Goal: Information Seeking & Learning: Learn about a topic

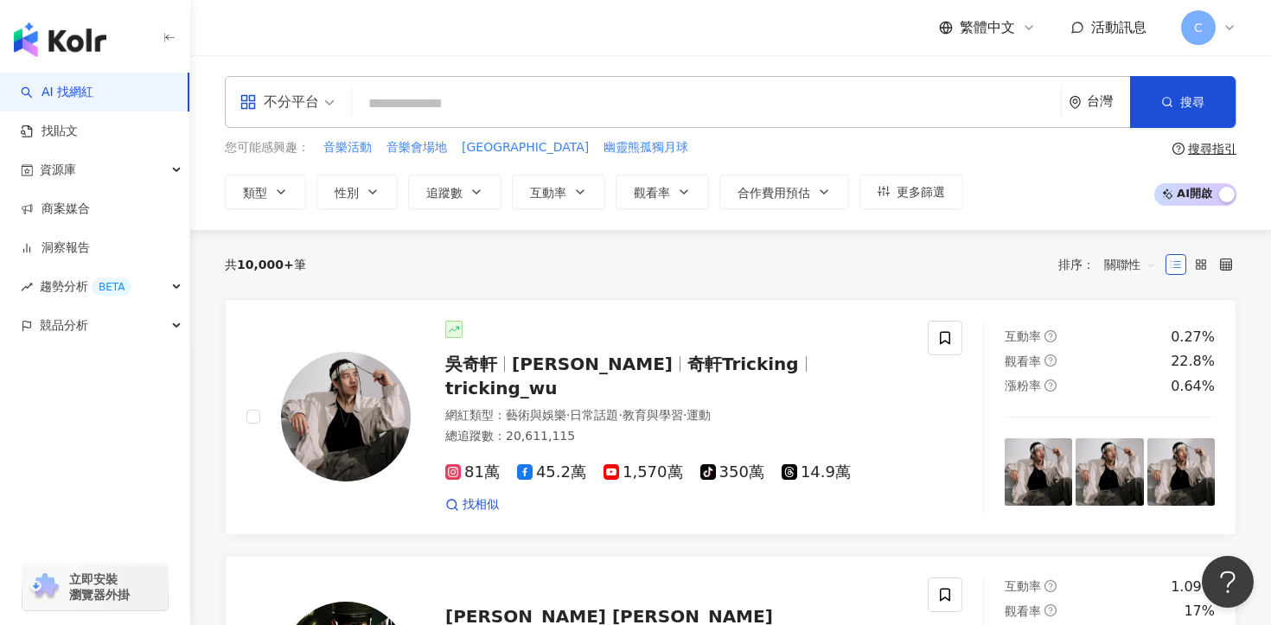
paste input "***"
type input "***"
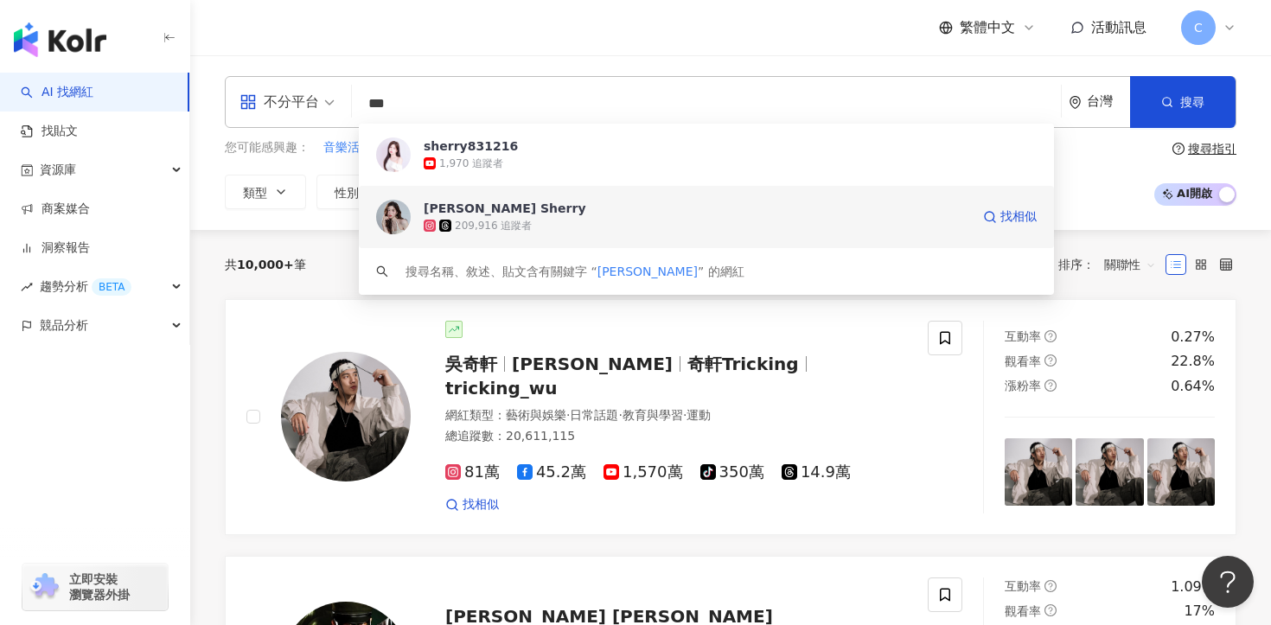
click at [560, 240] on div "노지은 Sherry 209,916 追蹤者 找相似" at bounding box center [706, 217] width 695 height 62
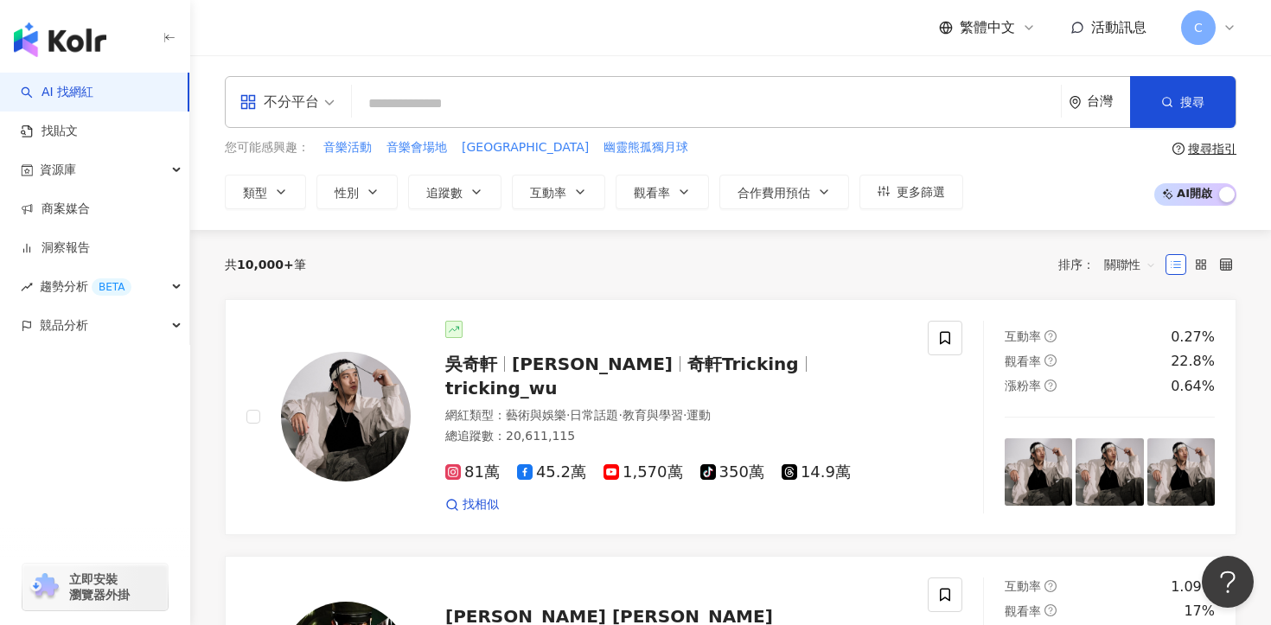
paste input "**********"
type input "**********"
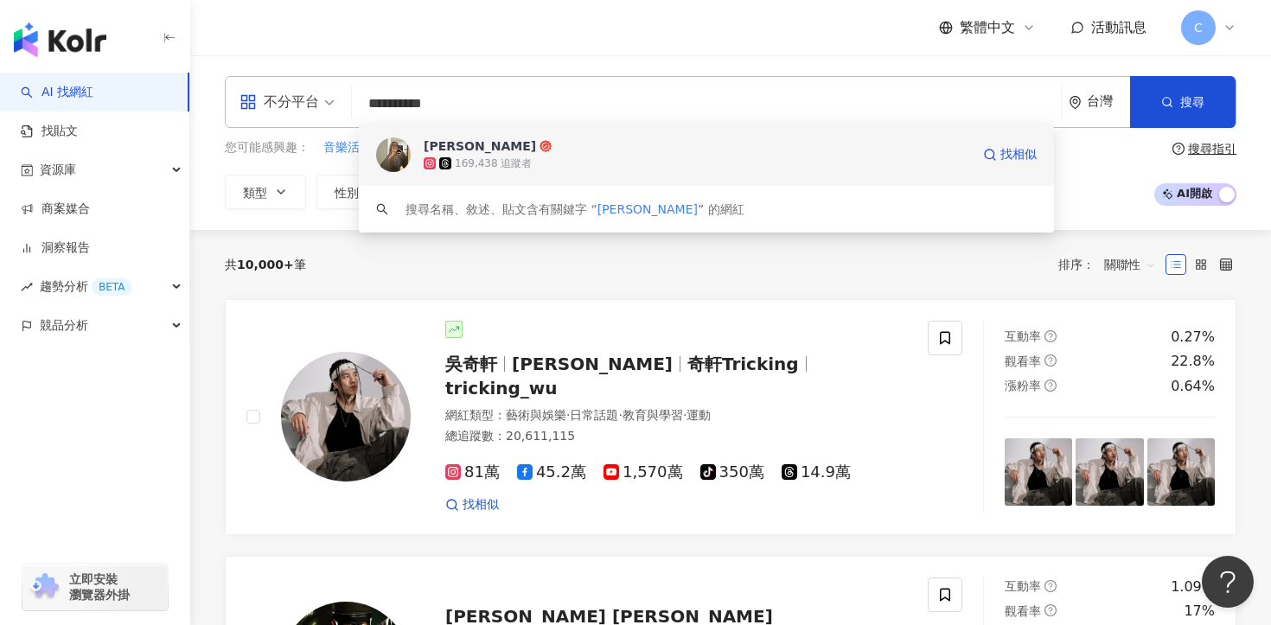
click at [509, 162] on div "169,438 追蹤者" at bounding box center [493, 164] width 77 height 15
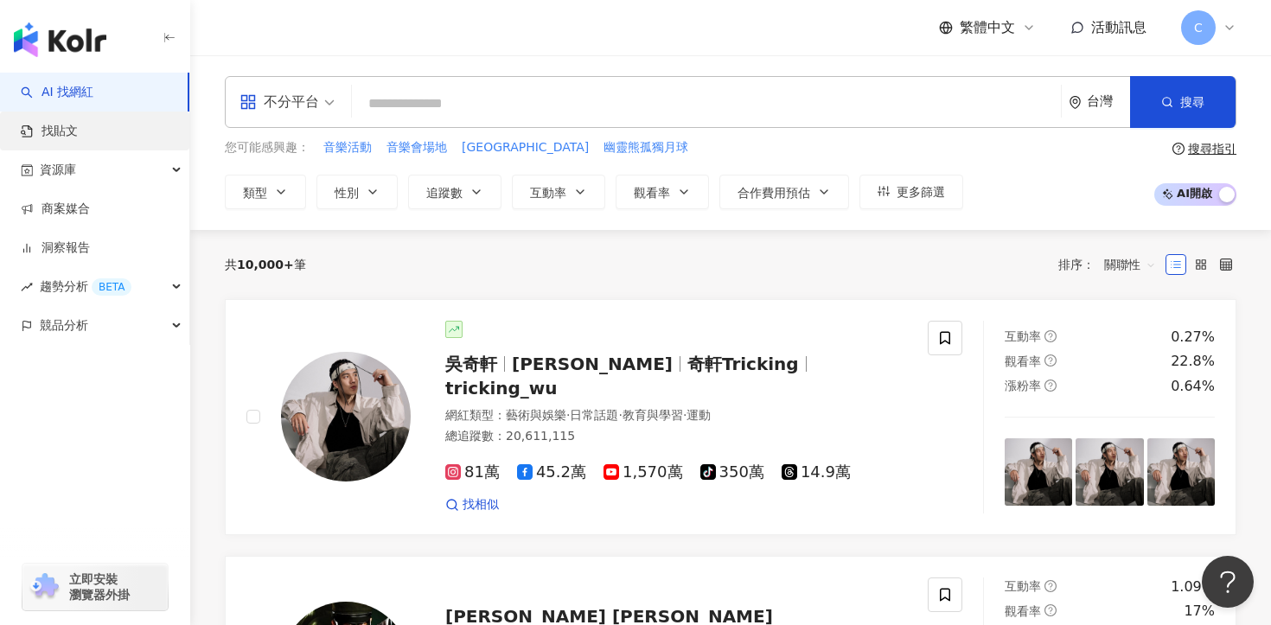
click at [78, 126] on link "找貼文" at bounding box center [49, 131] width 57 height 17
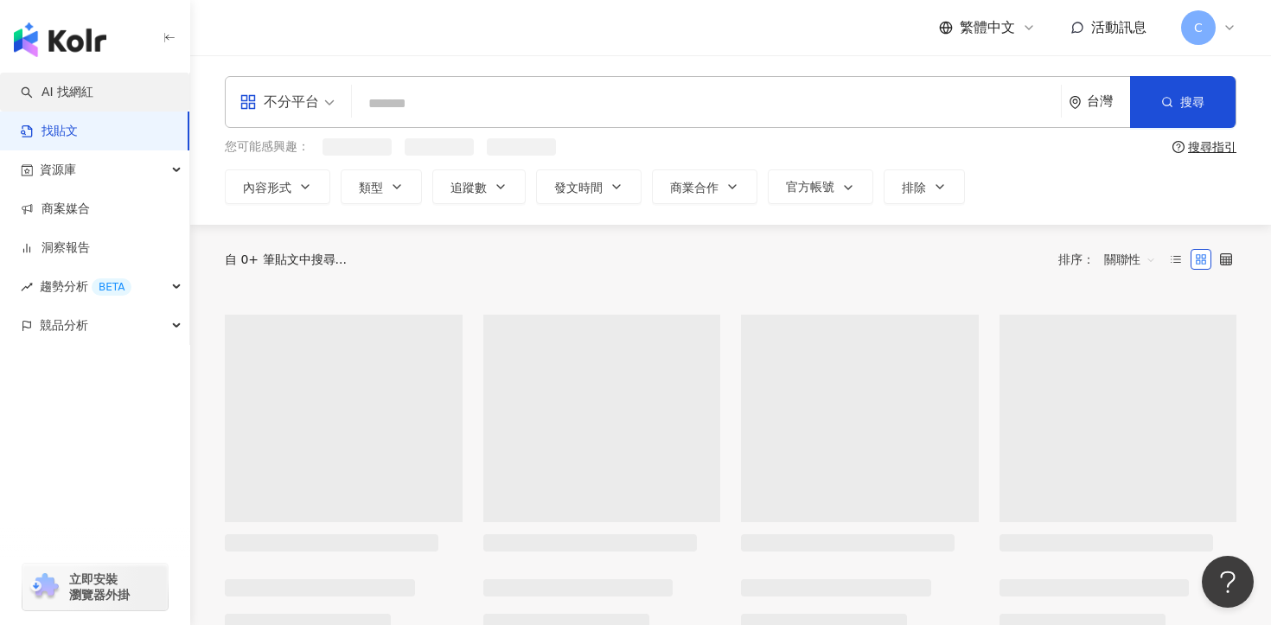
click at [93, 93] on link "AI 找網紅" at bounding box center [57, 92] width 73 height 17
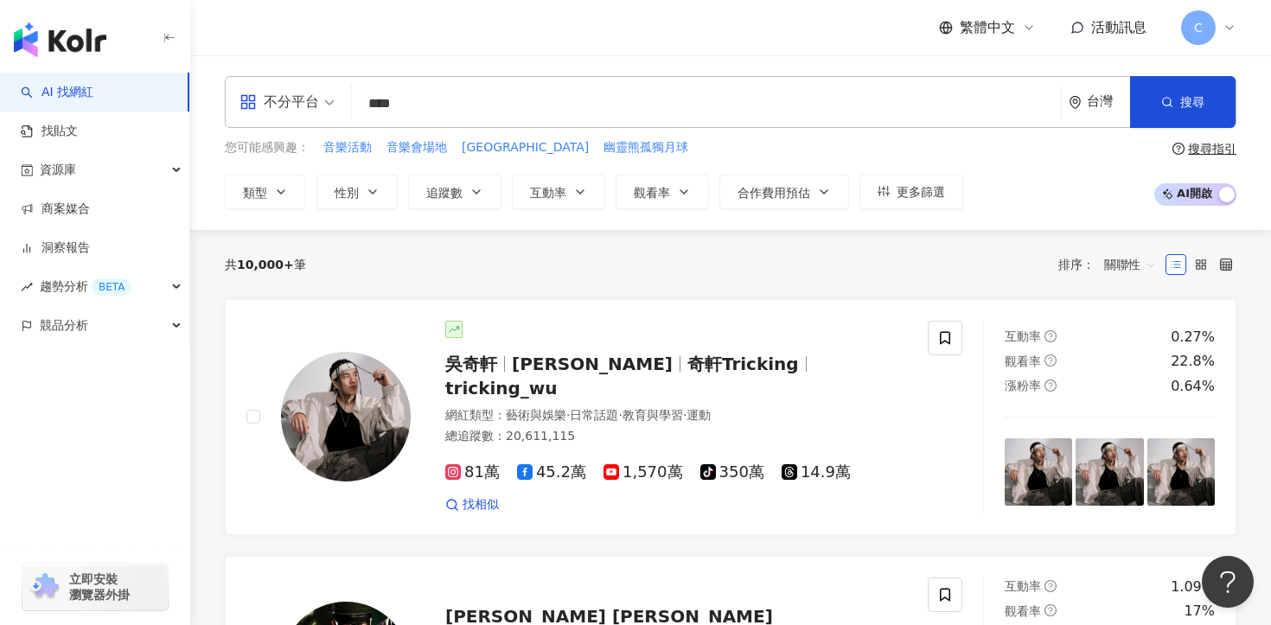
click at [291, 109] on div "不分平台" at bounding box center [280, 102] width 80 height 28
type input "****"
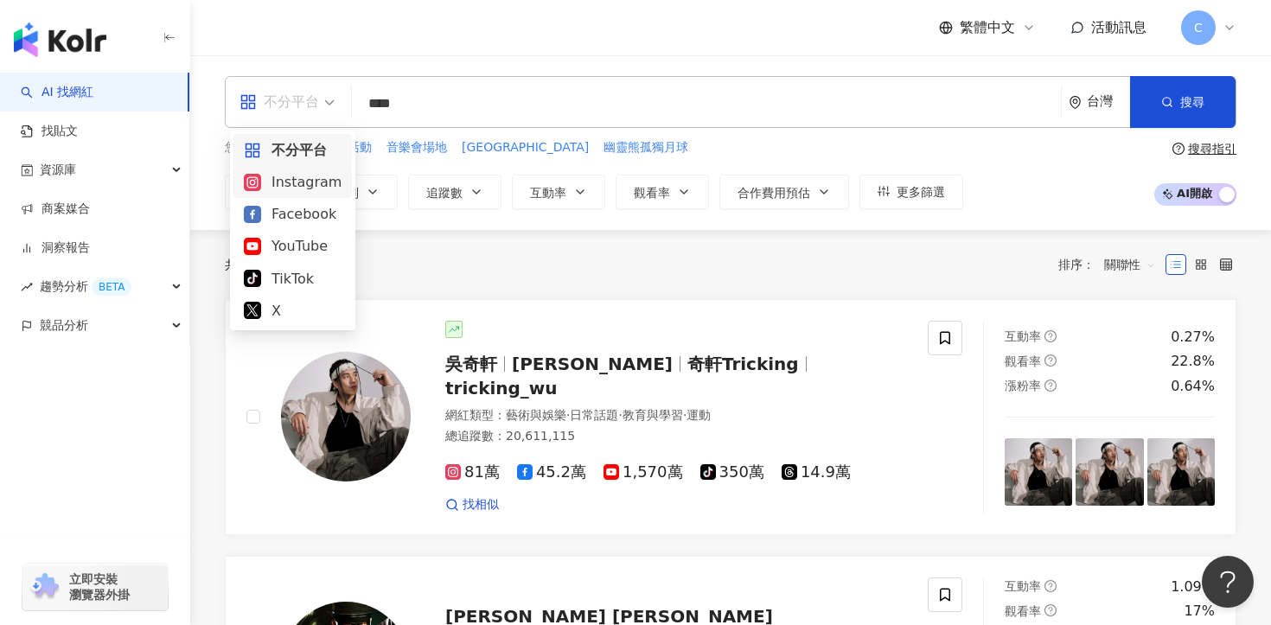
click at [313, 184] on div "Instagram" at bounding box center [293, 182] width 98 height 22
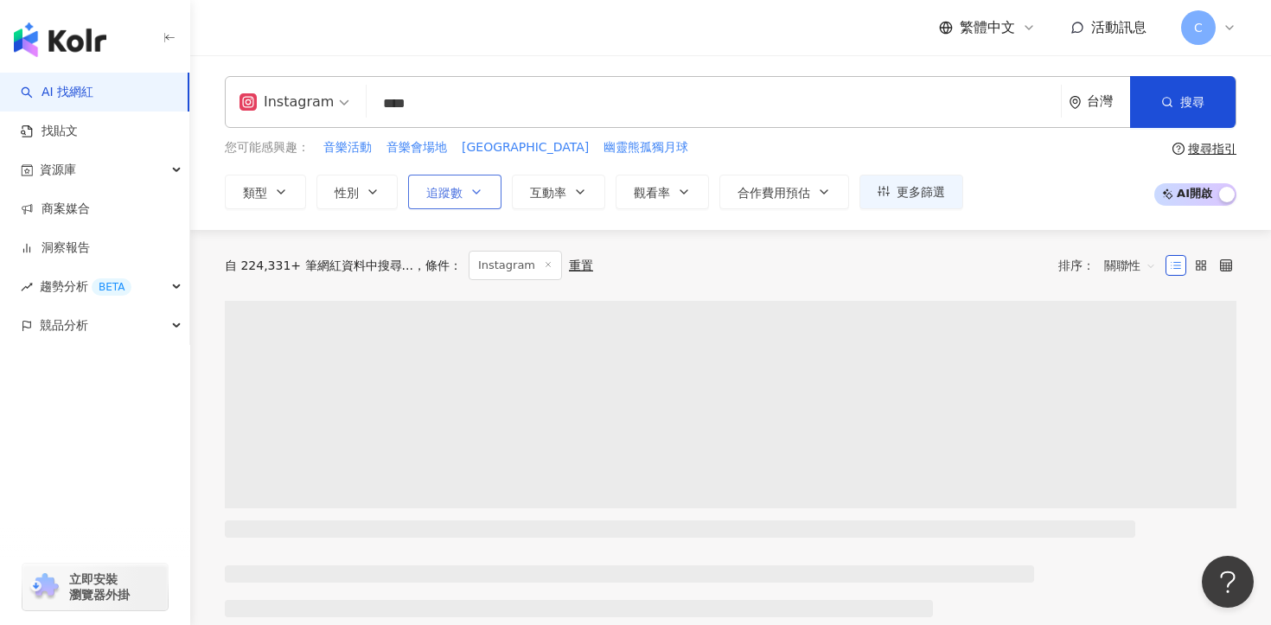
click at [482, 192] on icon "button" at bounding box center [477, 192] width 14 height 14
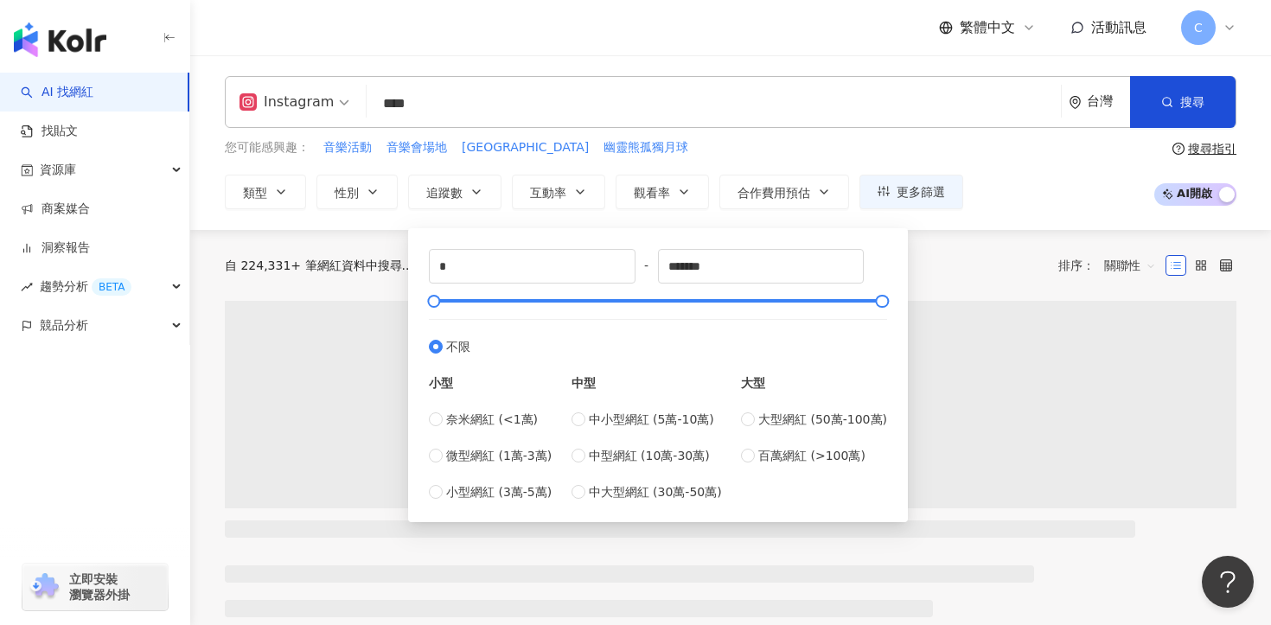
click at [605, 465] on div "中小型網紅 (5萬-10萬) 中型網紅 (10萬-30萬) 中大型網紅 (30萬-50萬)" at bounding box center [647, 456] width 150 height 92
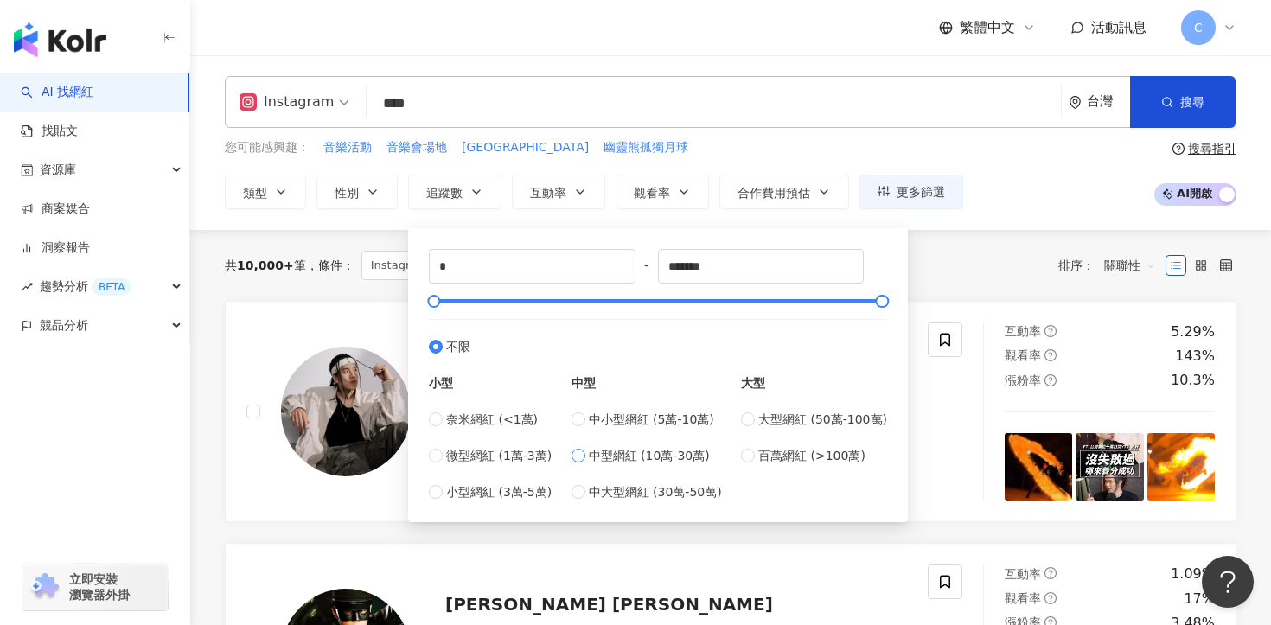
click at [592, 454] on span "中型網紅 (10萬-30萬)" at bounding box center [649, 455] width 121 height 19
type input "******"
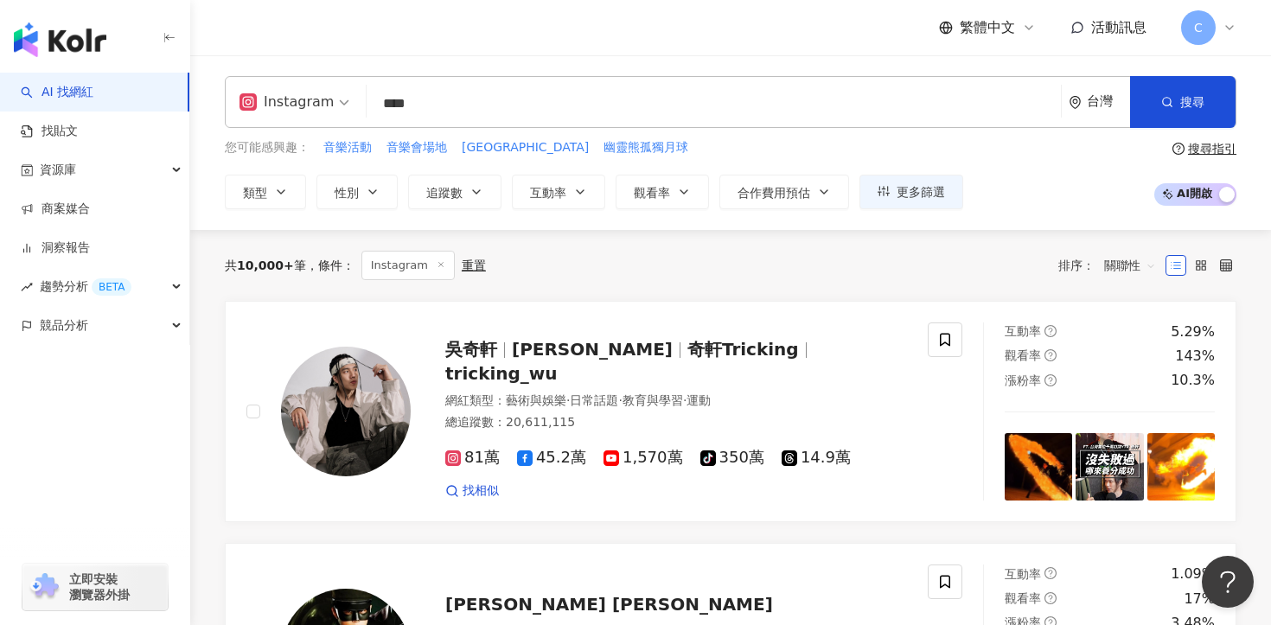
click at [1009, 245] on div "共 10,000+ 筆 條件 ： Instagram 重置 排序： 關聯性" at bounding box center [731, 265] width 1012 height 71
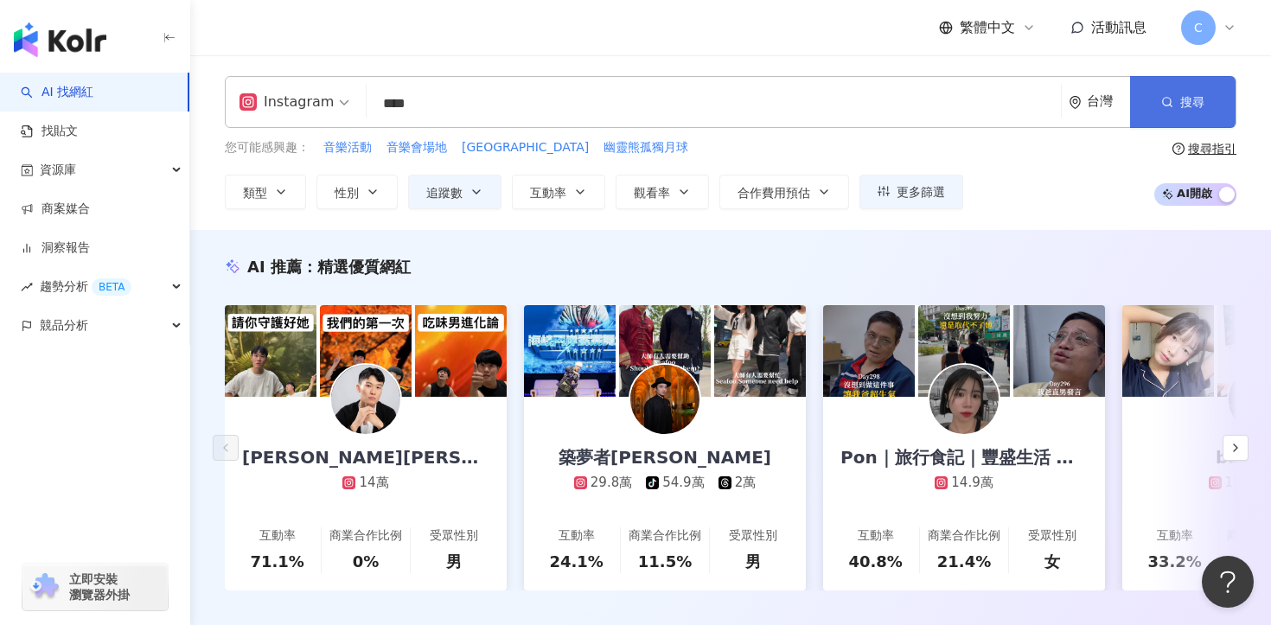
click at [1201, 120] on button "搜尋" at bounding box center [1183, 102] width 106 height 52
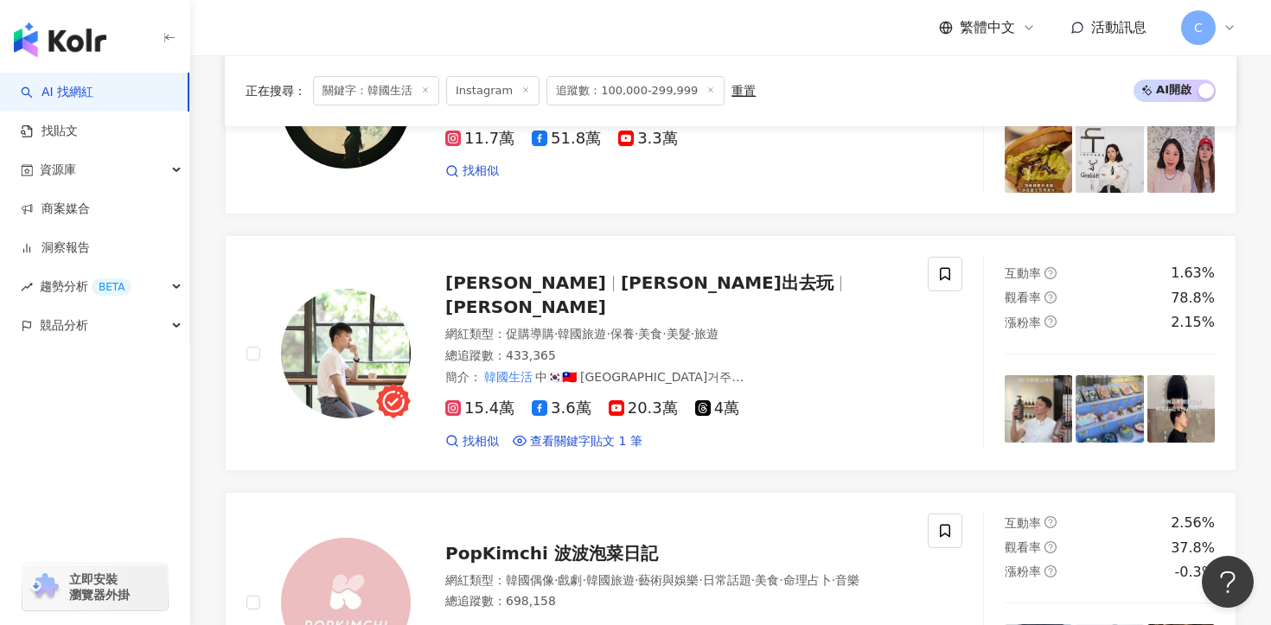
scroll to position [51, 0]
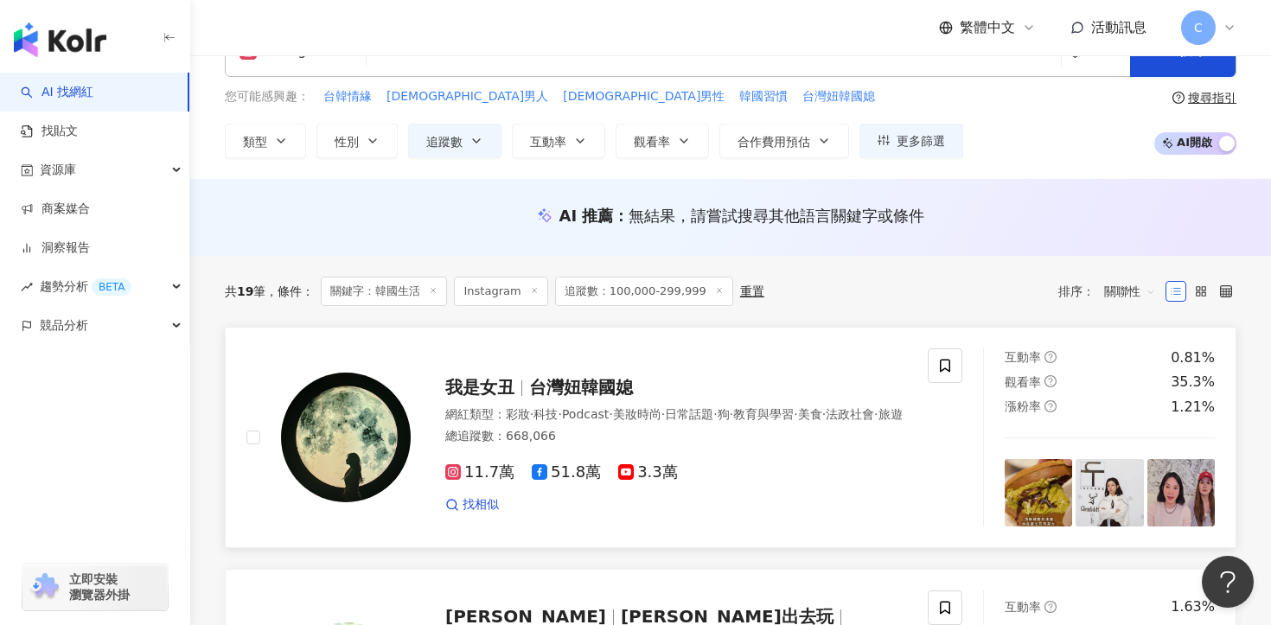
click at [547, 381] on span "台灣妞韓國媳" at bounding box center [581, 387] width 104 height 21
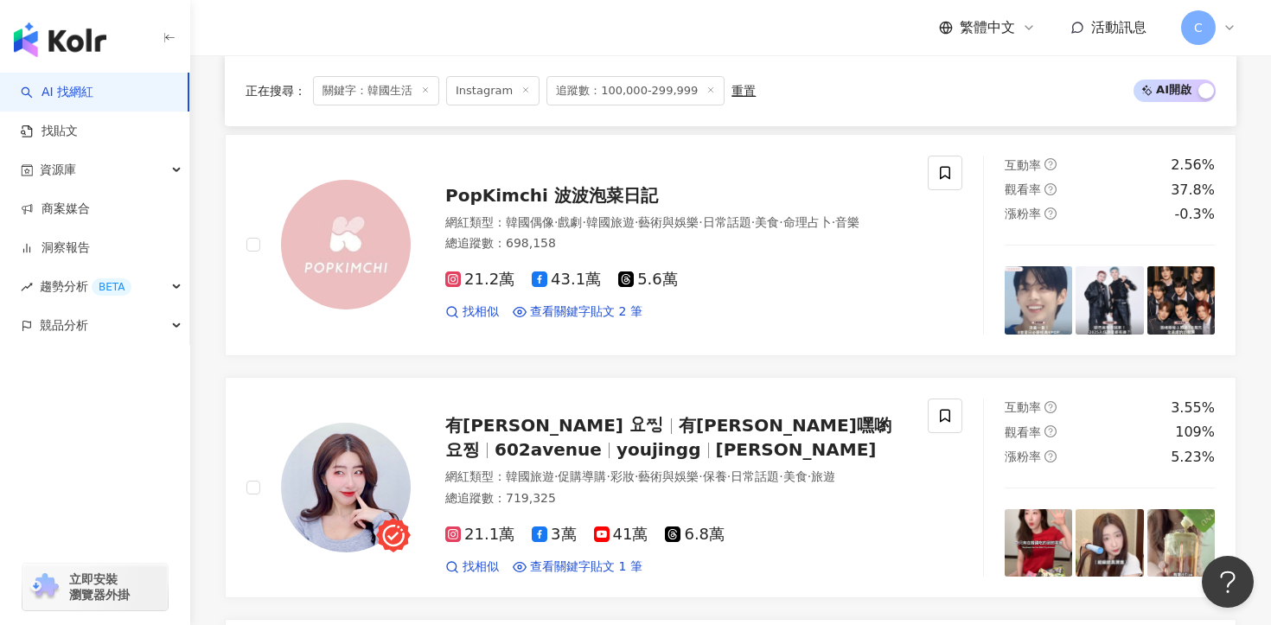
scroll to position [727, 0]
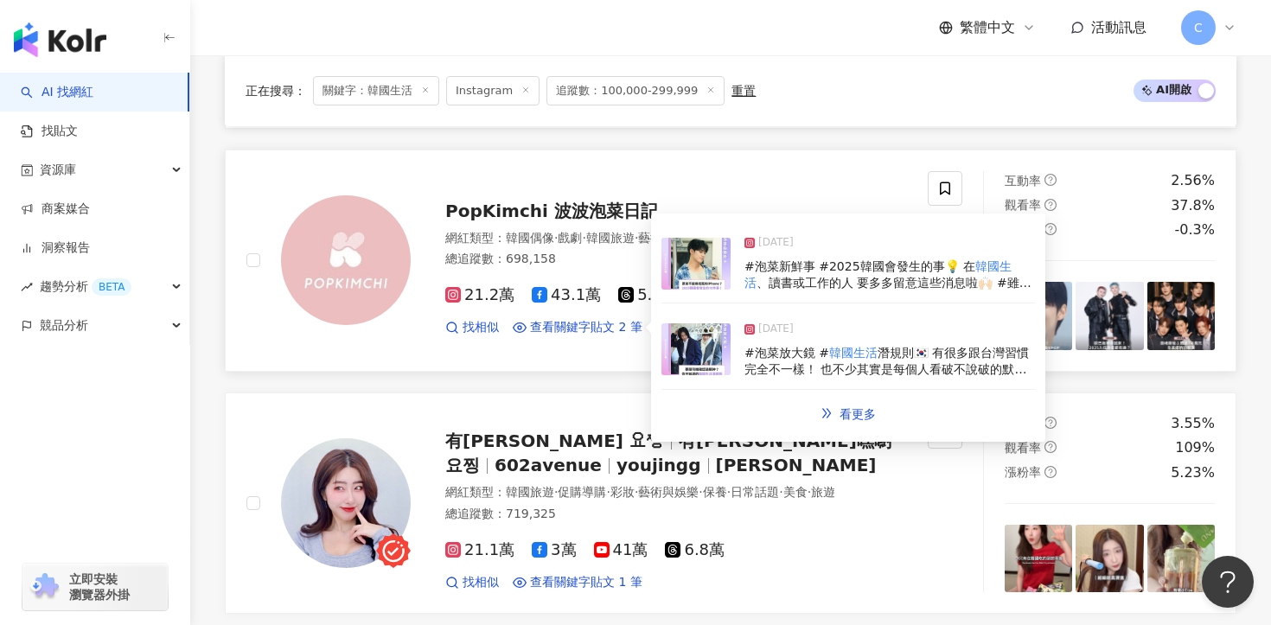
drag, startPoint x: 555, startPoint y: 317, endPoint x: 552, endPoint y: 178, distance: 138.4
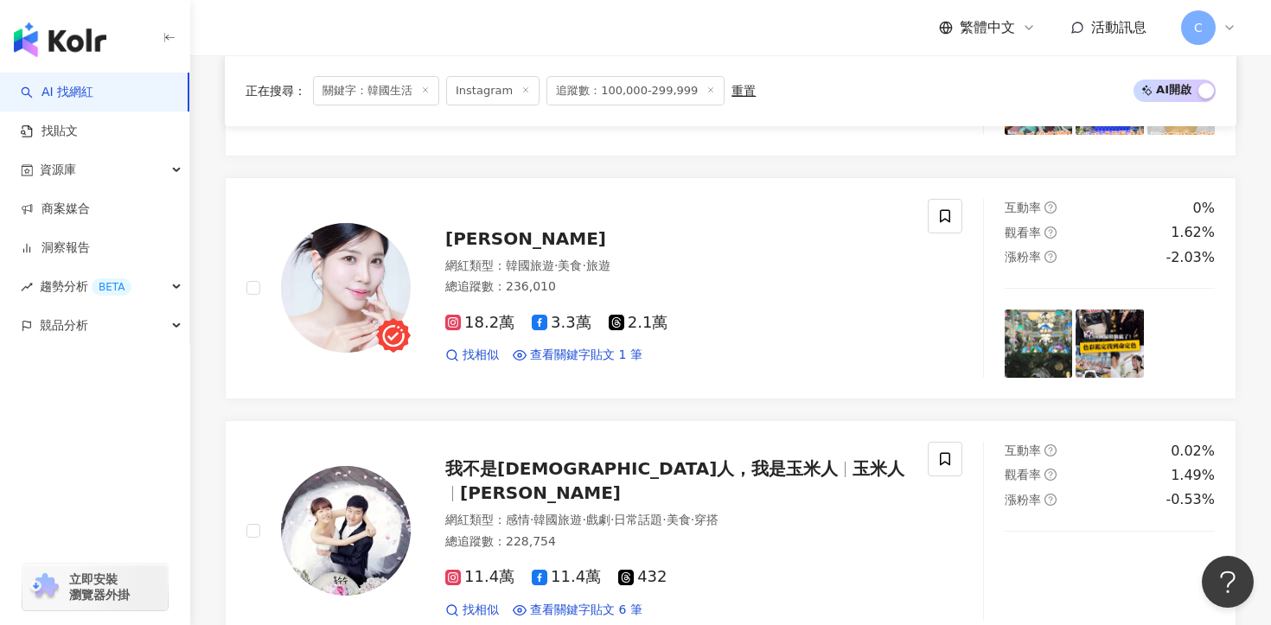
scroll to position [2409, 0]
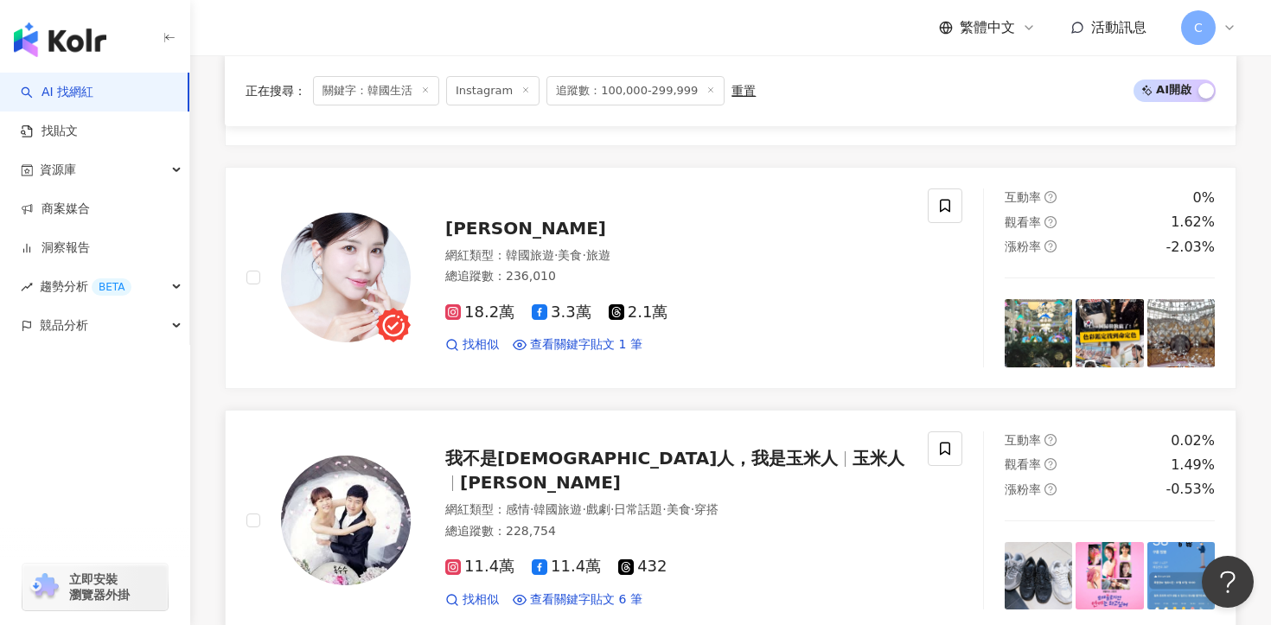
click at [535, 464] on span "我不是韓國人，我是玉米人" at bounding box center [641, 458] width 393 height 21
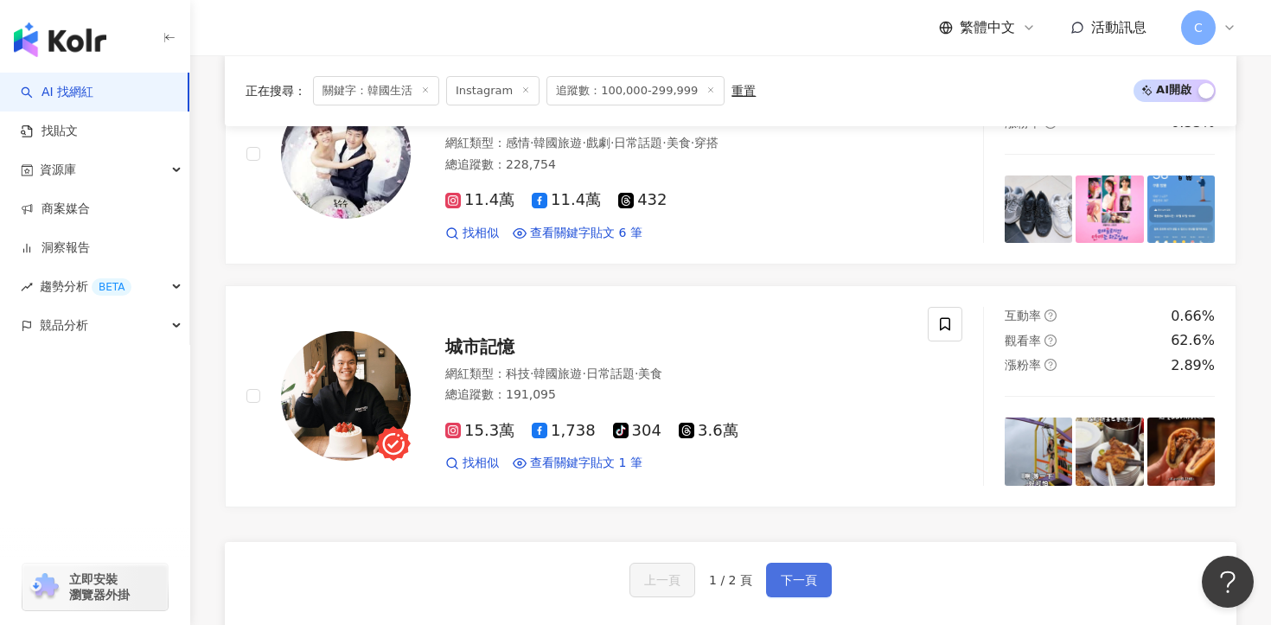
scroll to position [2780, 0]
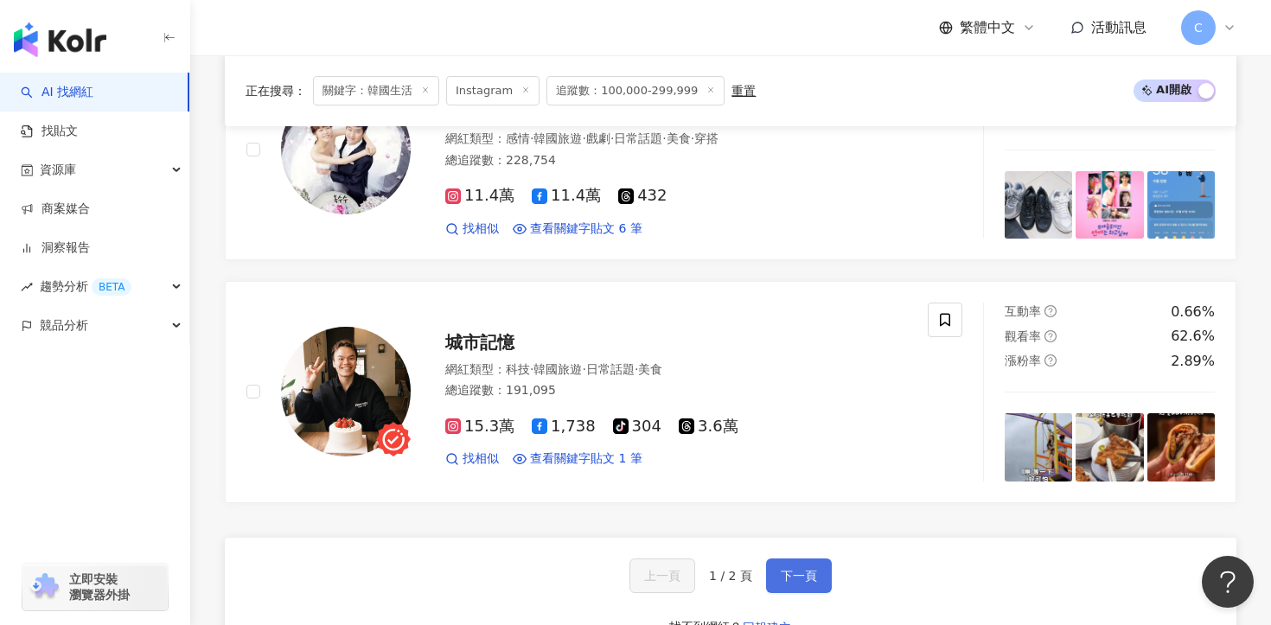
click at [816, 569] on span "下一頁" at bounding box center [799, 576] width 36 height 14
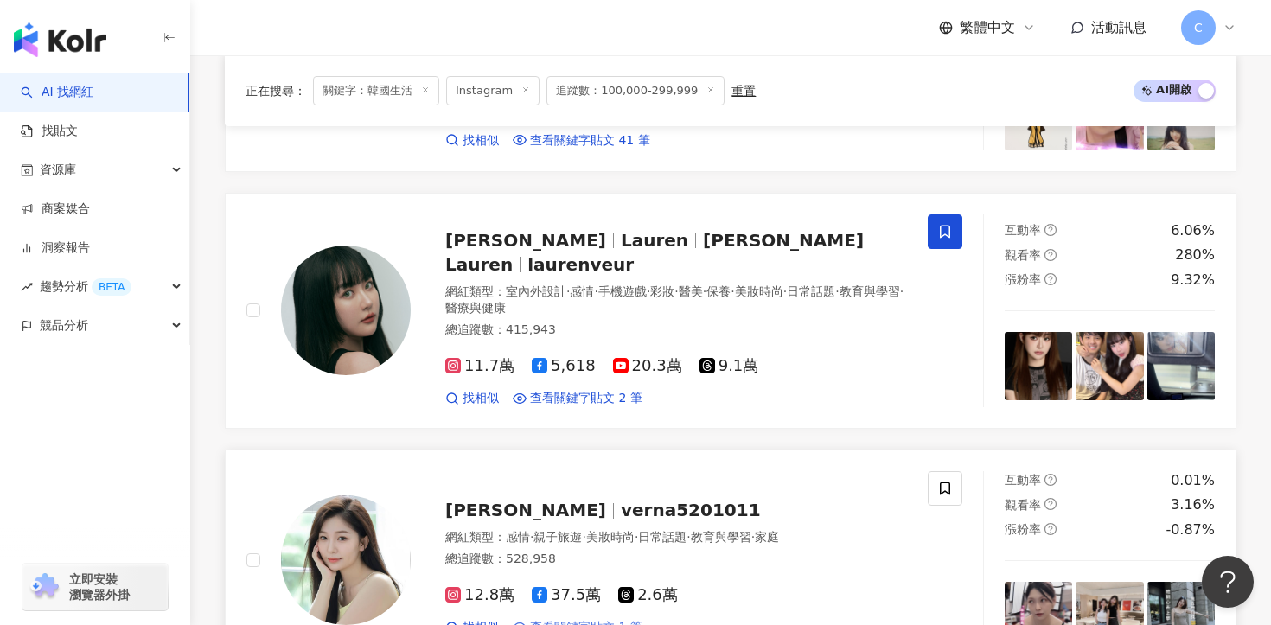
scroll to position [665, 0]
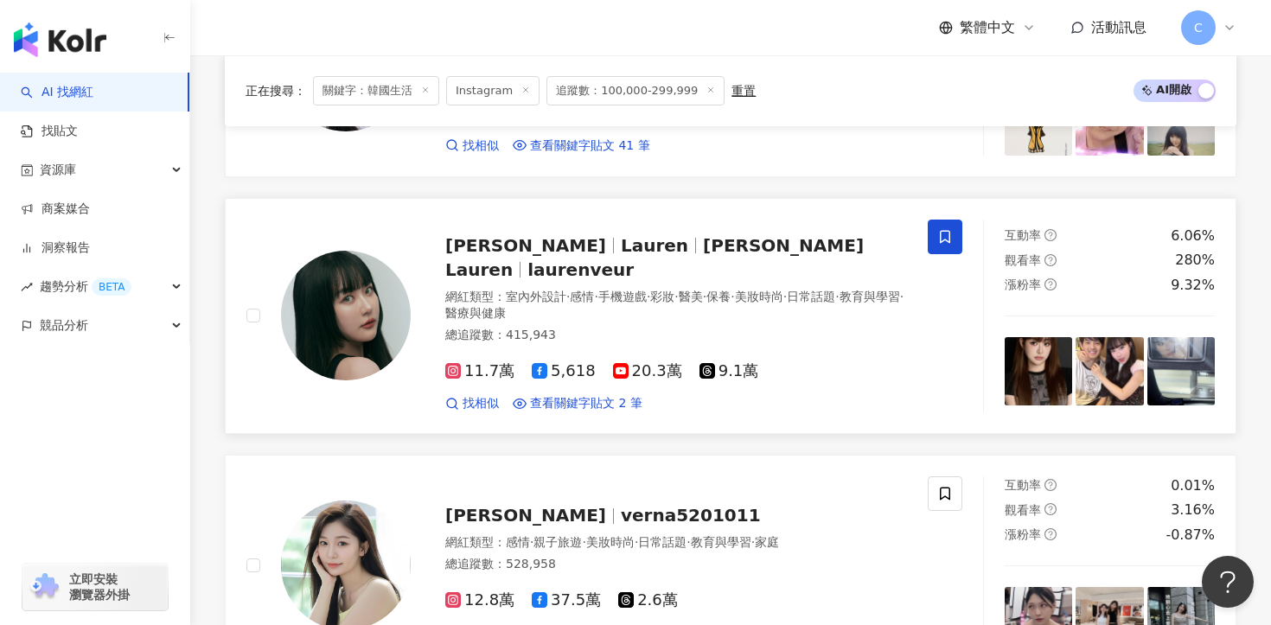
click at [460, 349] on div "11.7萬 5,618 20.3萬 9.1萬 找相似 查看關鍵字貼文 2 筆" at bounding box center [676, 381] width 462 height 64
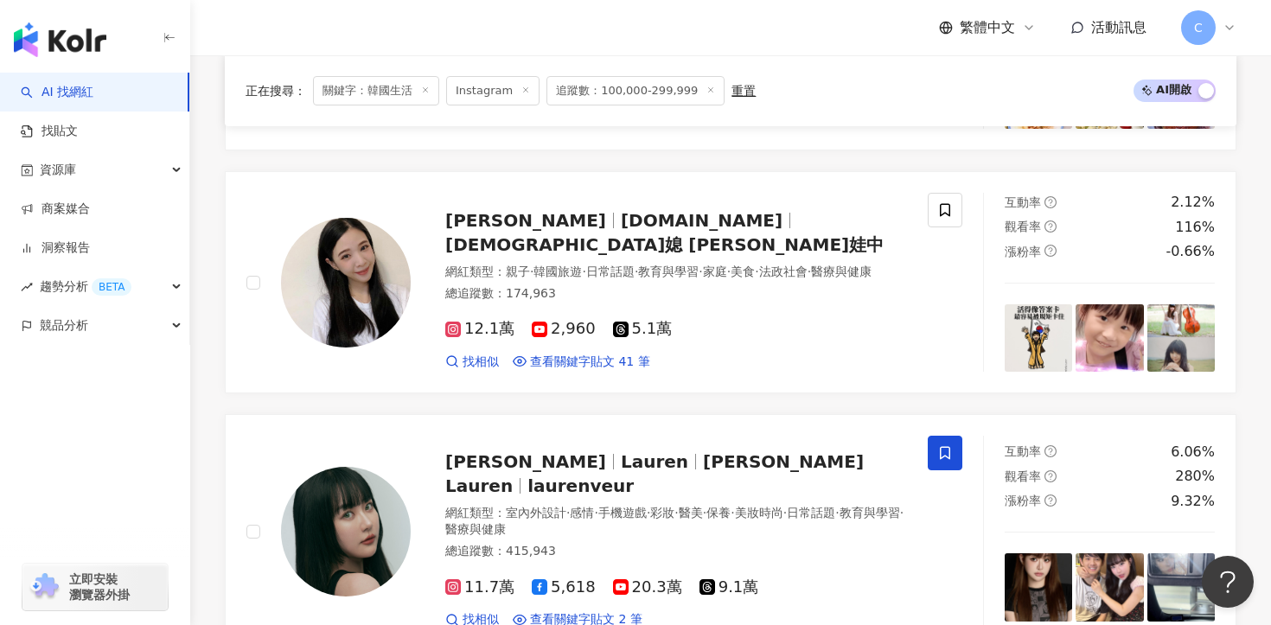
scroll to position [0, 0]
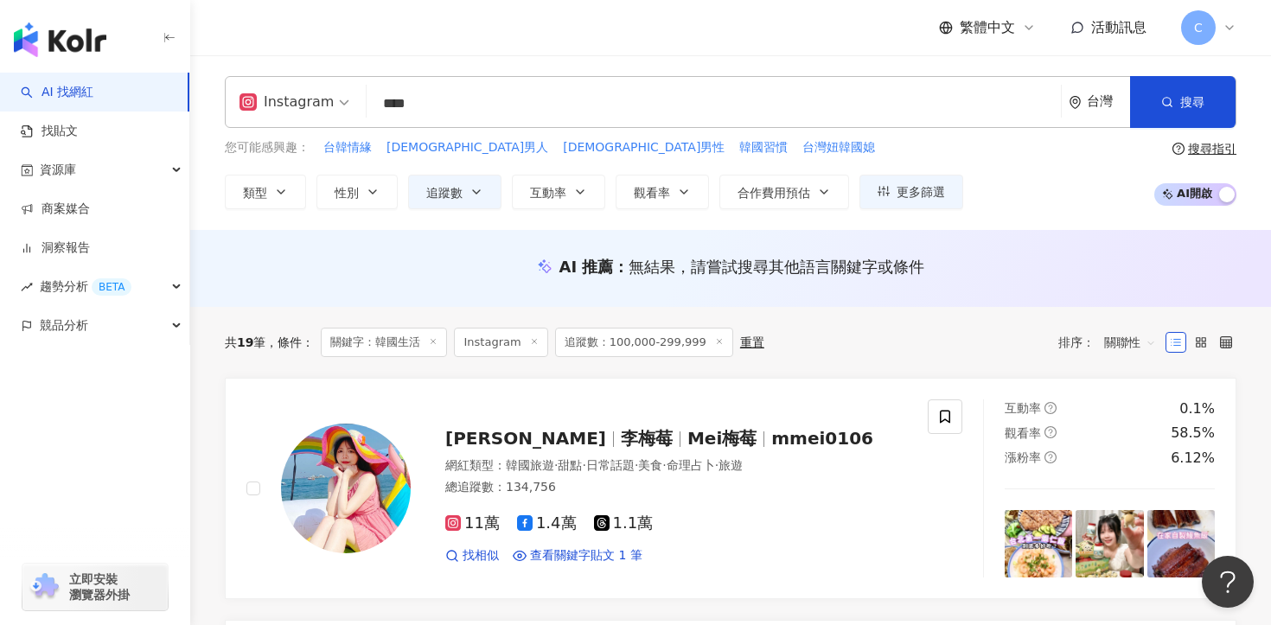
click at [746, 339] on div "重置" at bounding box center [752, 343] width 24 height 14
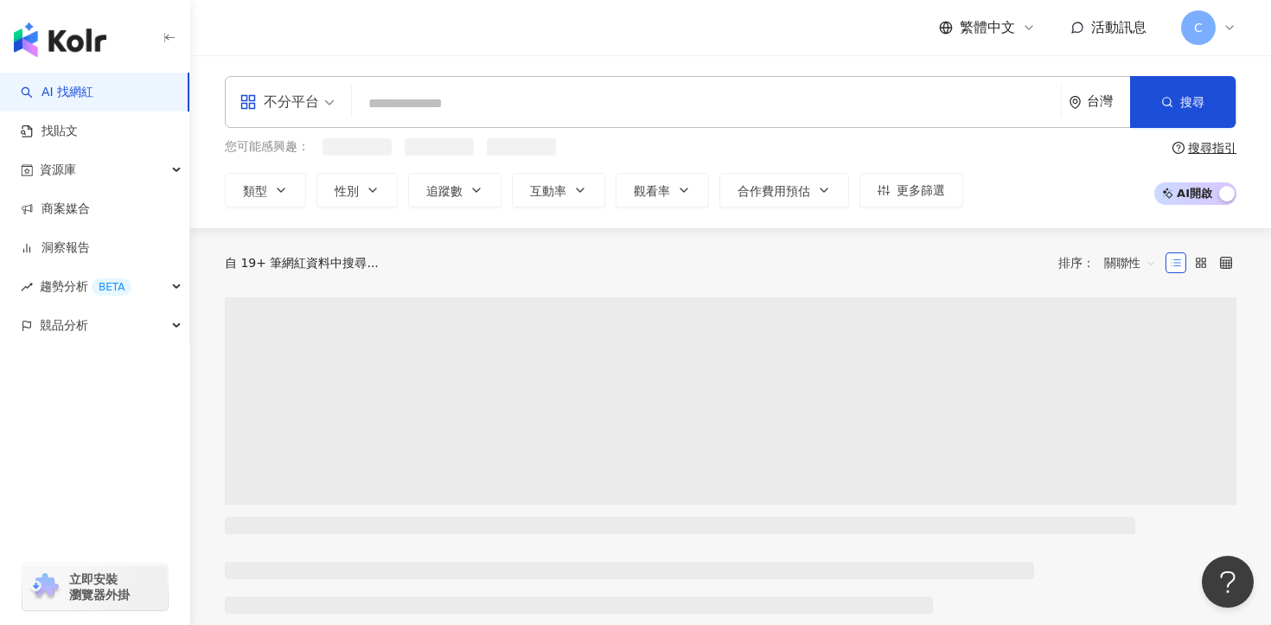
click at [502, 105] on input "search" at bounding box center [706, 103] width 695 height 33
paste input "*******"
type input "*******"
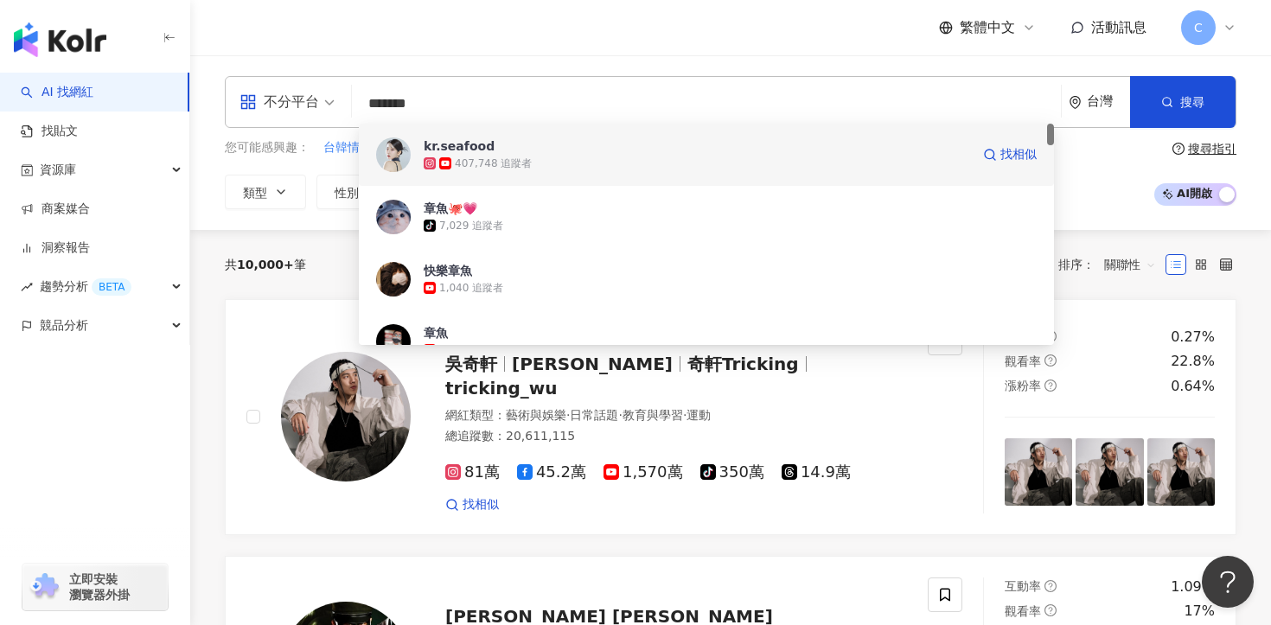
click at [483, 152] on div "kr.seafood" at bounding box center [459, 146] width 71 height 17
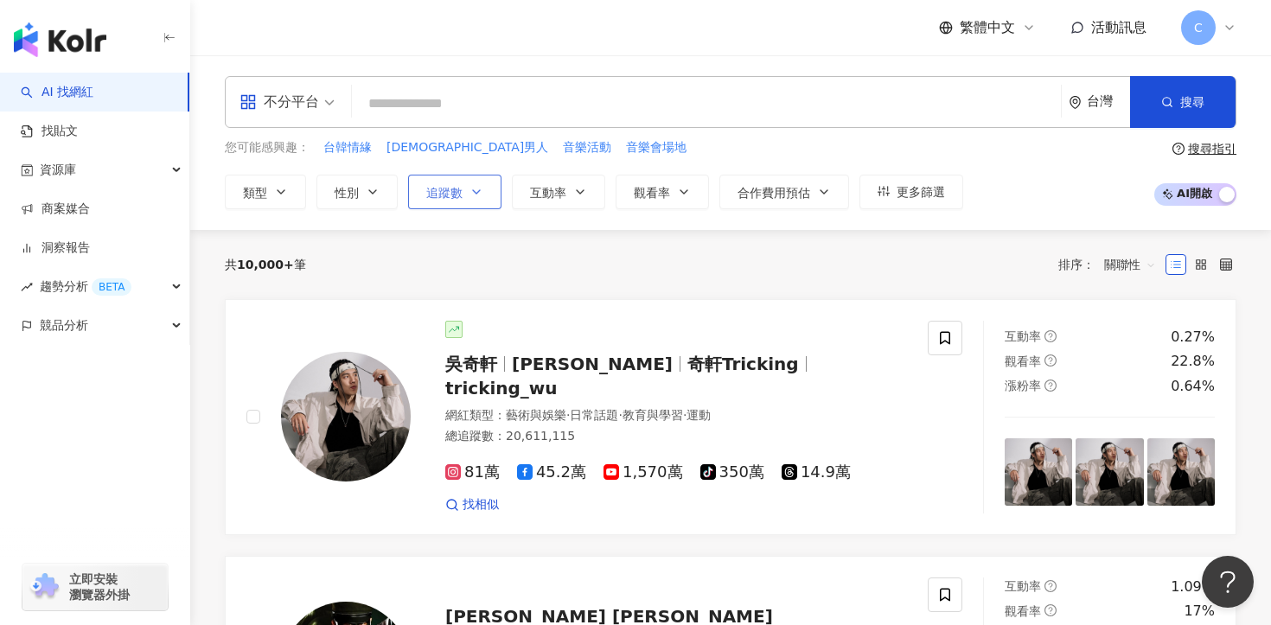
paste input "*********"
type input "*********"
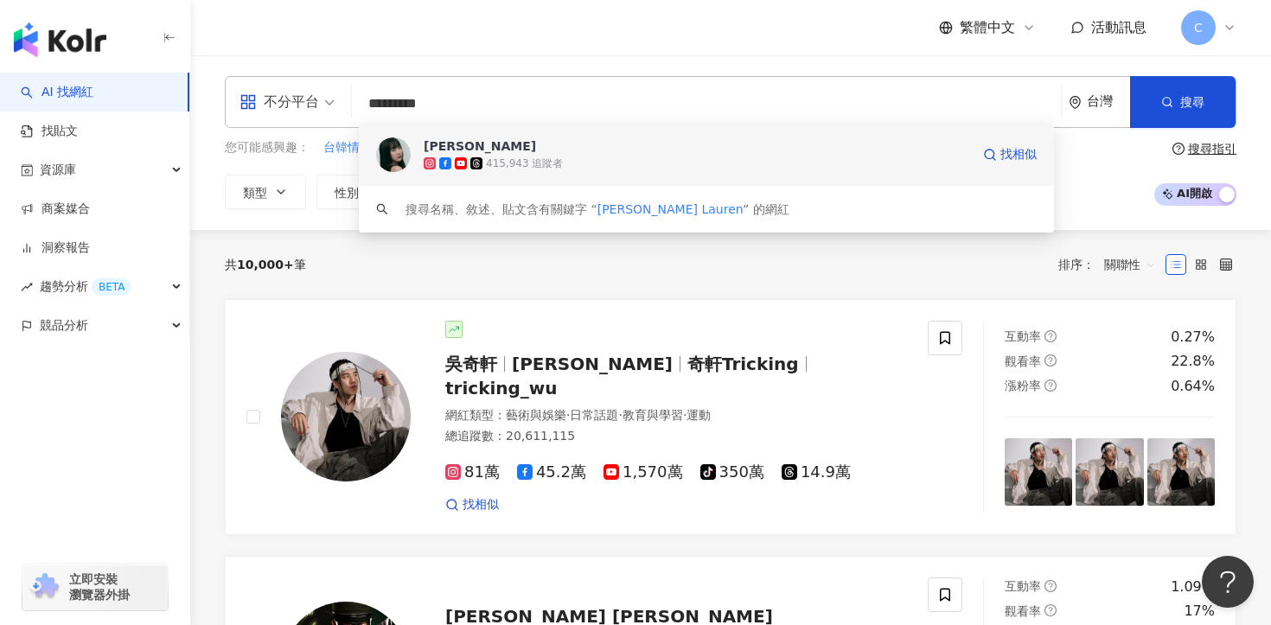
click at [488, 151] on span "[PERSON_NAME]" at bounding box center [697, 146] width 547 height 17
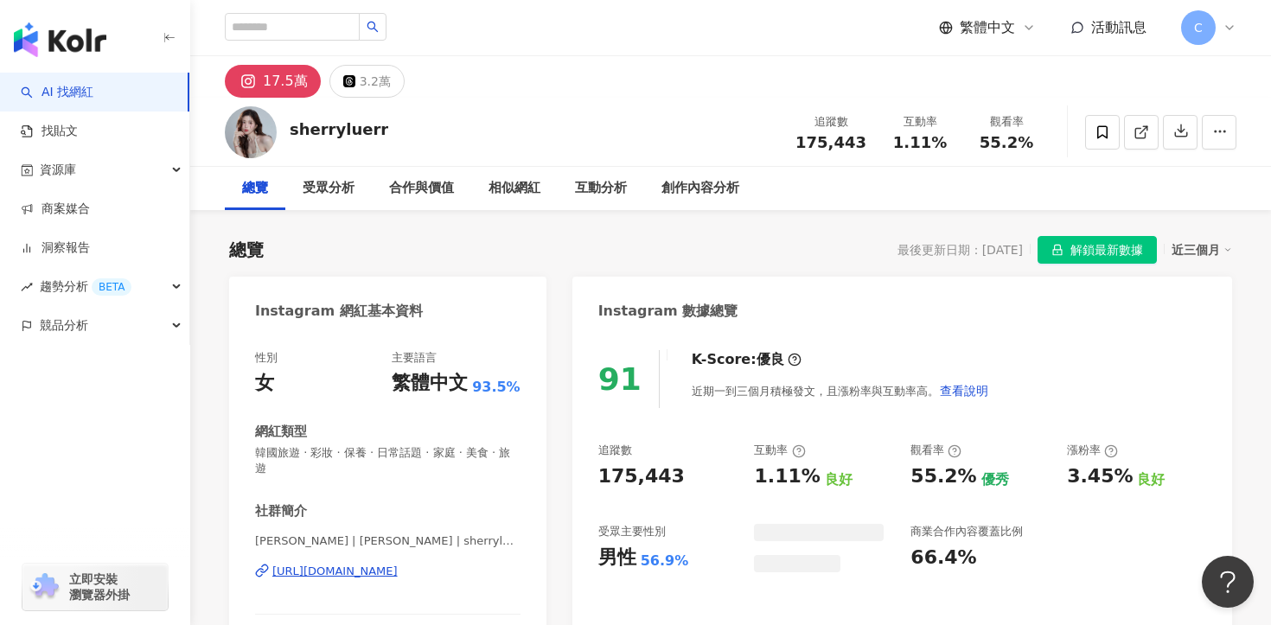
click at [1090, 245] on span "解鎖最新數據" at bounding box center [1107, 251] width 73 height 28
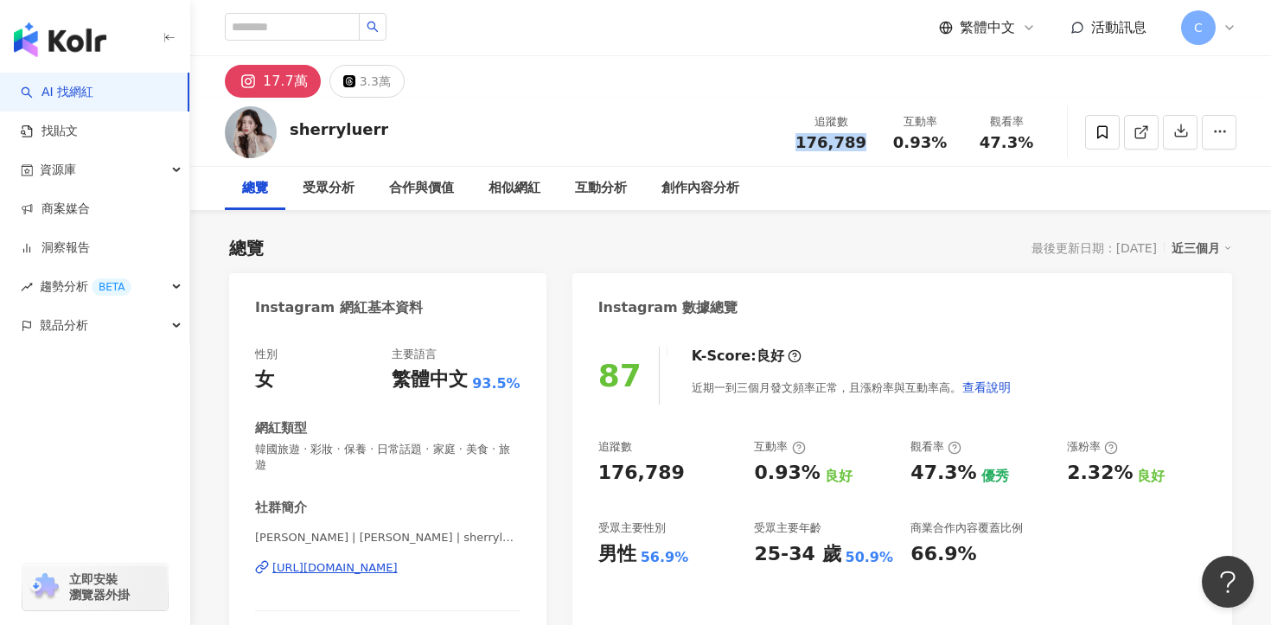
drag, startPoint x: 801, startPoint y: 140, endPoint x: 863, endPoint y: 140, distance: 62.3
click at [863, 140] on div "176,789" at bounding box center [831, 142] width 71 height 17
copy span "176,789"
click at [398, 560] on div "https://www.instagram.com/sherryluerr/" at bounding box center [334, 568] width 125 height 16
click at [598, 172] on div "互動分析" at bounding box center [601, 188] width 86 height 43
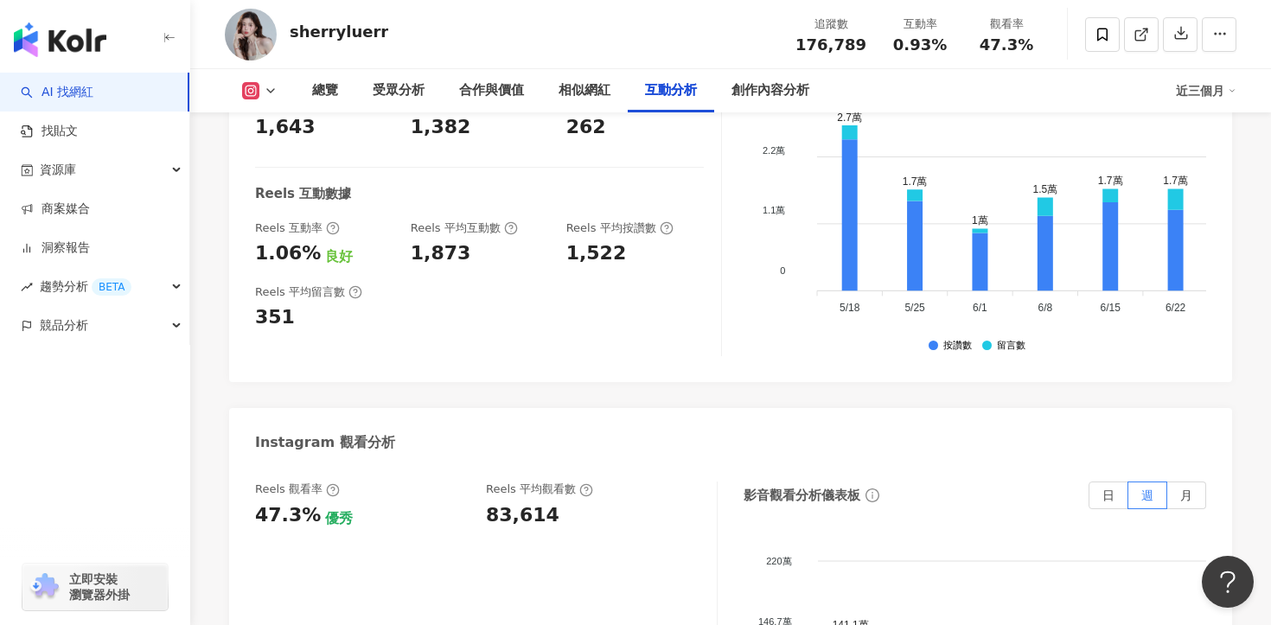
scroll to position [3556, 0]
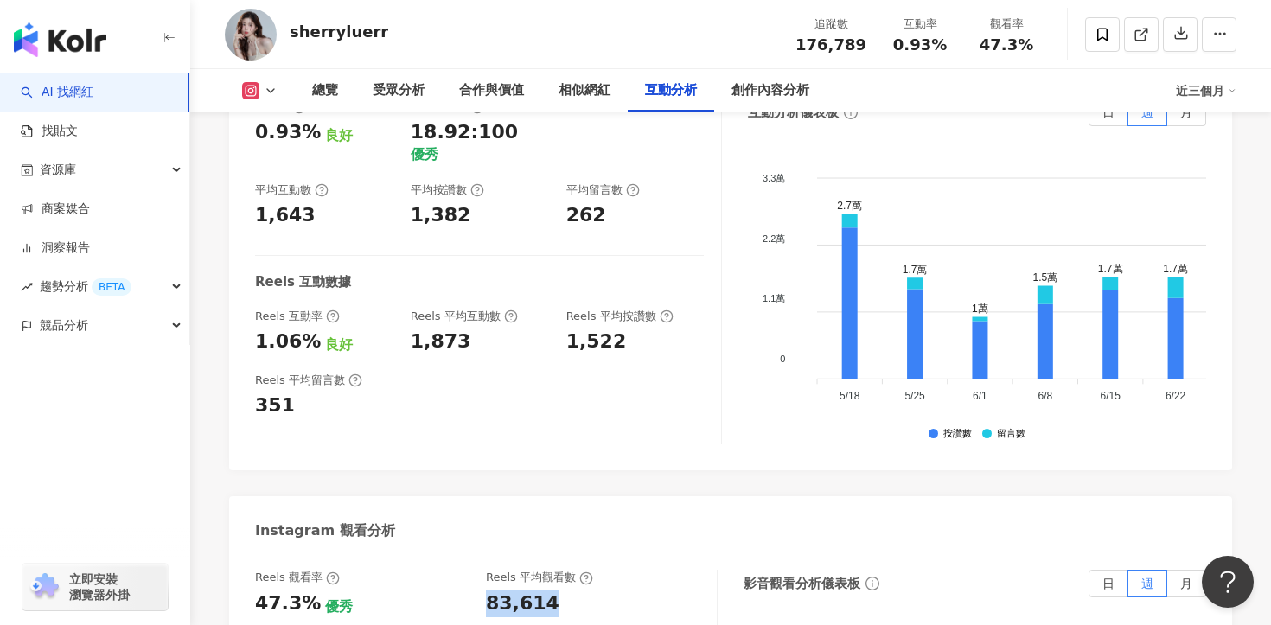
drag, startPoint x: 546, startPoint y: 553, endPoint x: 479, endPoint y: 554, distance: 66.6
click at [479, 570] on div "Reels 觀看率 47.3% 優秀 Reels 平均觀看數 83,614" at bounding box center [477, 593] width 445 height 47
copy div "83,614"
drag, startPoint x: 306, startPoint y: 547, endPoint x: 252, endPoint y: 547, distance: 54.5
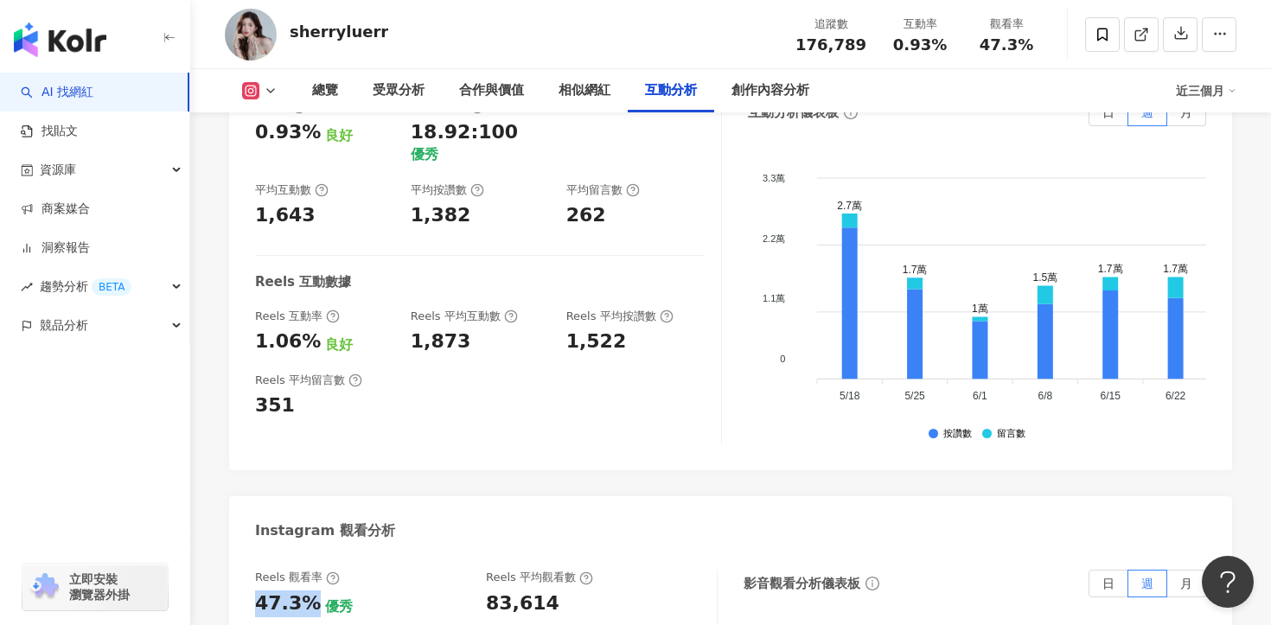
copy div "47.3%"
drag, startPoint x: 310, startPoint y: 270, endPoint x: 246, endPoint y: 270, distance: 64.0
click at [246, 270] on div "互動率 0.93% 良好 按讚評論比 18.92:100 優秀 平均互動數 1,643 平均按讚數 1,382 平均留言數 262 Reels 互動數據 Re…" at bounding box center [730, 275] width 1003 height 389
copy div "1.06%"
click at [385, 86] on div "受眾分析" at bounding box center [399, 90] width 52 height 21
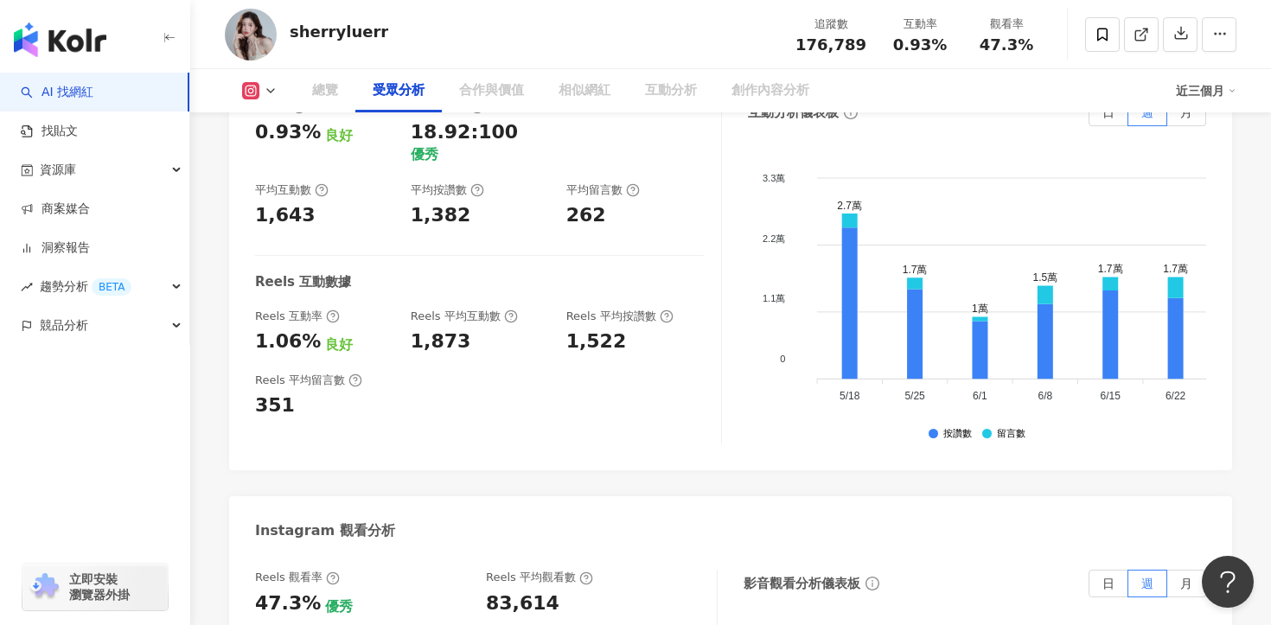
scroll to position [1458, 0]
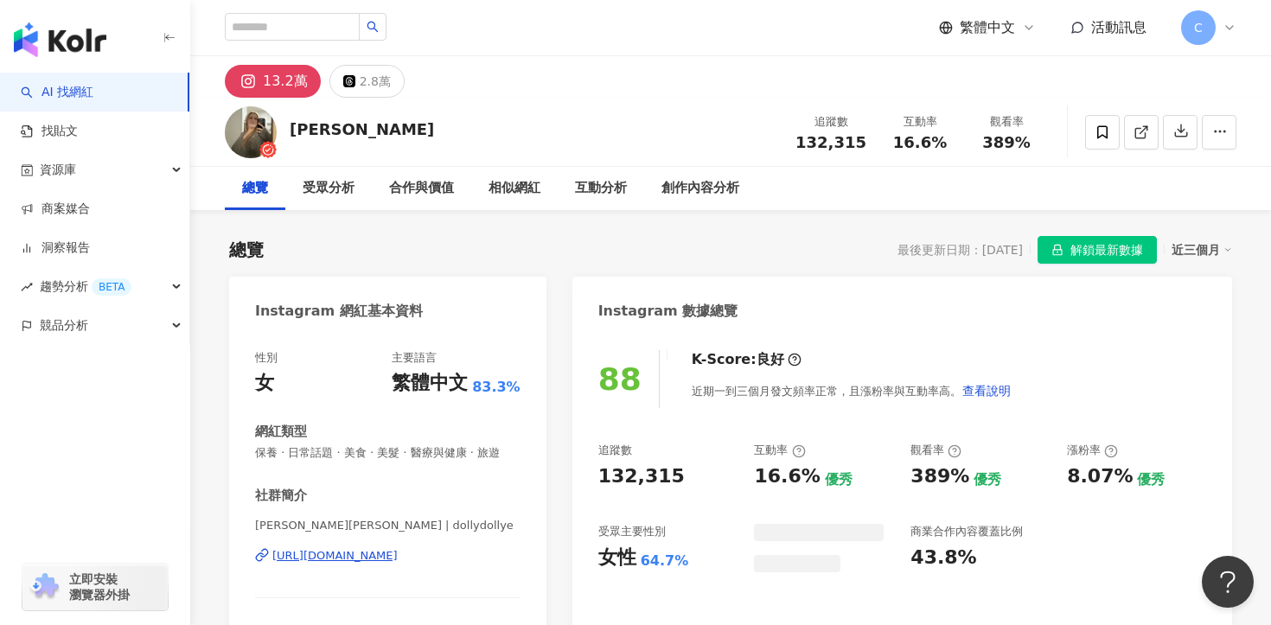
click at [1098, 252] on span "解鎖最新數據" at bounding box center [1107, 251] width 73 height 28
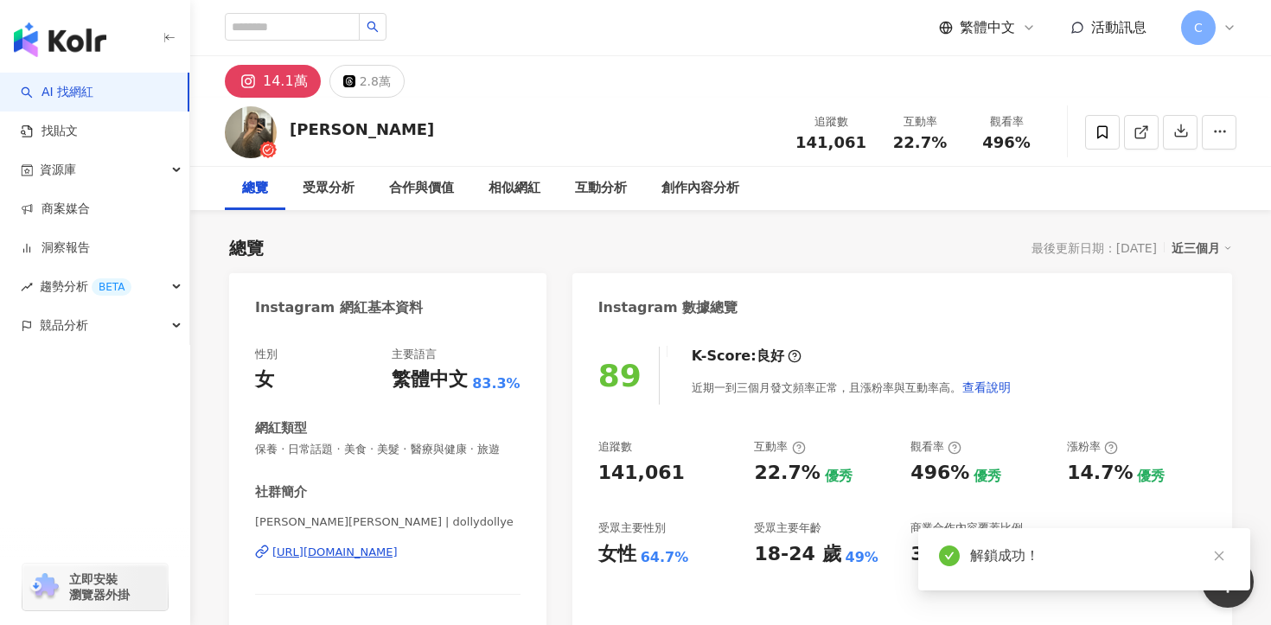
click at [398, 548] on div "https://www.instagram.com/dollydollye/" at bounding box center [334, 553] width 125 height 16
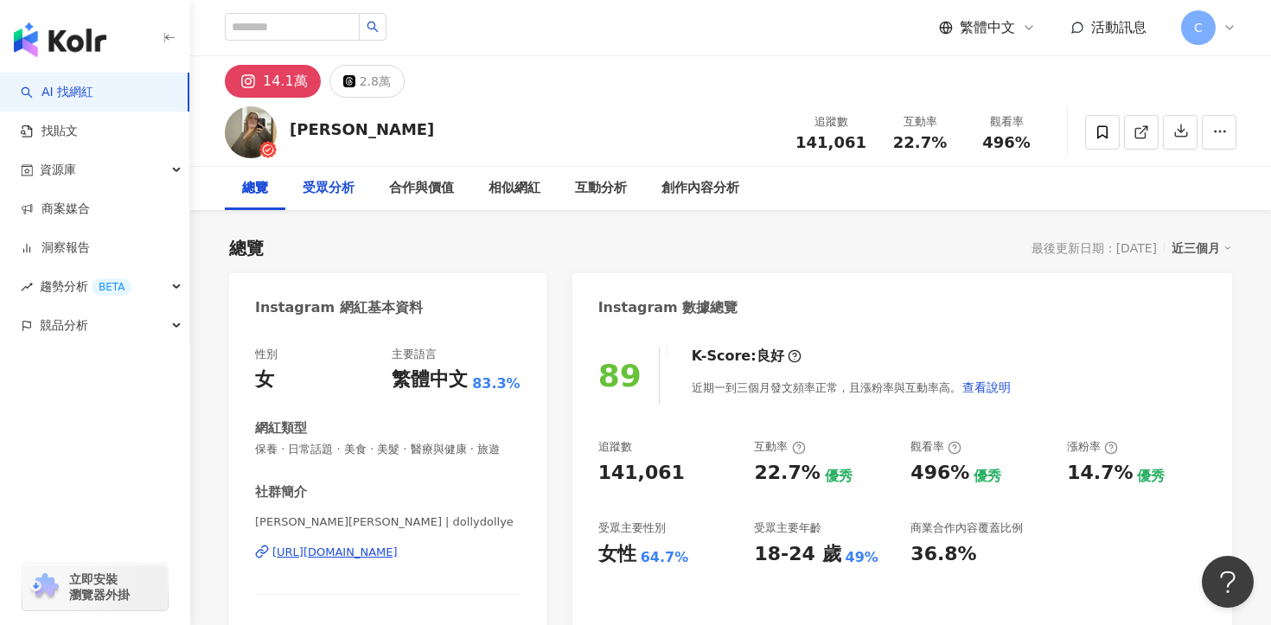
click at [357, 189] on div "受眾分析" at bounding box center [328, 188] width 86 height 43
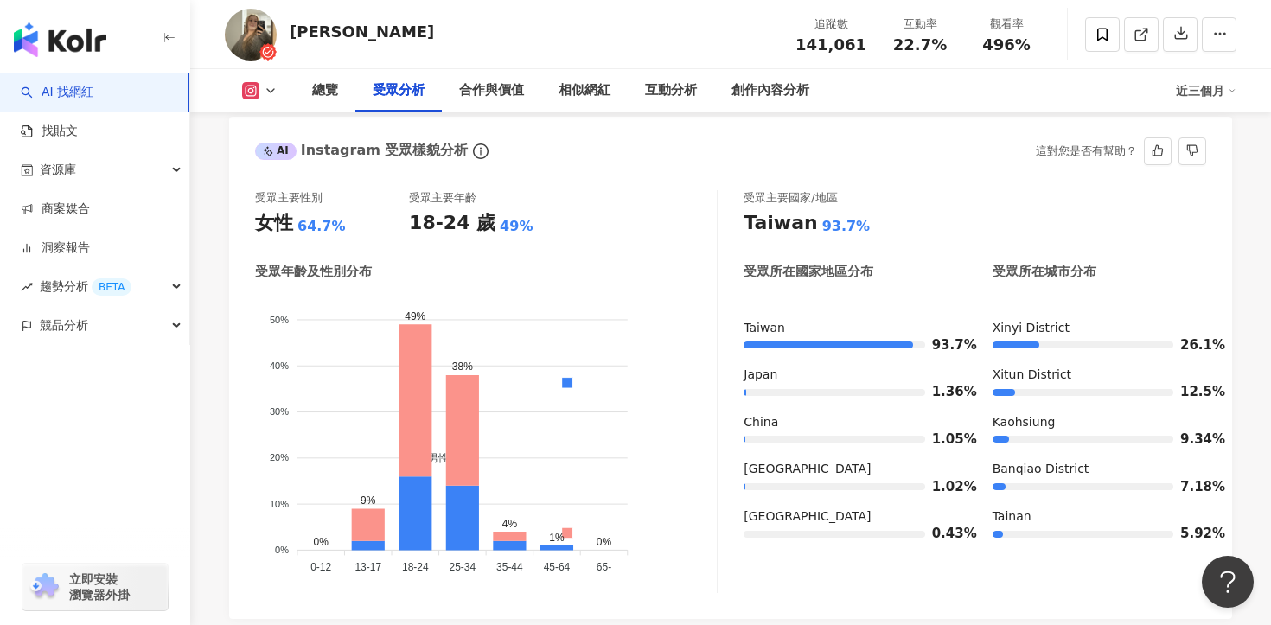
scroll to position [1509, 0]
click at [643, 91] on div "互動分析" at bounding box center [671, 90] width 86 height 43
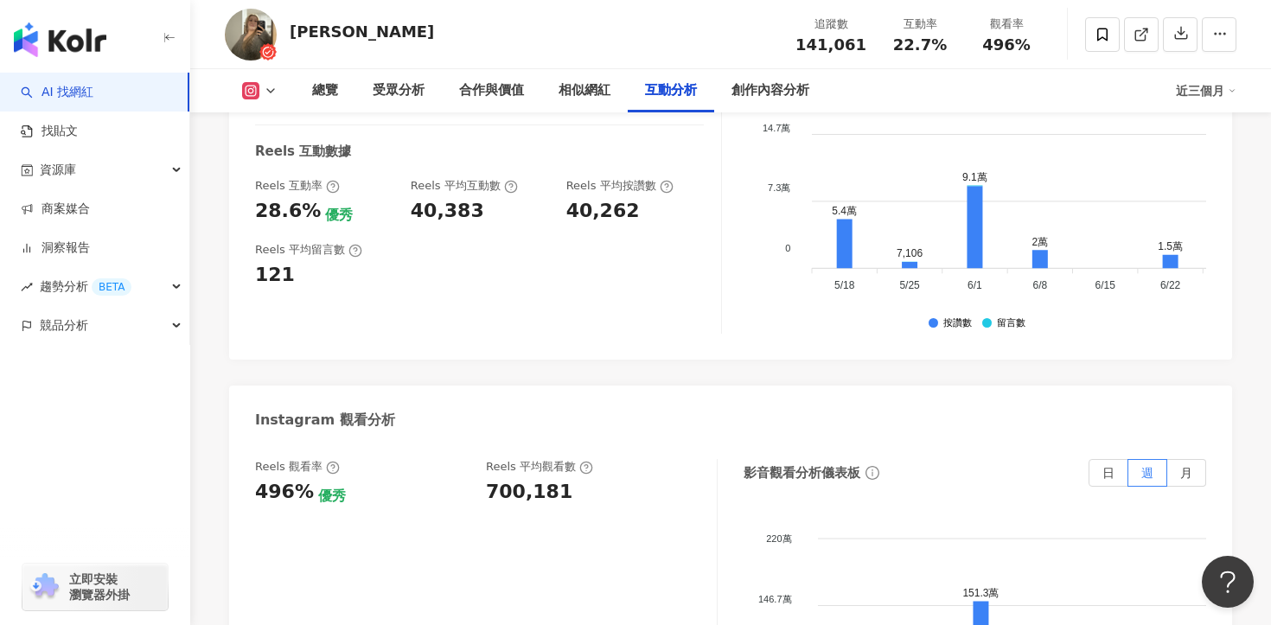
scroll to position [3730, 0]
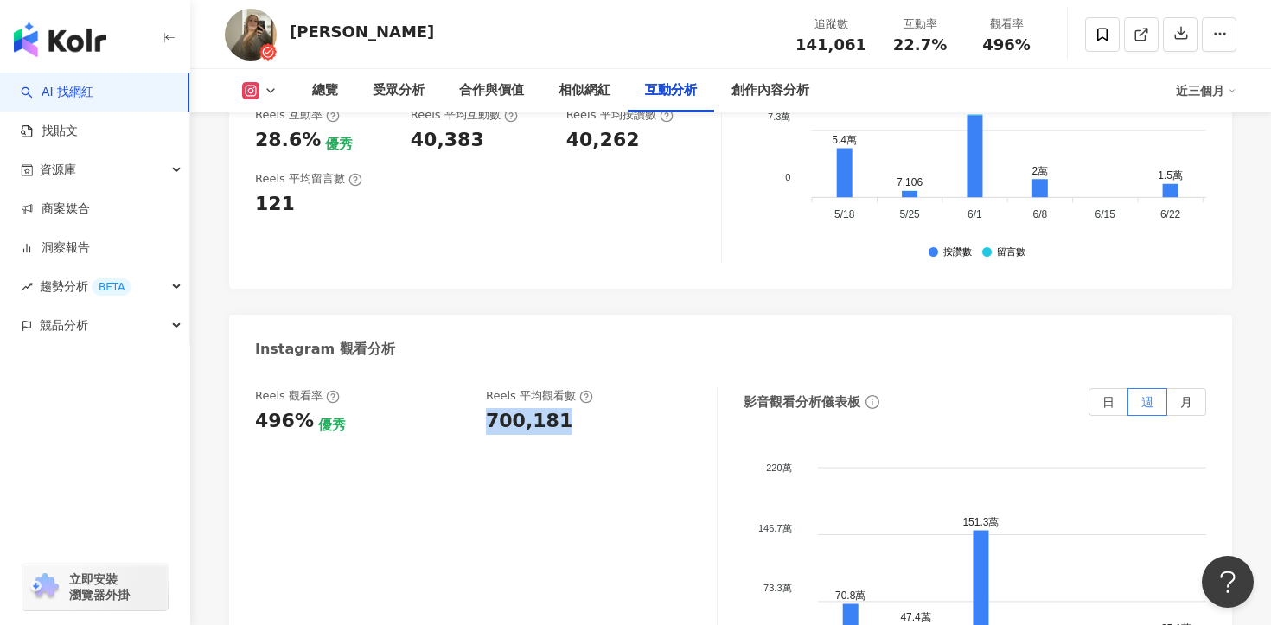
drag, startPoint x: 559, startPoint y: 398, endPoint x: 481, endPoint y: 400, distance: 77.9
click at [481, 400] on div "Reels 觀看率 496% 優秀 Reels 平均觀看數 700,181" at bounding box center [477, 411] width 445 height 47
copy div "700,181"
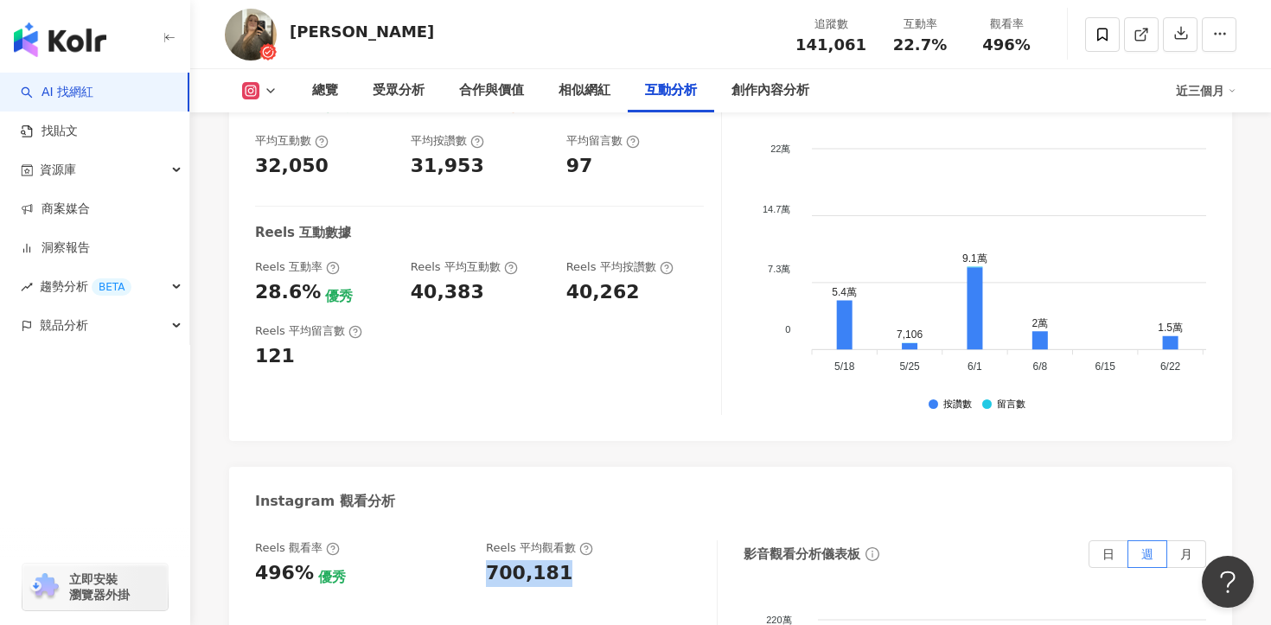
scroll to position [3500, 0]
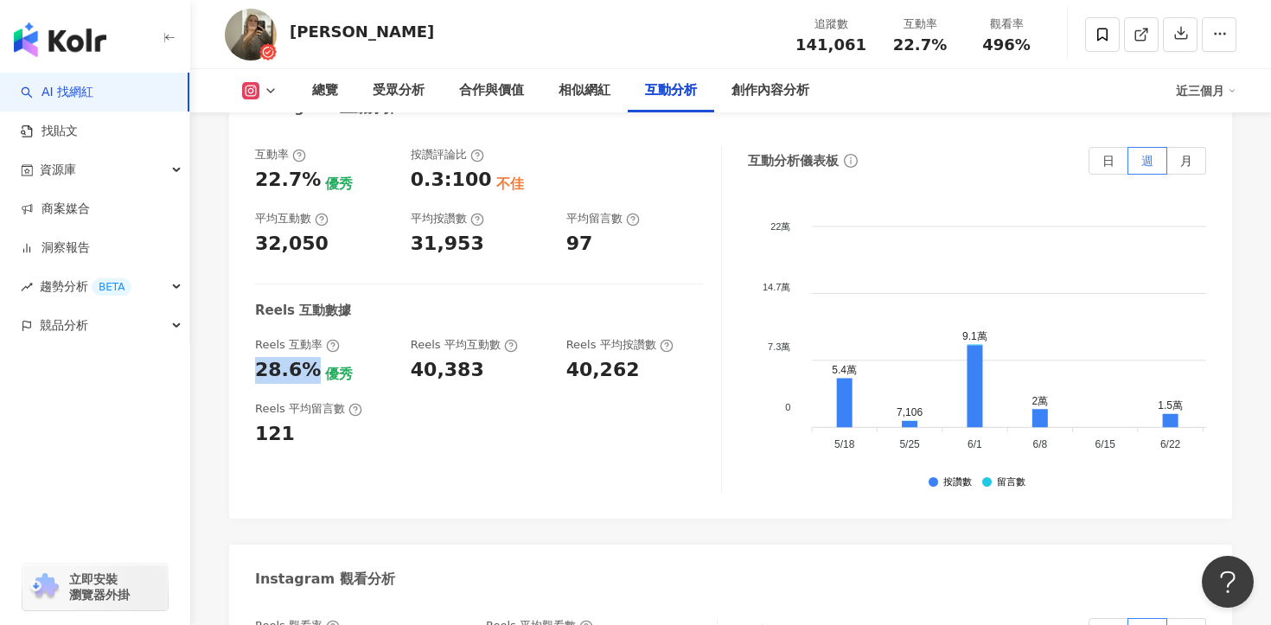
drag, startPoint x: 309, startPoint y: 349, endPoint x: 253, endPoint y: 349, distance: 56.2
click at [253, 349] on div "互動率 22.7% 優秀 按讚評論比 0.3:100 不佳 平均互動數 32,050 平均按讚數 31,953 平均留言數 97 Reels 互動數據 Ree…" at bounding box center [730, 324] width 1003 height 389
copy div "28.6%"
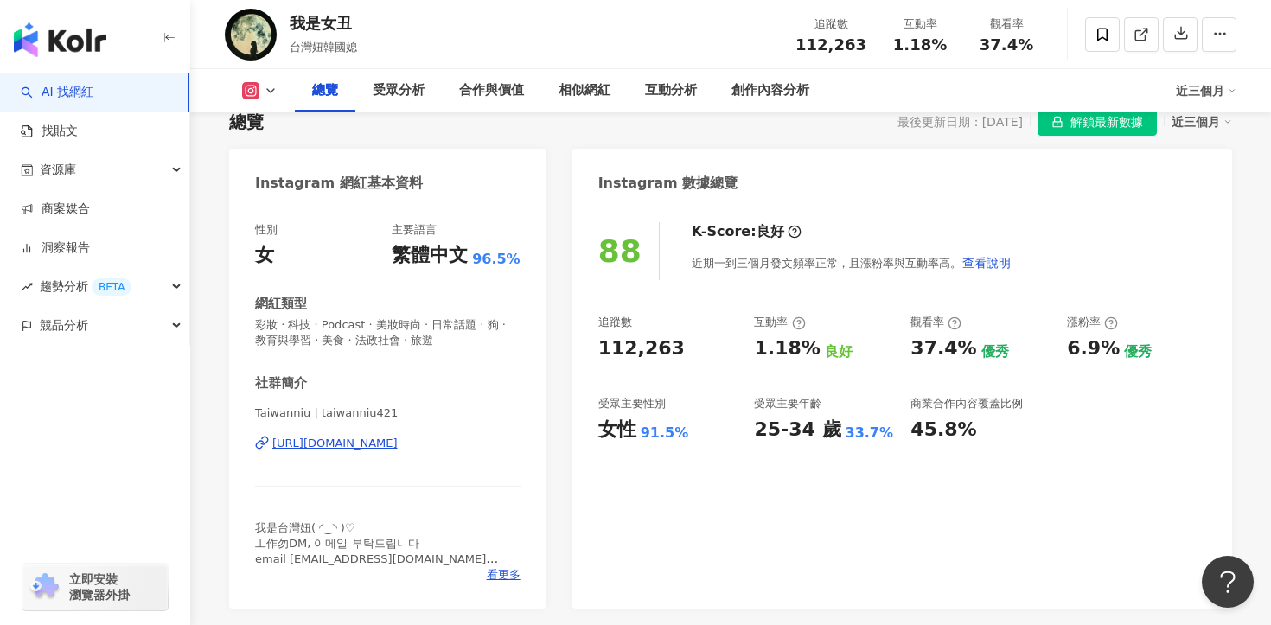
scroll to position [177, 0]
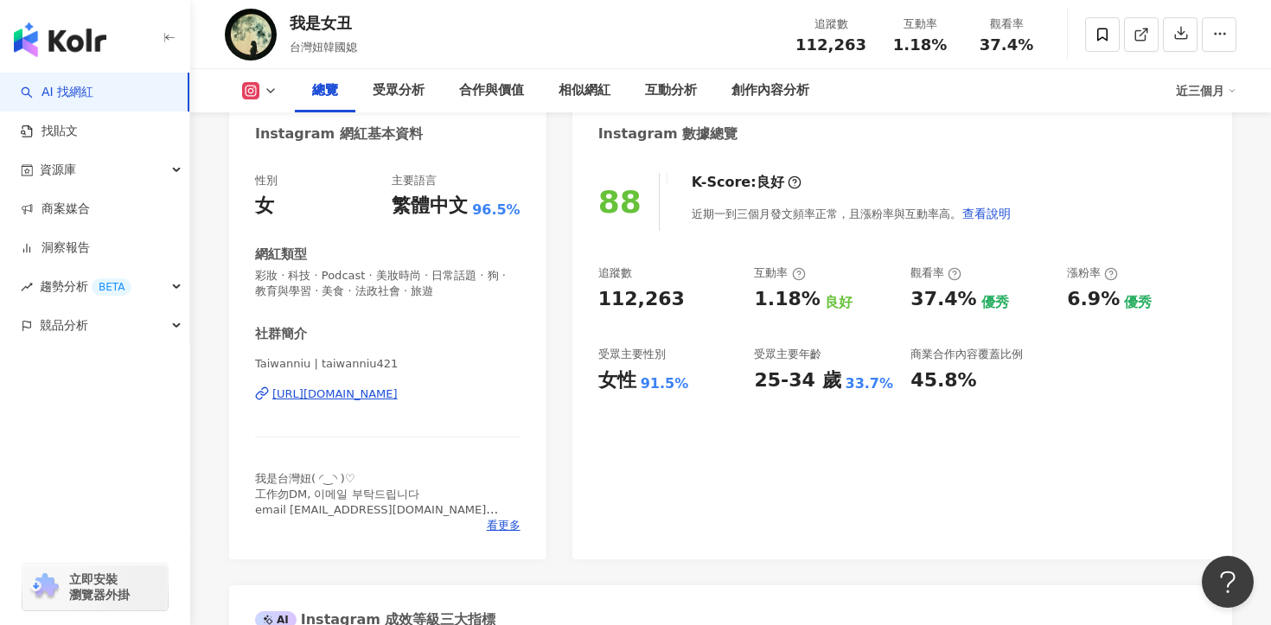
click at [398, 387] on div "https://www.instagram.com/taiwanniu421/" at bounding box center [334, 395] width 125 height 16
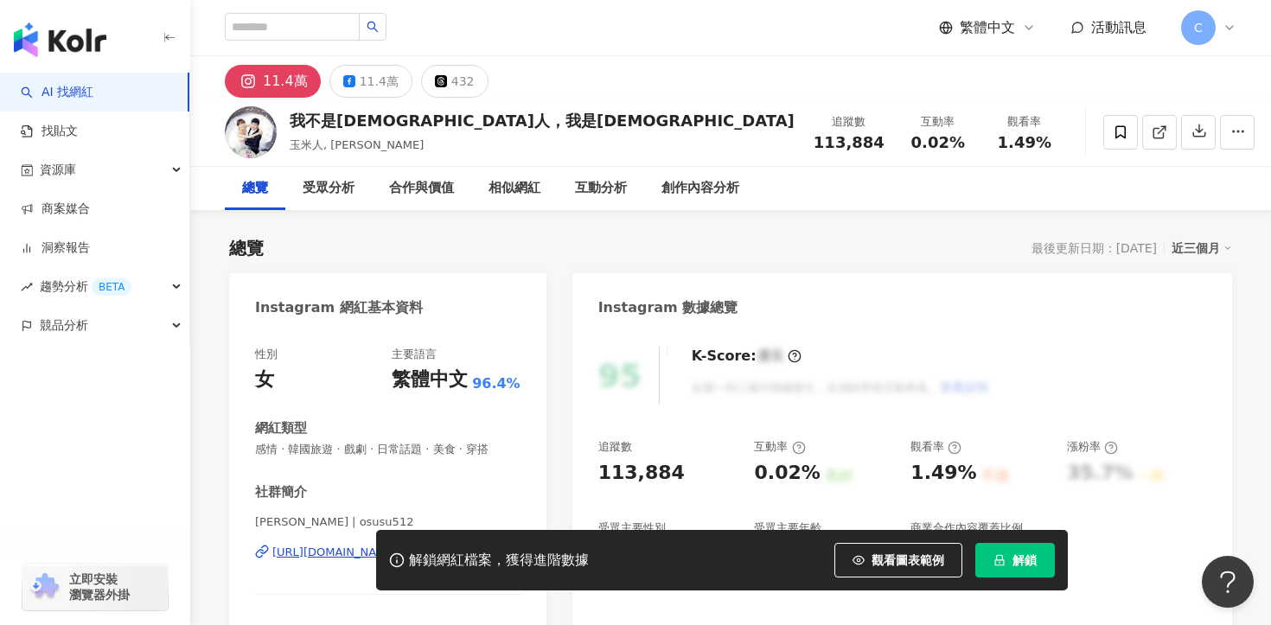
click at [291, 551] on div "解鎖網紅檔案，獲得進階數據 觀看圖表範例 解鎖" at bounding box center [635, 560] width 1271 height 61
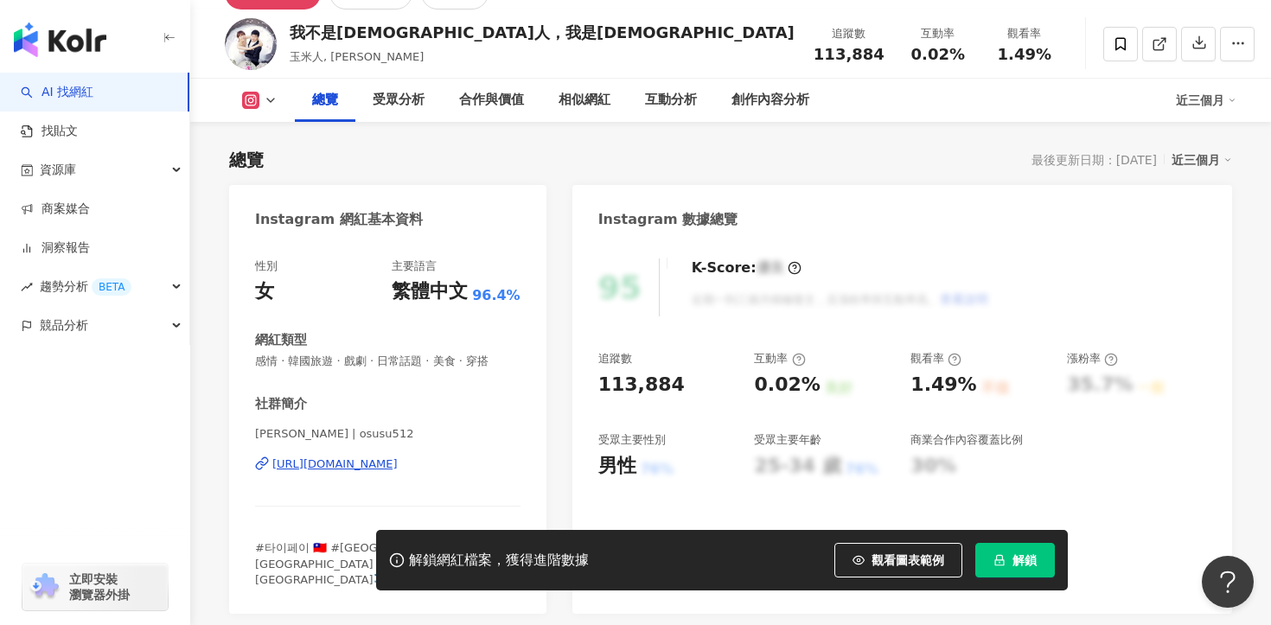
scroll to position [109, 0]
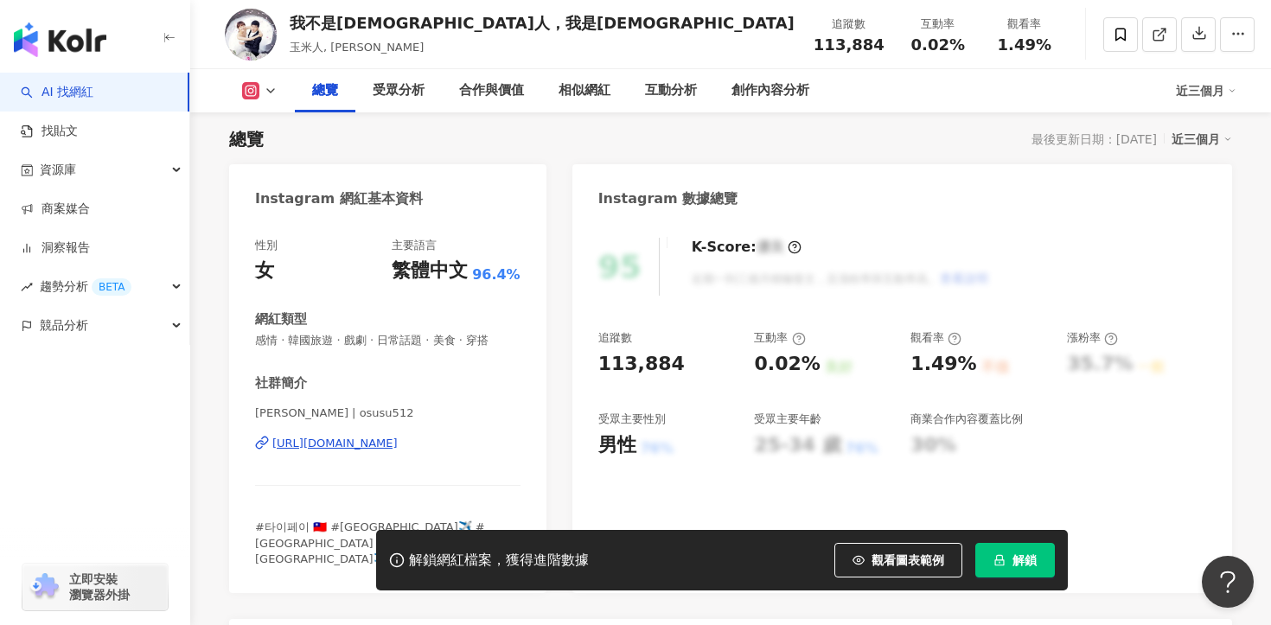
click at [313, 446] on div "[URL][DOMAIN_NAME]" at bounding box center [334, 444] width 125 height 16
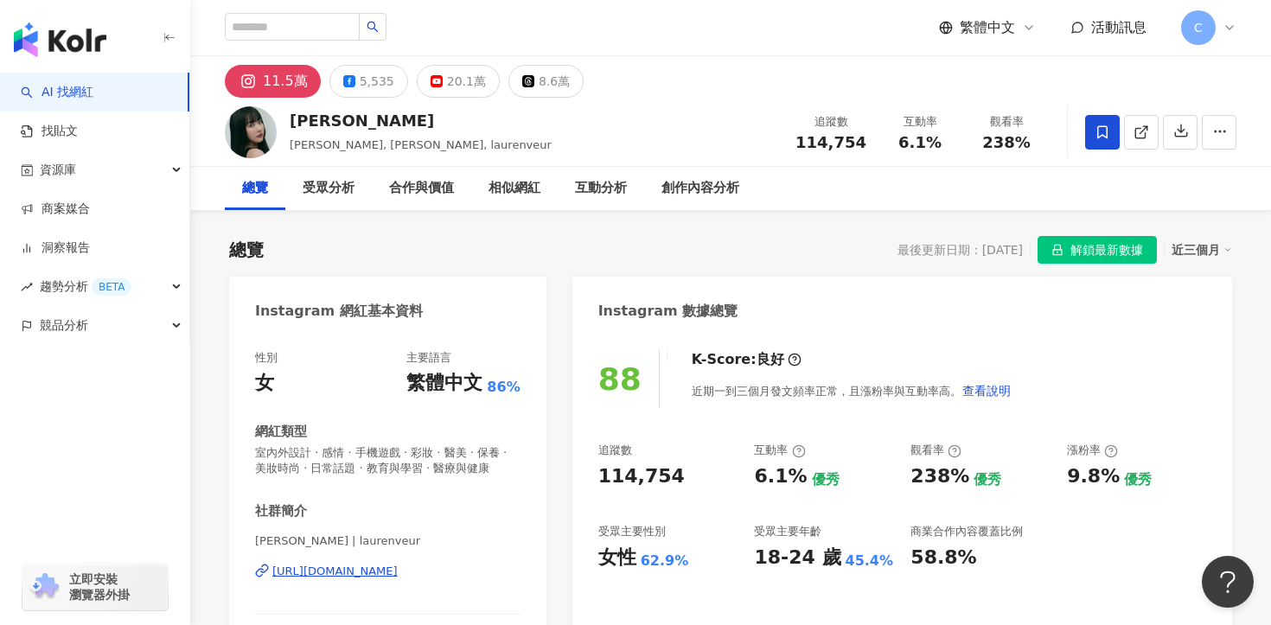
click at [398, 570] on div "[URL][DOMAIN_NAME]" at bounding box center [334, 572] width 125 height 16
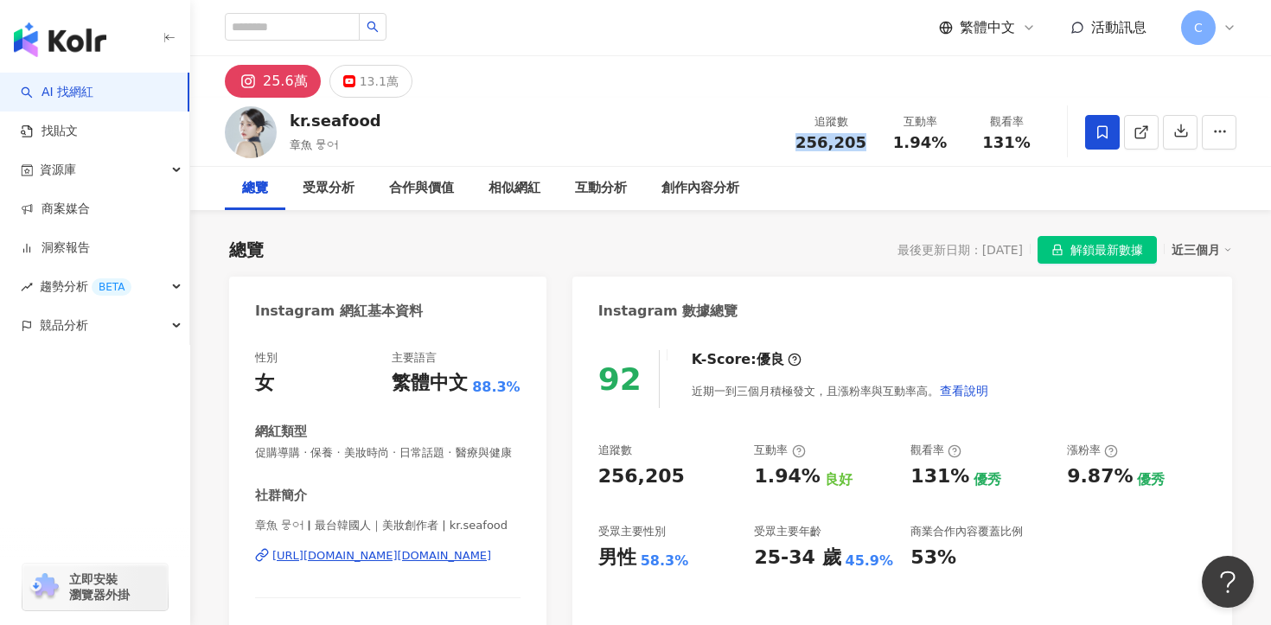
drag, startPoint x: 801, startPoint y: 144, endPoint x: 859, endPoint y: 142, distance: 58.0
click at [859, 142] on div "256,205" at bounding box center [831, 142] width 71 height 17
click at [1093, 241] on span "解鎖最新數據" at bounding box center [1107, 251] width 73 height 28
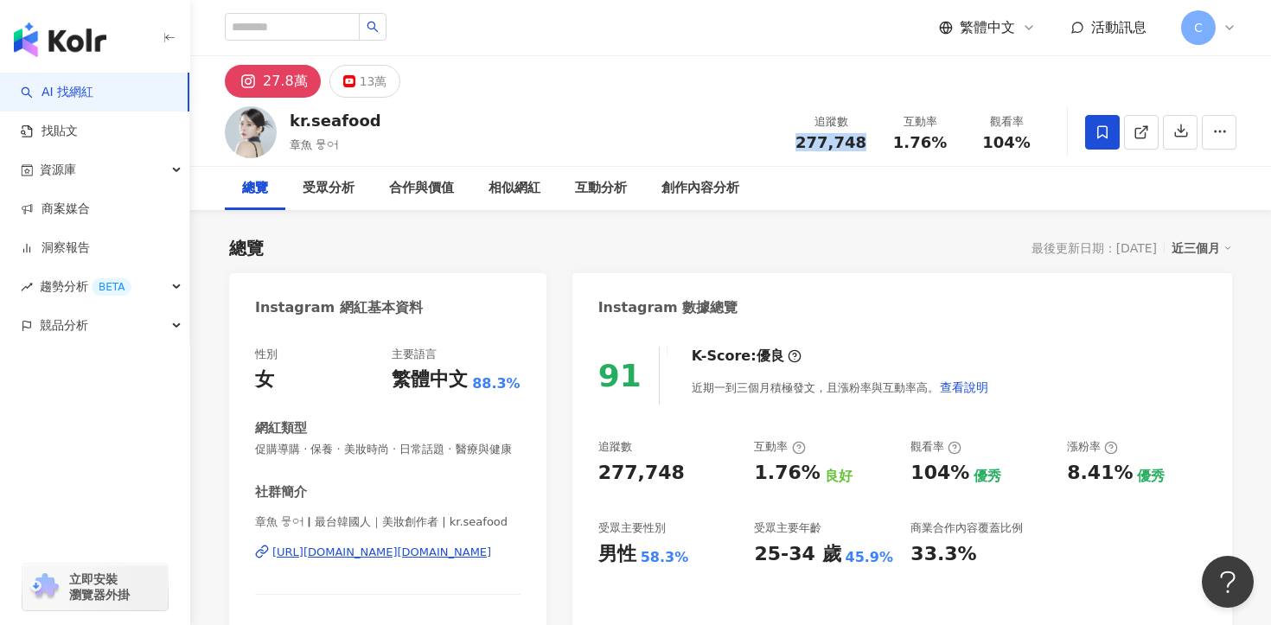
drag, startPoint x: 798, startPoint y: 138, endPoint x: 866, endPoint y: 138, distance: 67.5
click at [866, 138] on div "追蹤數 277,748" at bounding box center [831, 131] width 92 height 37
copy span "277,748"
click at [419, 555] on div "https://www.instagram.com/kr.seafood/" at bounding box center [381, 553] width 219 height 16
click at [689, 193] on div "創作內容分析" at bounding box center [701, 188] width 78 height 21
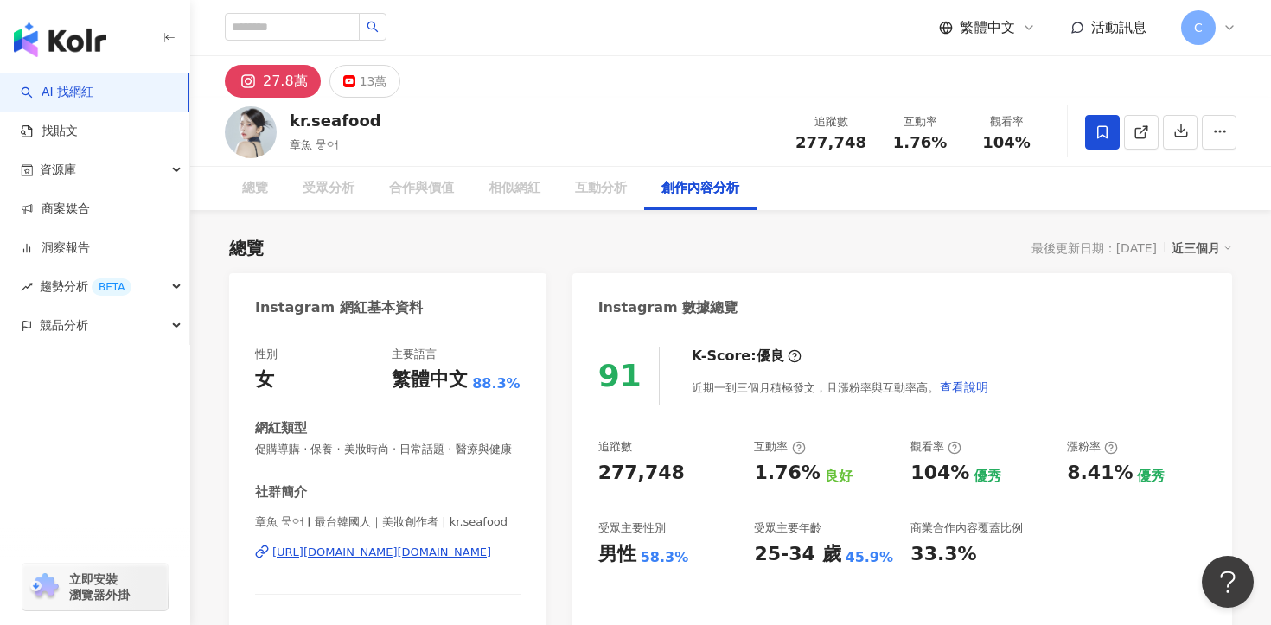
scroll to position [4903, 0]
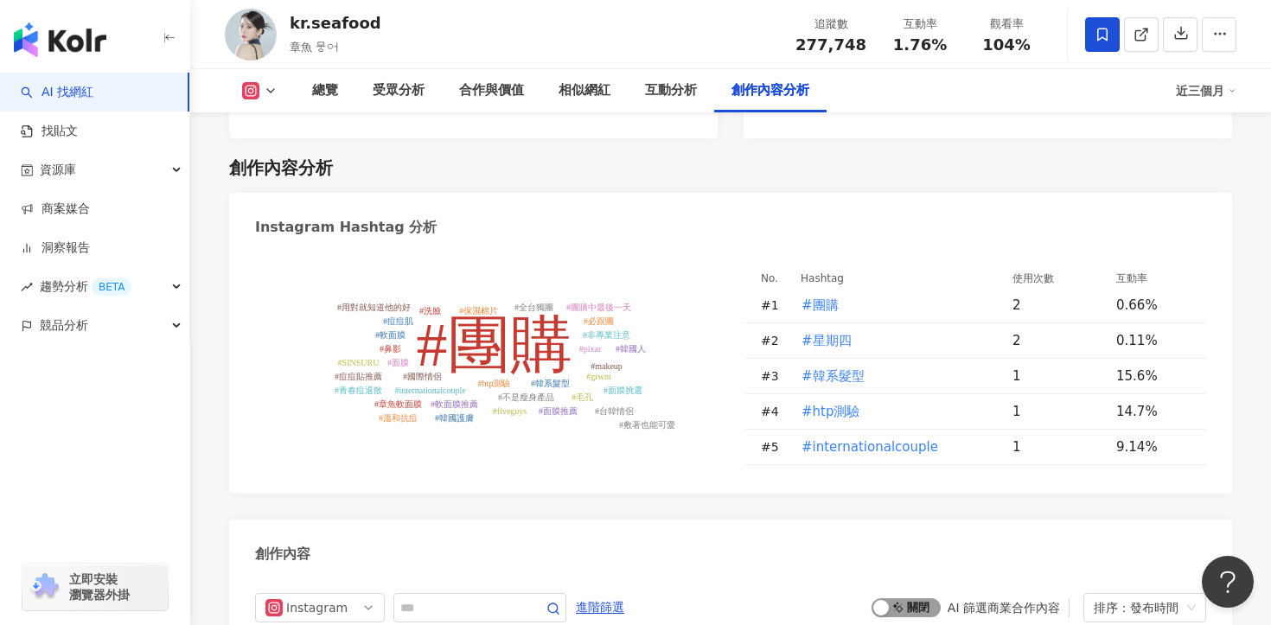
click at [925, 599] on span "啟動 關閉" at bounding box center [906, 608] width 69 height 19
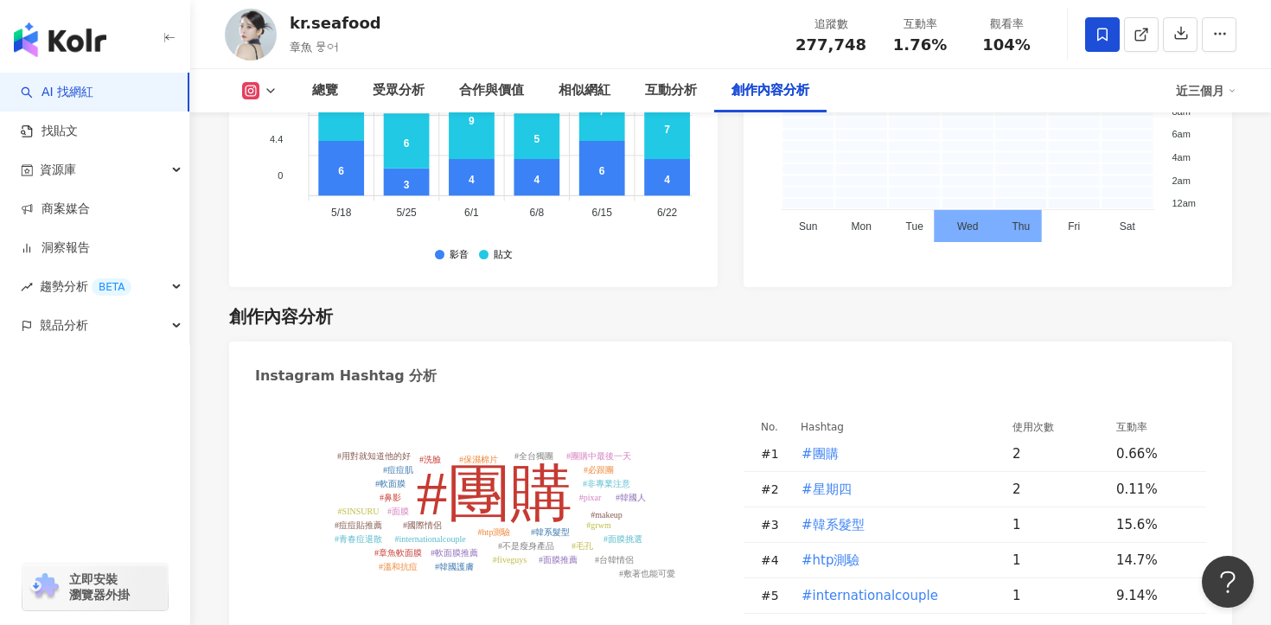
scroll to position [5213, 0]
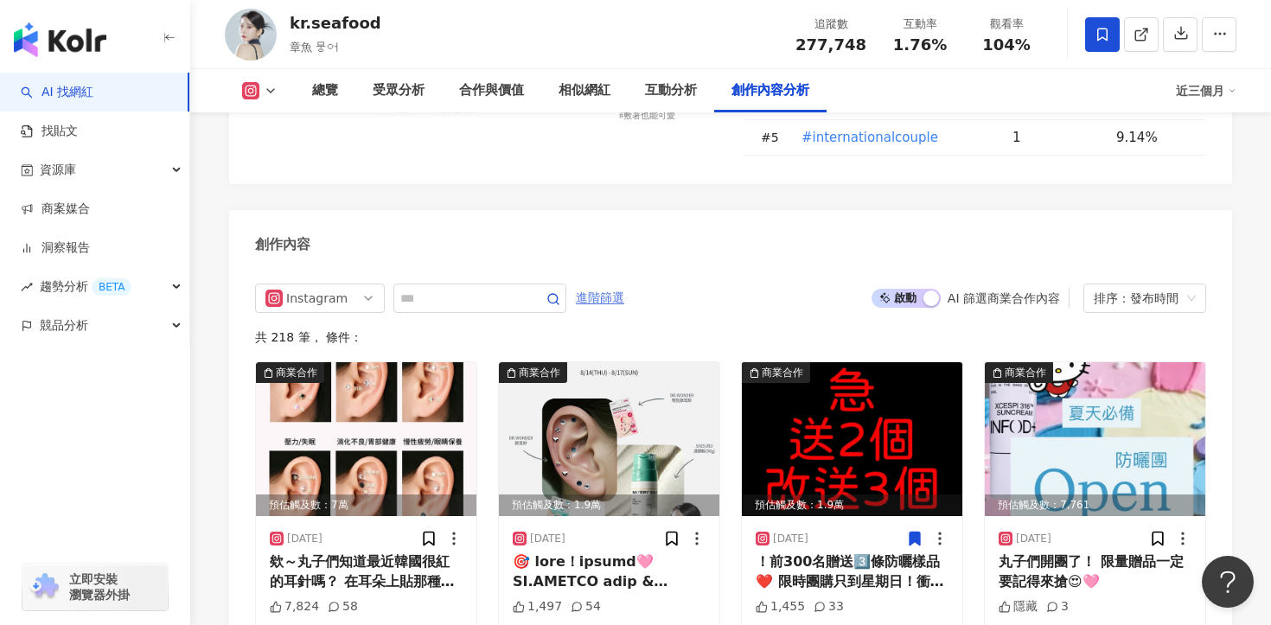
click at [620, 285] on span "進階篩選" at bounding box center [600, 299] width 48 height 28
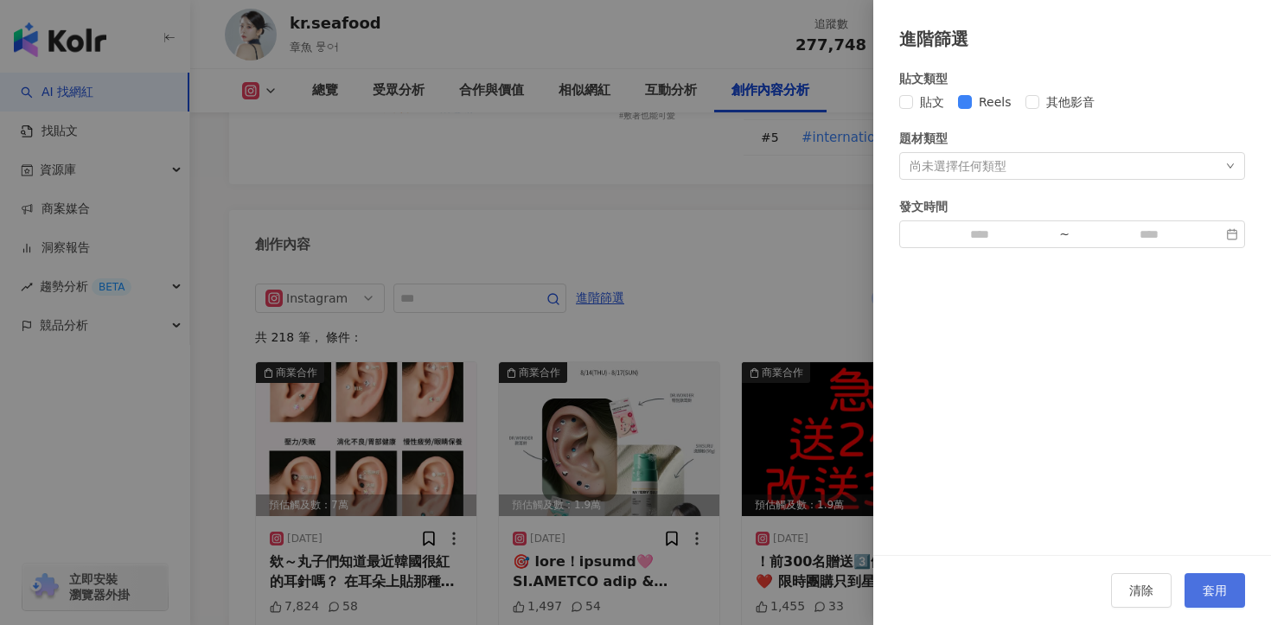
click at [1213, 583] on button "套用" at bounding box center [1215, 590] width 61 height 35
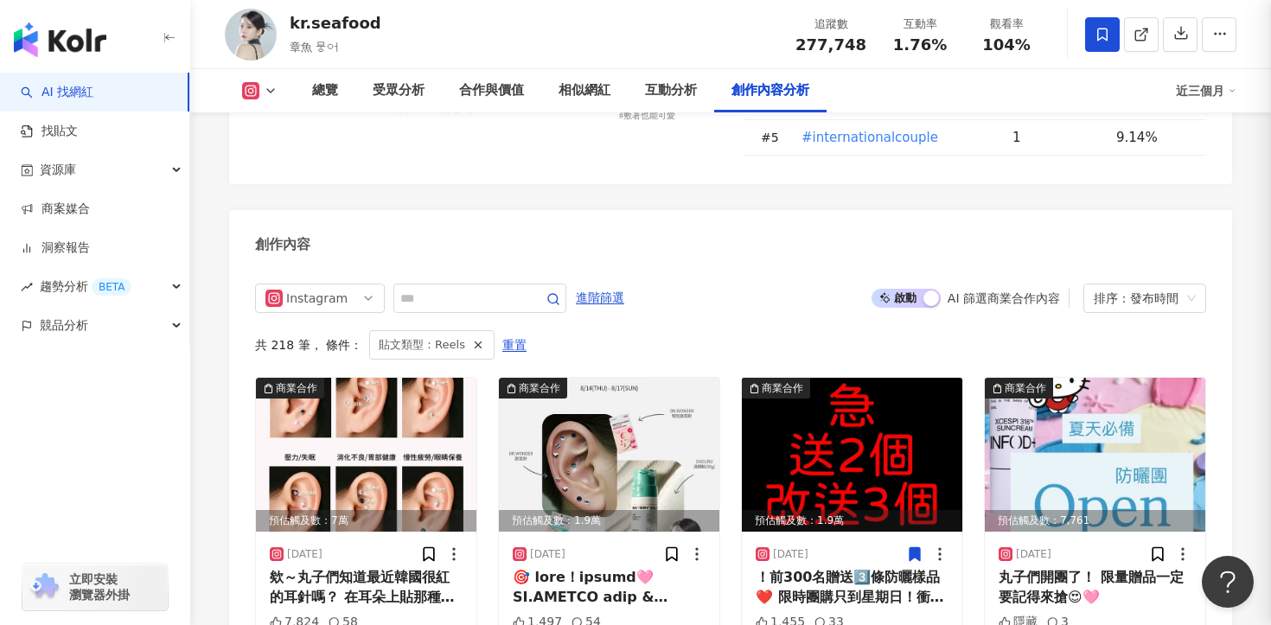
scroll to position [5285, 0]
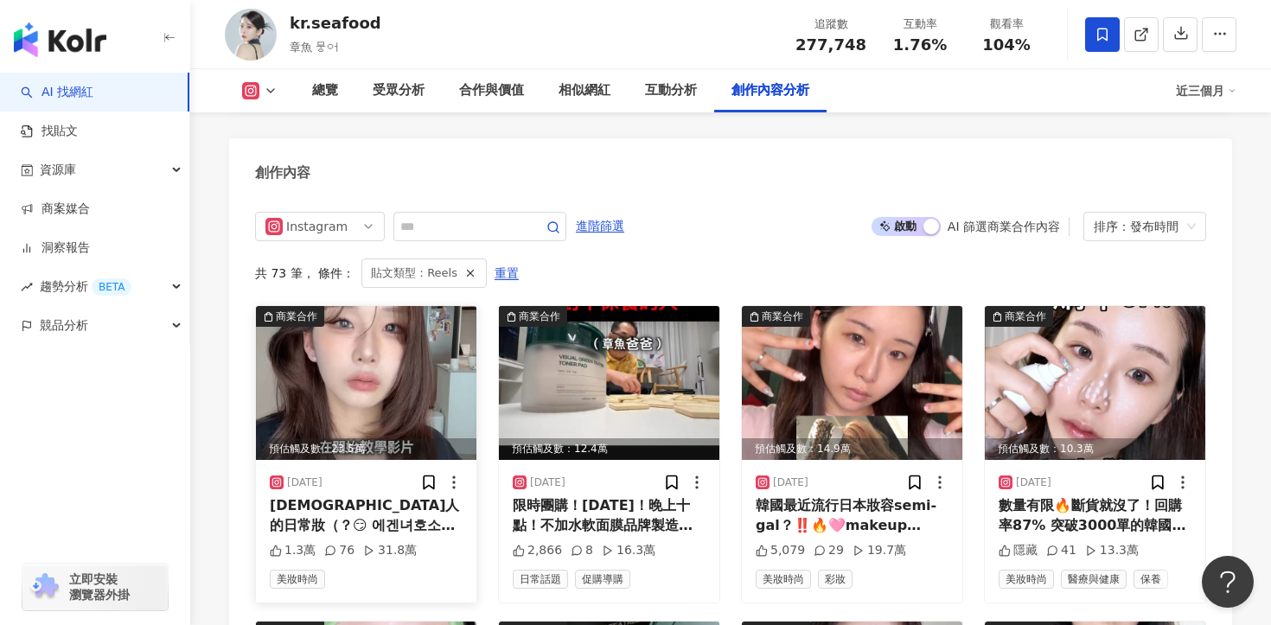
click at [346, 496] on div "韓國人的日常妝（？😏 에겐녀호소인의 데일리메이크업" at bounding box center [366, 515] width 193 height 39
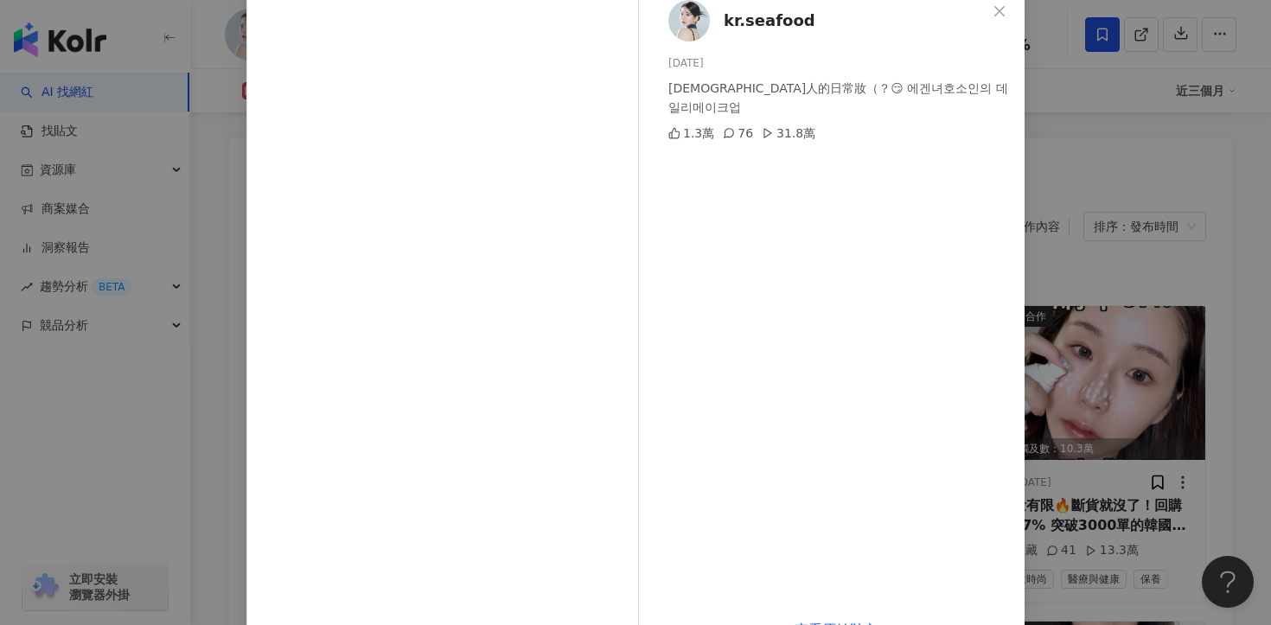
scroll to position [118, 0]
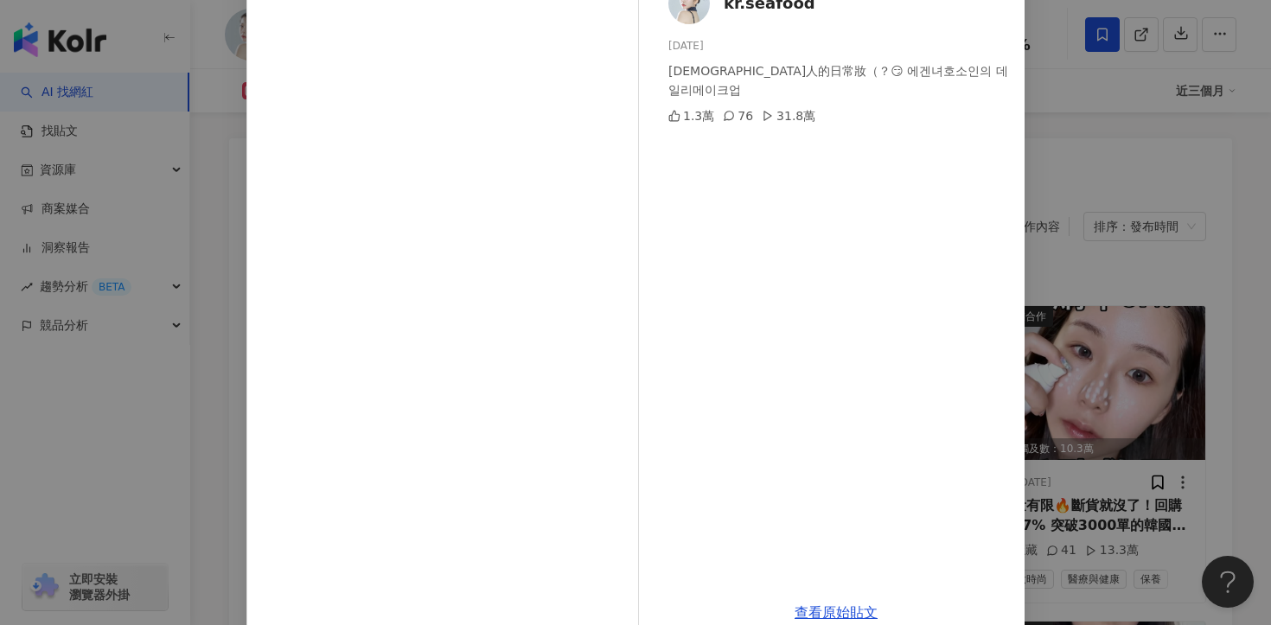
click at [1181, 303] on div "kr.seafood 2025/8/4 韓國人的日常妝（？😏 에겐녀호소인의 데일리메이크업 1.3萬 76 31.8萬 查看原始貼文" at bounding box center [635, 312] width 1271 height 625
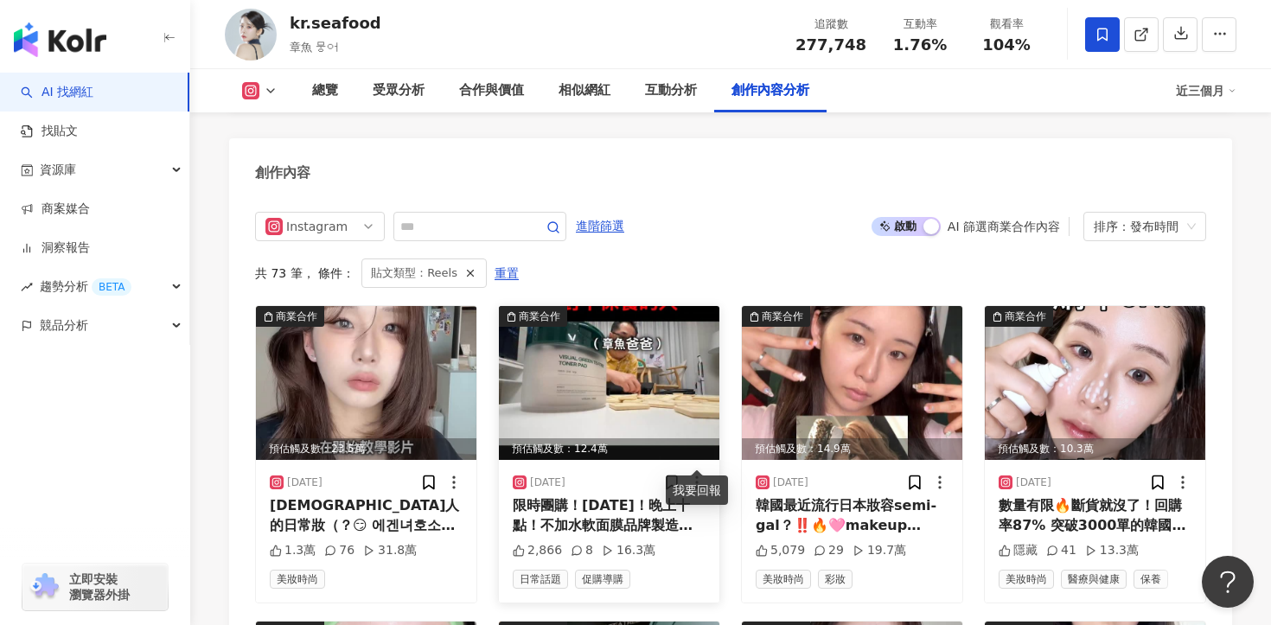
click at [675, 469] on div "2025/7/29 限時團購！這禮拜四！晚上十點！不加水軟面膜品牌製造的保濕棉片🩷🫣 #團購 2,866 8 16.3萬 日常話題 促購導購" at bounding box center [609, 531] width 221 height 142
click at [667, 496] on div "限時團購！這禮拜四！晚上十點！不加水軟面膜品牌製造的保濕棉片🩷🫣 #團購" at bounding box center [609, 515] width 193 height 39
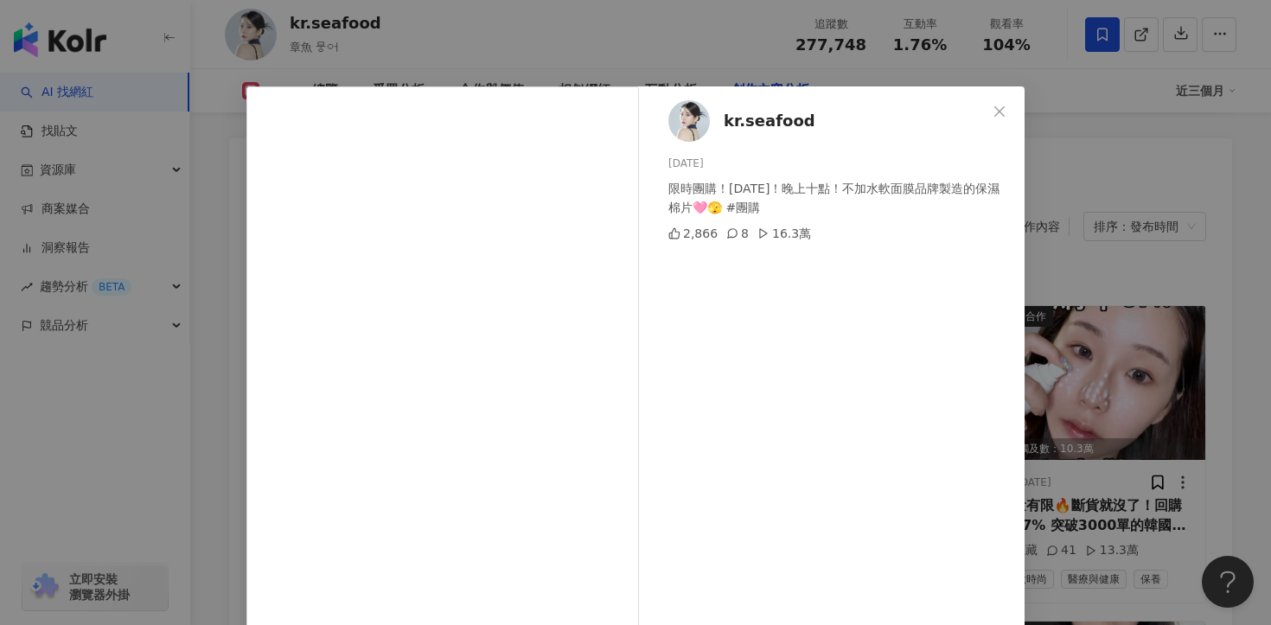
scroll to position [144, 0]
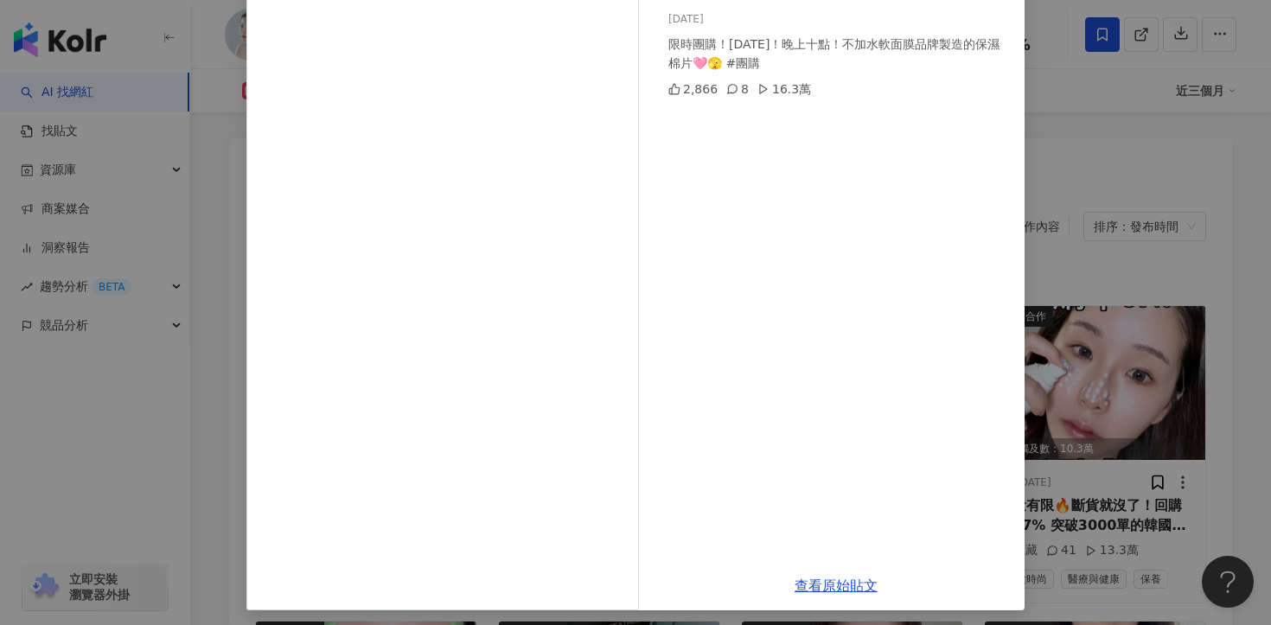
click at [1153, 275] on div "kr.seafood 2025/7/29 限時團購！這禮拜四！晚上十點！不加水軟面膜品牌製造的保濕棉片🩷🫣 #團購 2,866 8 16.3萬 查看原始貼文" at bounding box center [635, 312] width 1271 height 625
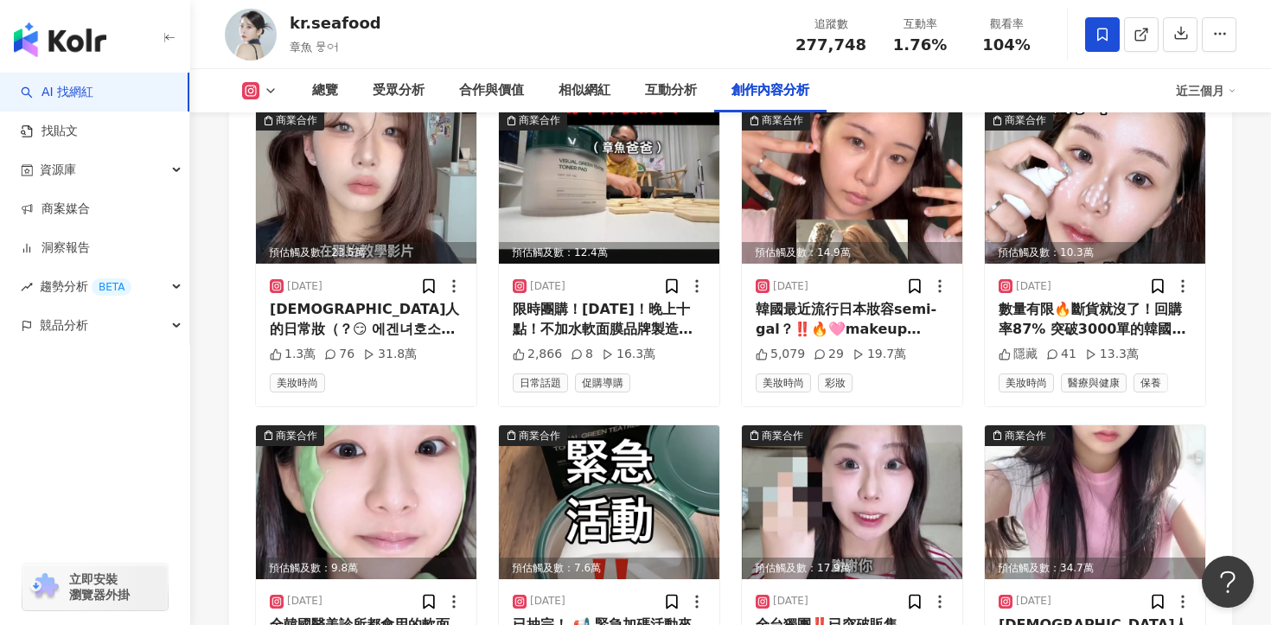
scroll to position [5496, 0]
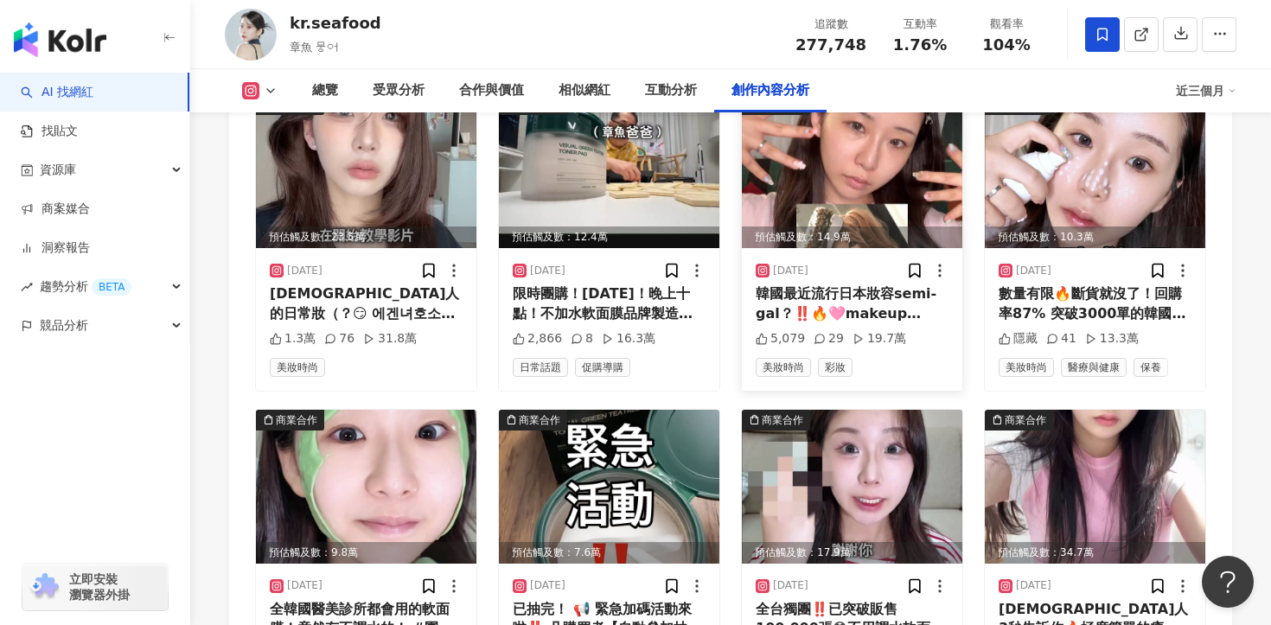
click at [872, 285] on div "韓國最近流行日本妝容semi-gal？‼️🔥🩷makeup challenge" at bounding box center [852, 304] width 193 height 39
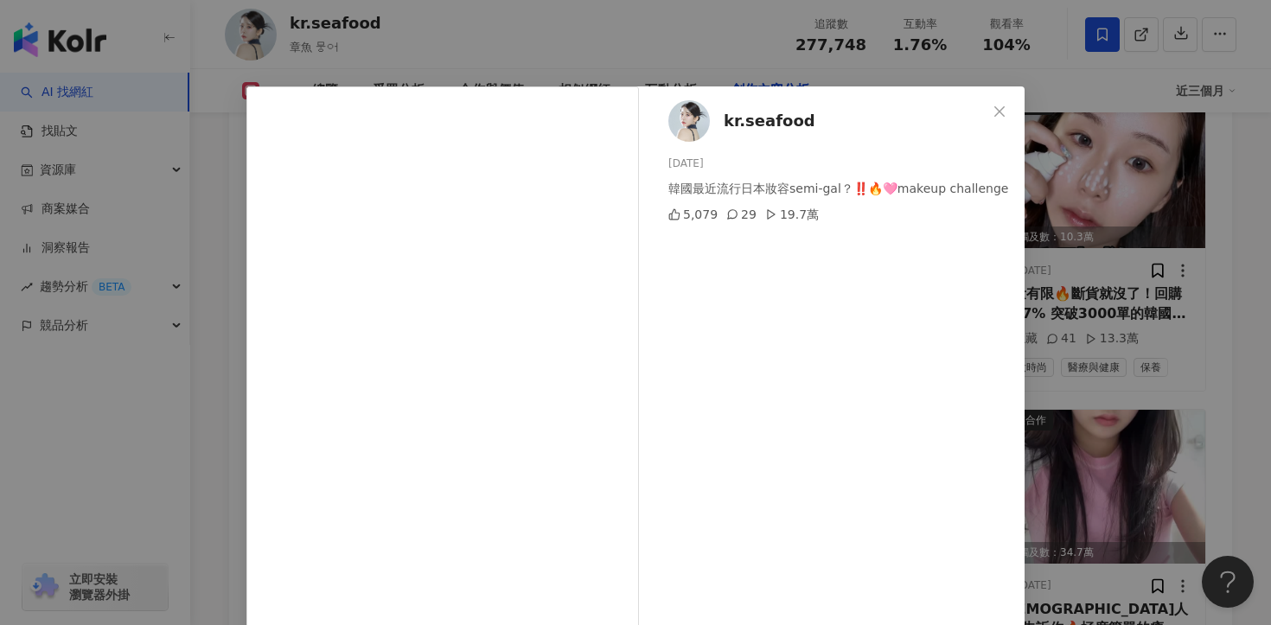
click at [1153, 273] on div "kr.seafood 2025/7/22 韓國最近流行日本妝容semi-gal？‼️🔥🩷makeup challenge 5,079 29 19.7萬 查看原…" at bounding box center [635, 312] width 1271 height 625
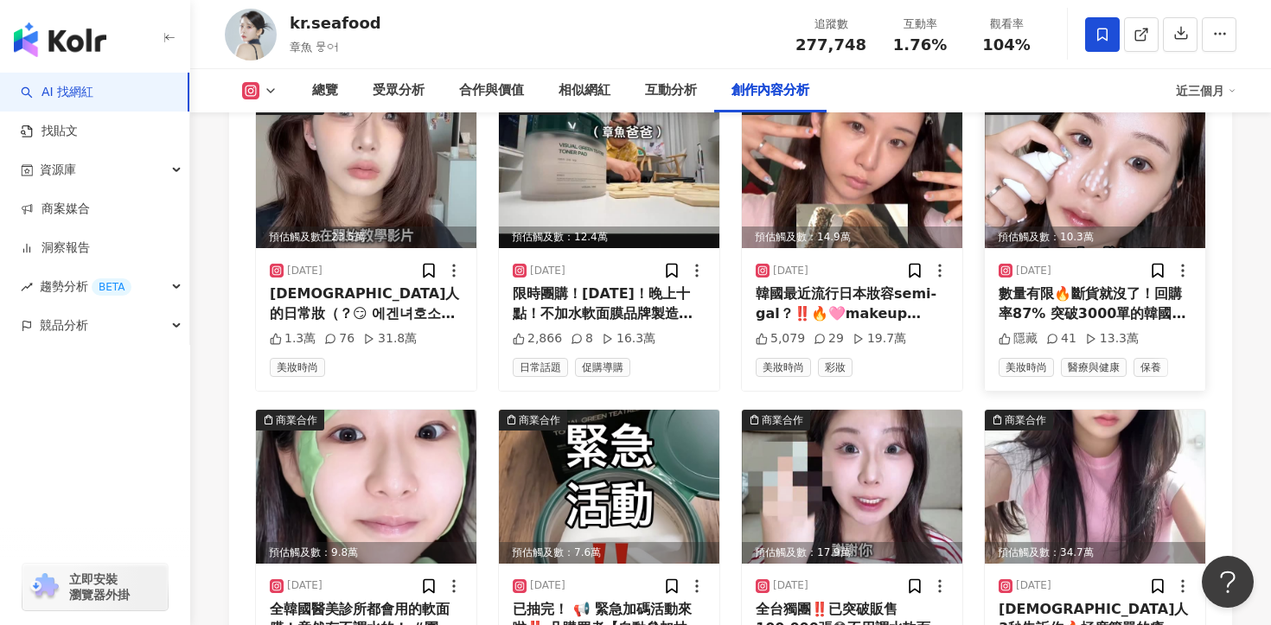
click at [1109, 285] on div "數量有限🔥斷貨就沒了！回購率87% 突破3000單的韓國毛孔救星！" at bounding box center [1095, 304] width 193 height 39
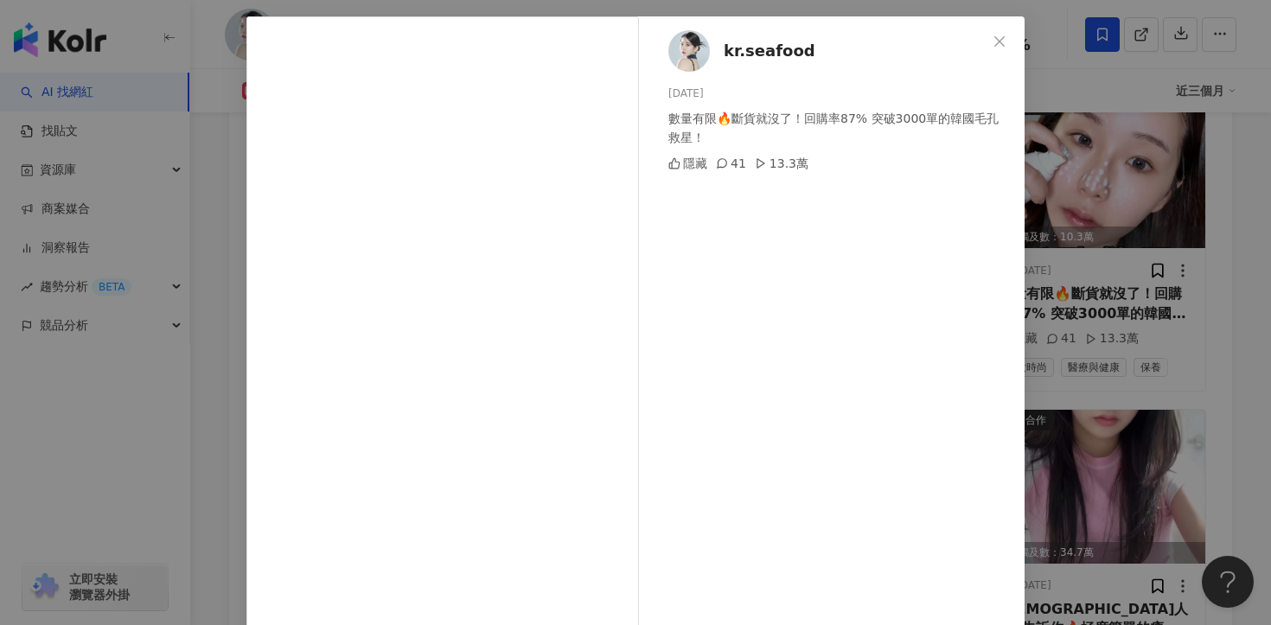
scroll to position [72, 0]
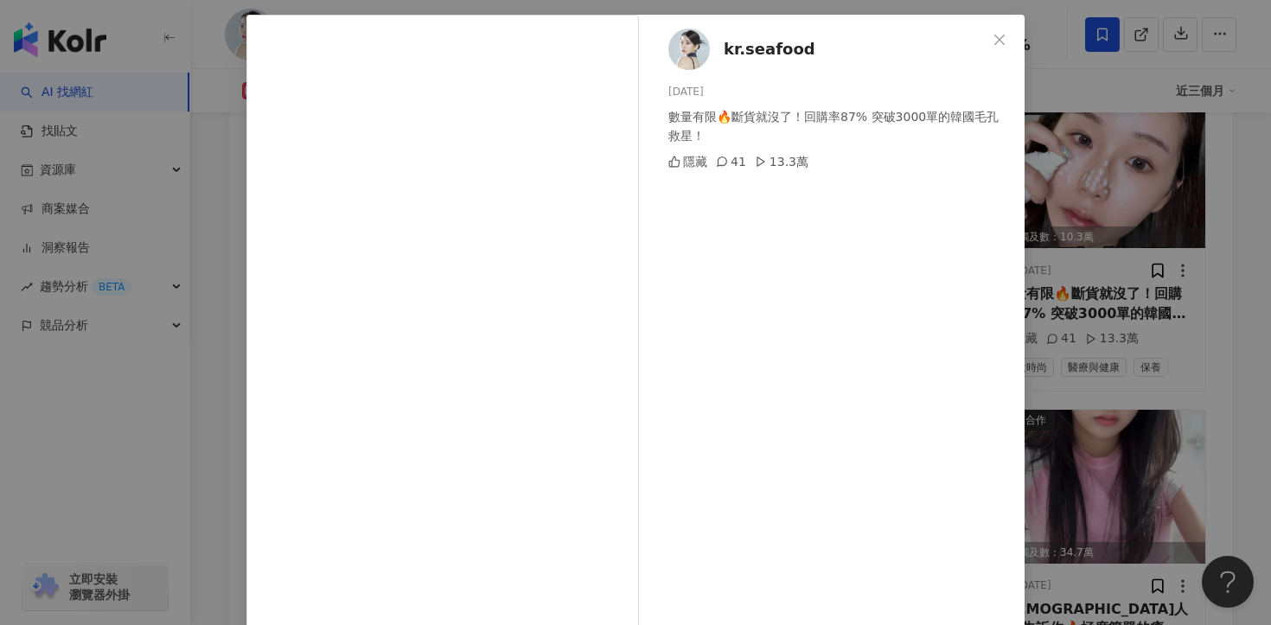
click at [1109, 276] on div "kr.seafood 2025/7/16 數量有限🔥斷貨就沒了！回購率87% 突破3000單的韓國毛孔救星！ 隱藏 41 13.3萬 查看原始貼文" at bounding box center [635, 312] width 1271 height 625
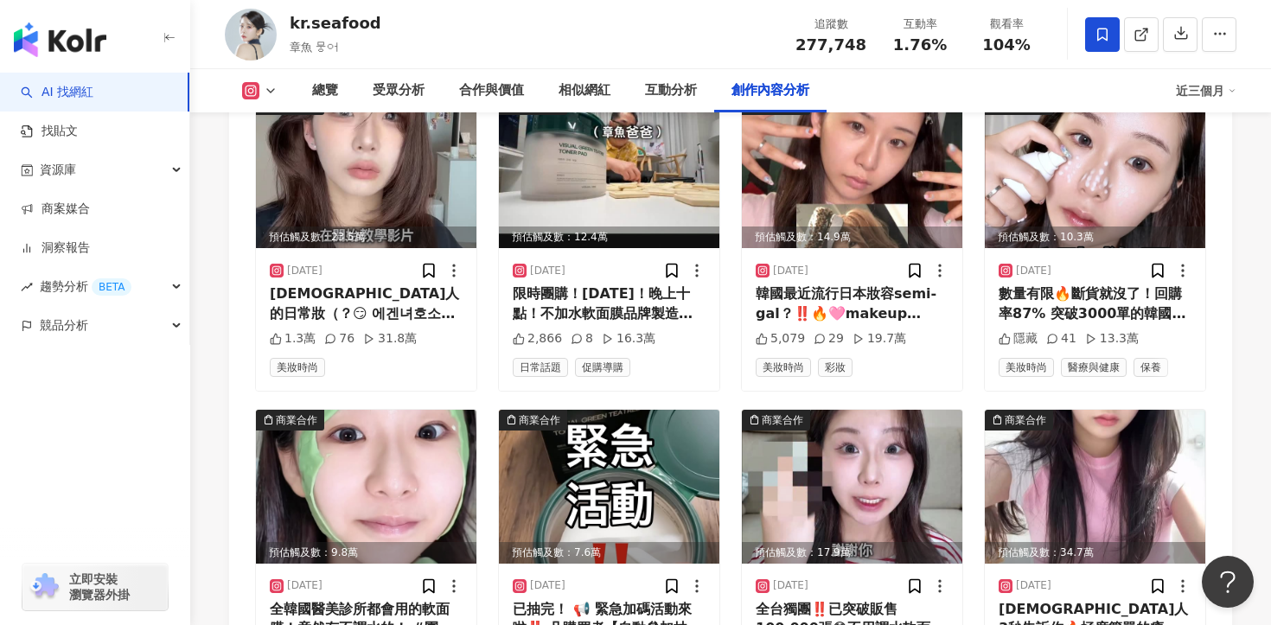
scroll to position [5622, 0]
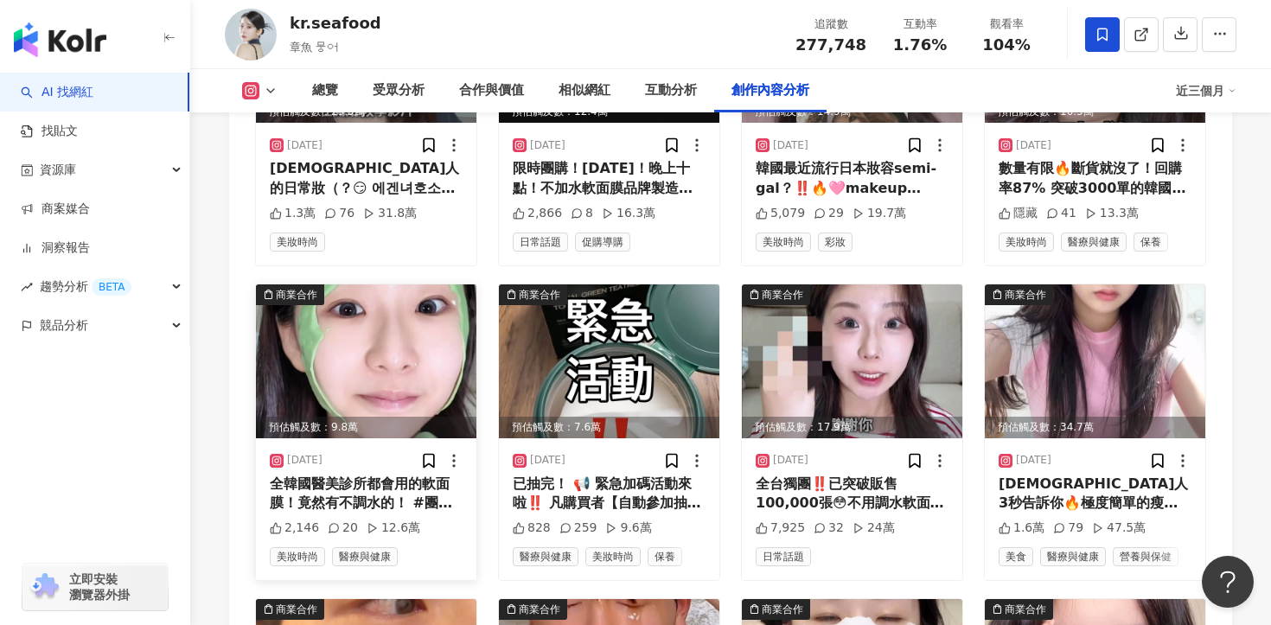
click at [385, 445] on div "2025/7/5 全韓國醫美診所都會用的軟面膜！竟然有不調水的！ #團購中最後一天 #全台獨團 2,146 20 12.6萬 美妝時尚 醫療與健康" at bounding box center [366, 510] width 221 height 142
click at [382, 475] on div "全韓國醫美診所都會用的軟面膜！竟然有不調水的！ #團購中最後一天 #全台獨團" at bounding box center [366, 494] width 193 height 39
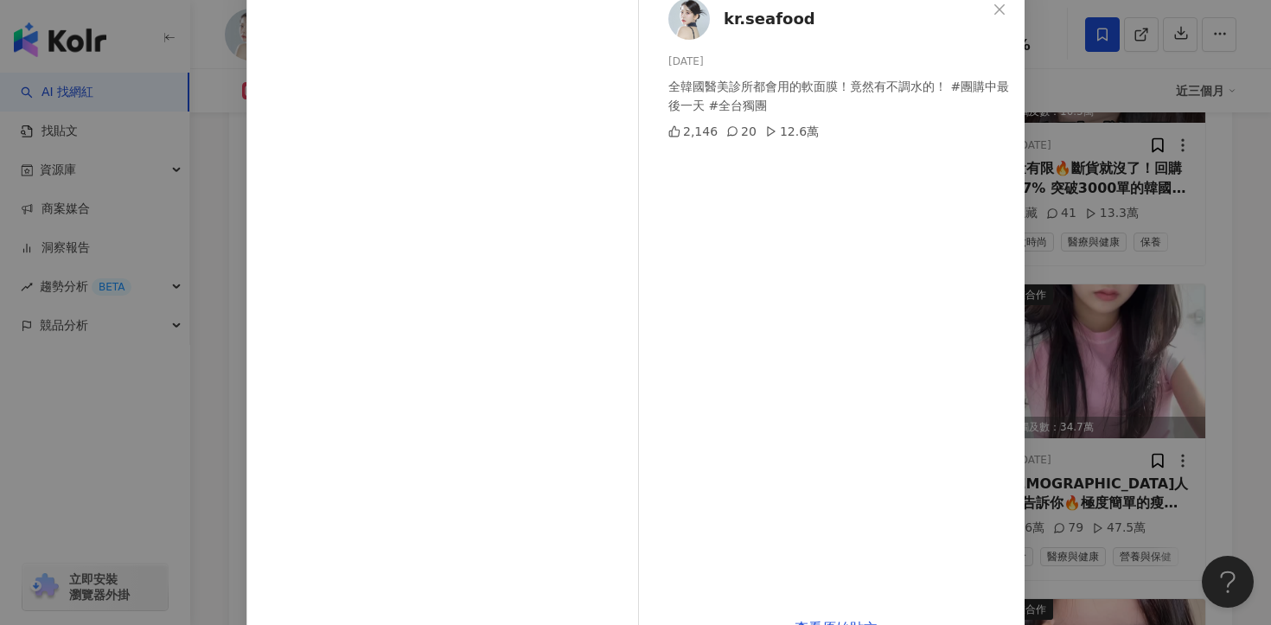
scroll to position [150, 0]
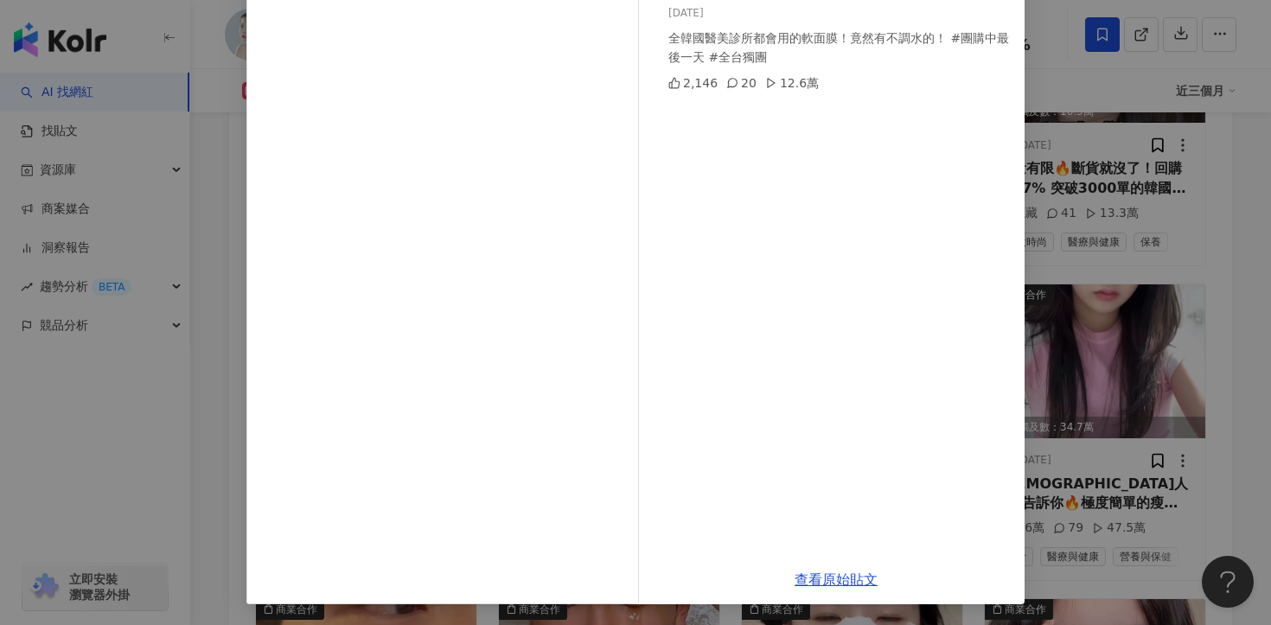
click at [1119, 329] on div "kr.seafood 2025/7/5 全韓國醫美診所都會用的軟面膜！竟然有不調水的！ #團購中最後一天 #全台獨團 2,146 20 12.6萬 查看原始貼文" at bounding box center [635, 312] width 1271 height 625
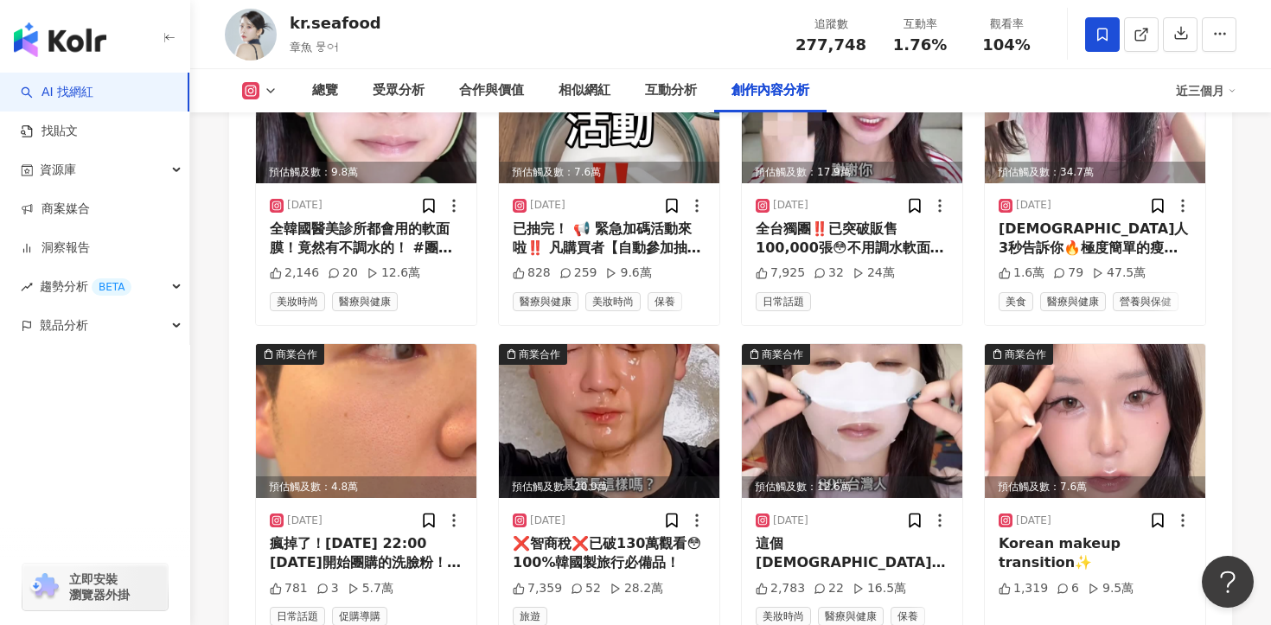
scroll to position [6100, 0]
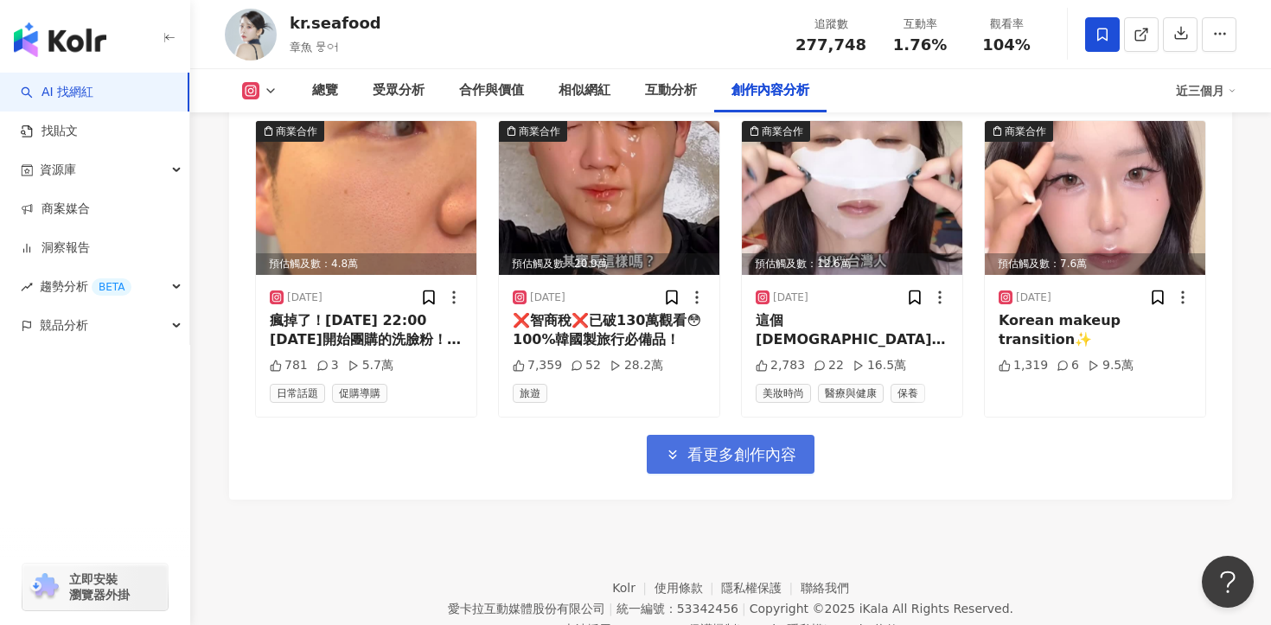
click at [791, 445] on span "看更多創作內容" at bounding box center [742, 454] width 109 height 19
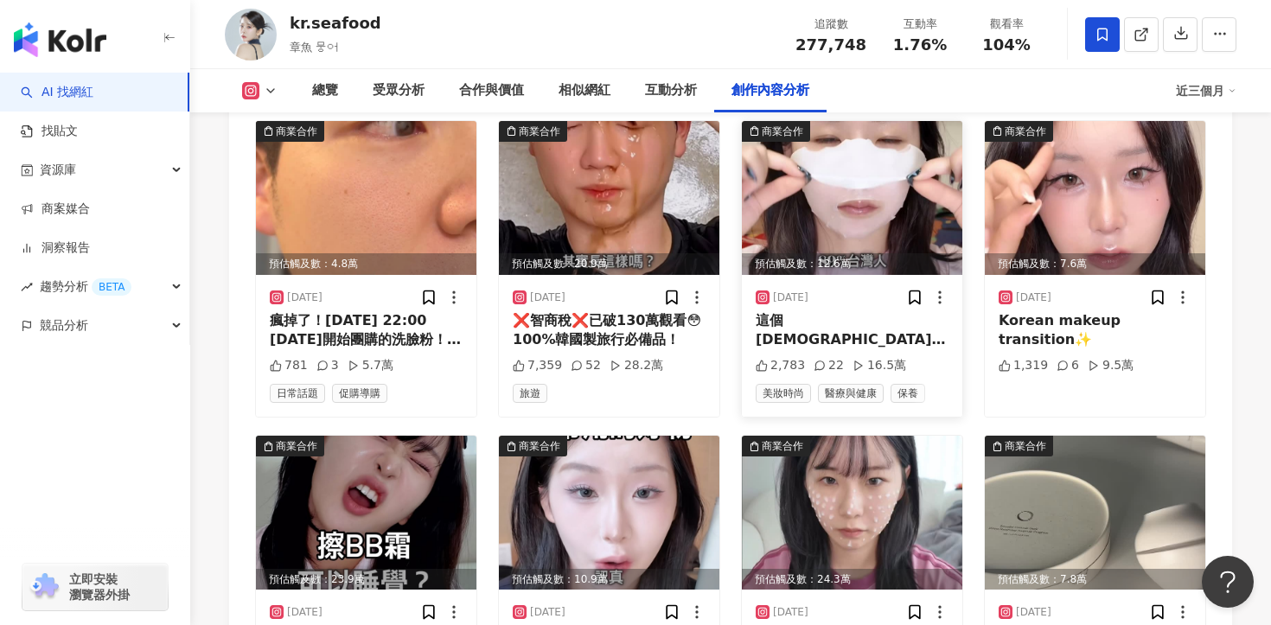
click at [820, 311] on div "這個韓國人試過100片面膜，告訴你如何挑選面膜！ #面膜挑選" at bounding box center [852, 330] width 193 height 39
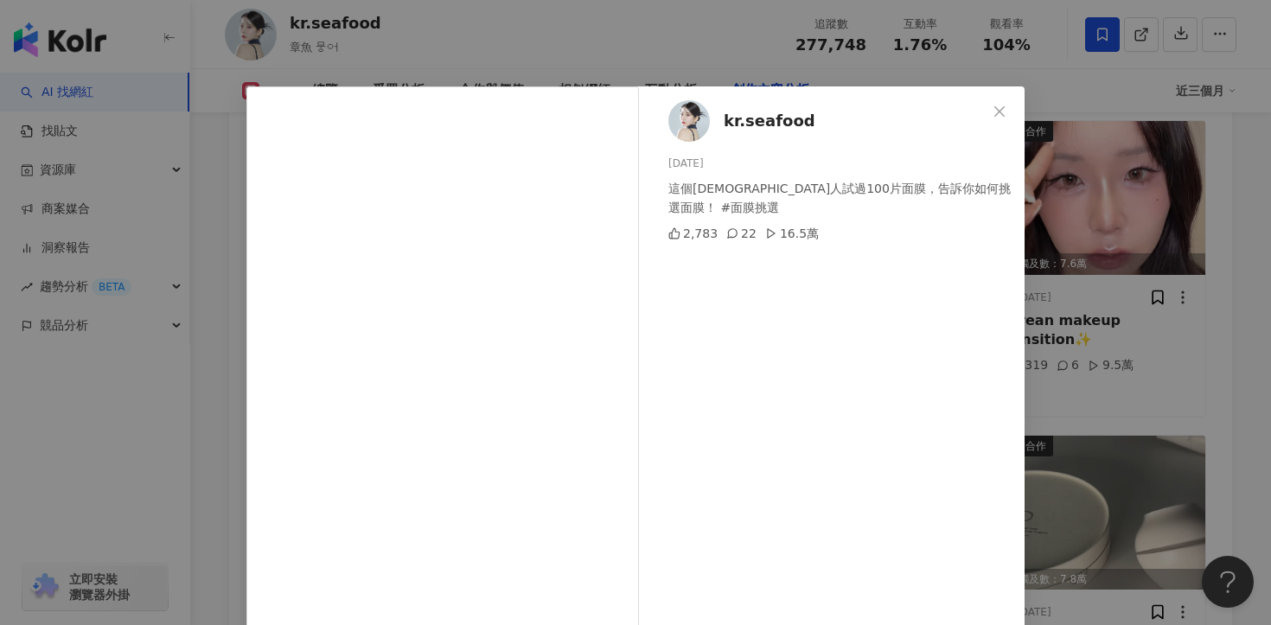
scroll to position [102, 0]
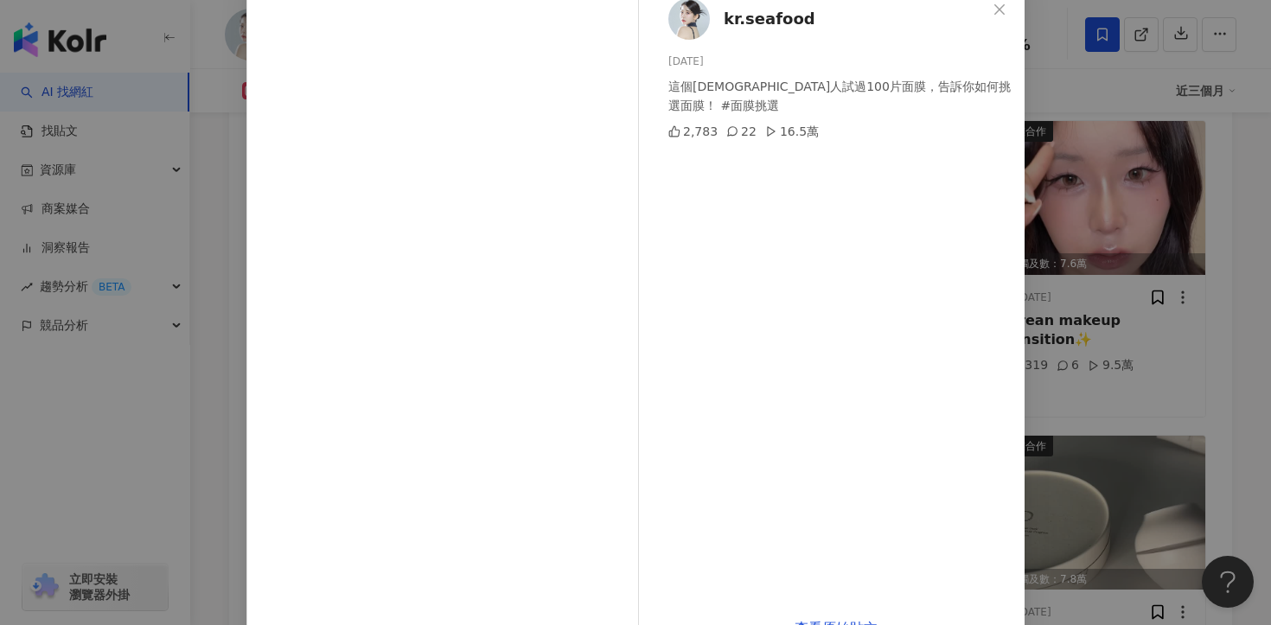
click at [1072, 263] on div "kr.seafood 2025/6/3 這個韓國人試過100片面膜，告訴你如何挑選面膜！ #面膜挑選 2,783 22 16.5萬 查看原始貼文" at bounding box center [635, 312] width 1271 height 625
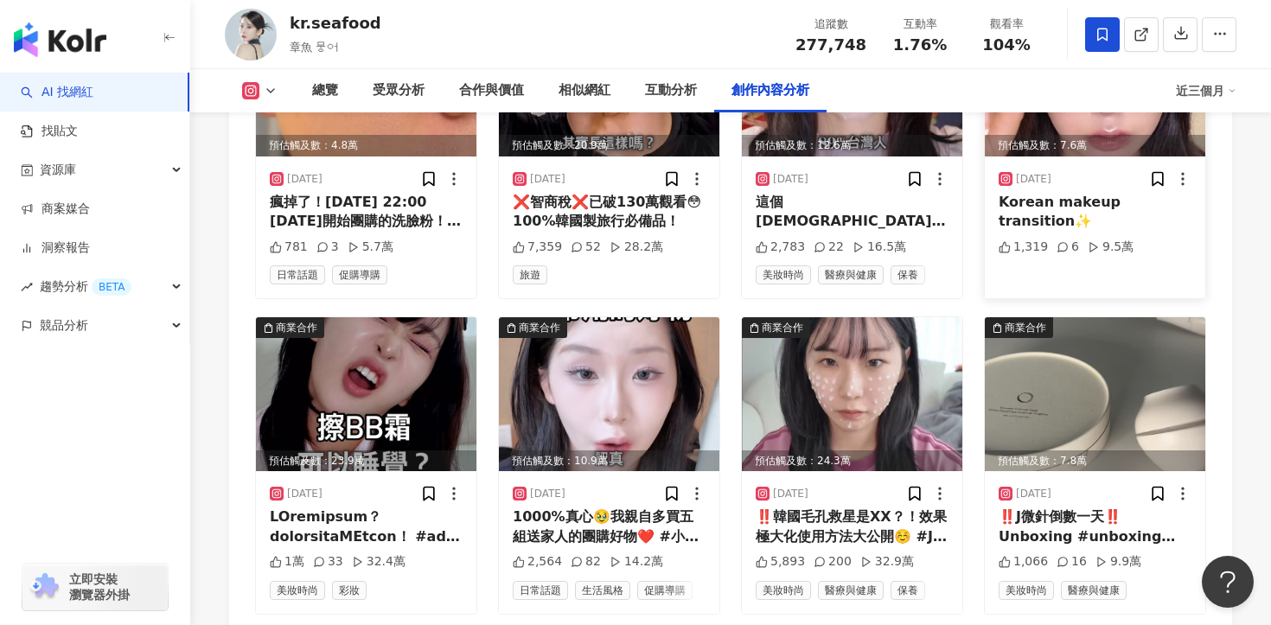
scroll to position [6249, 0]
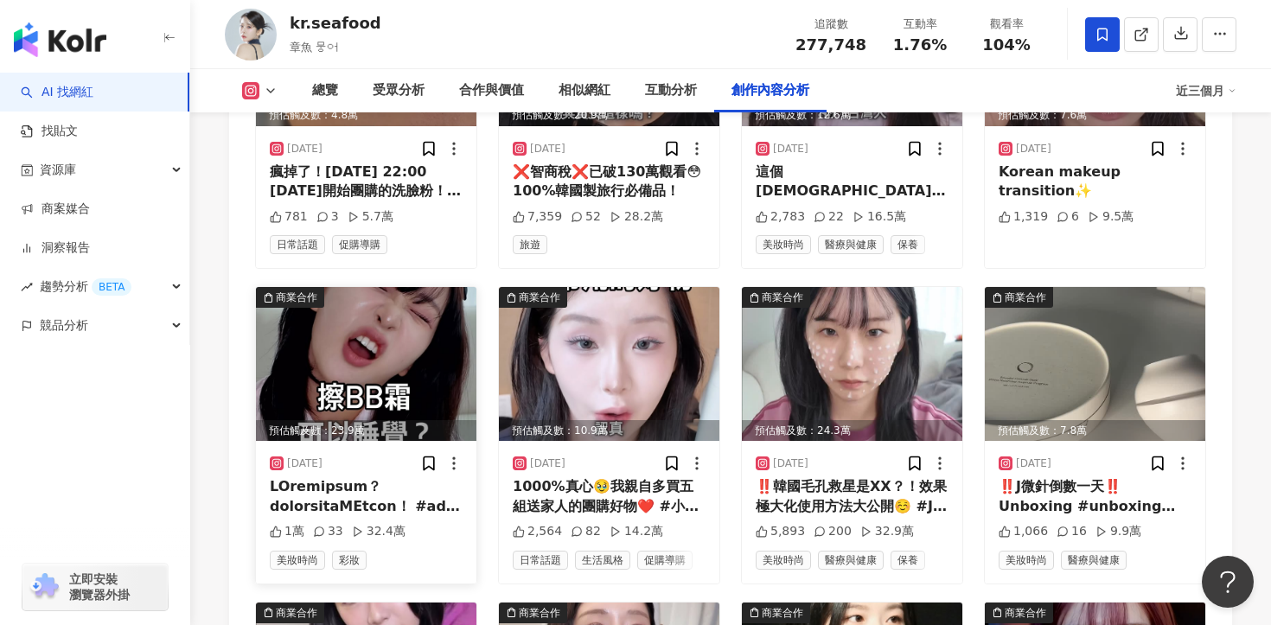
click at [362, 477] on div at bounding box center [366, 496] width 193 height 39
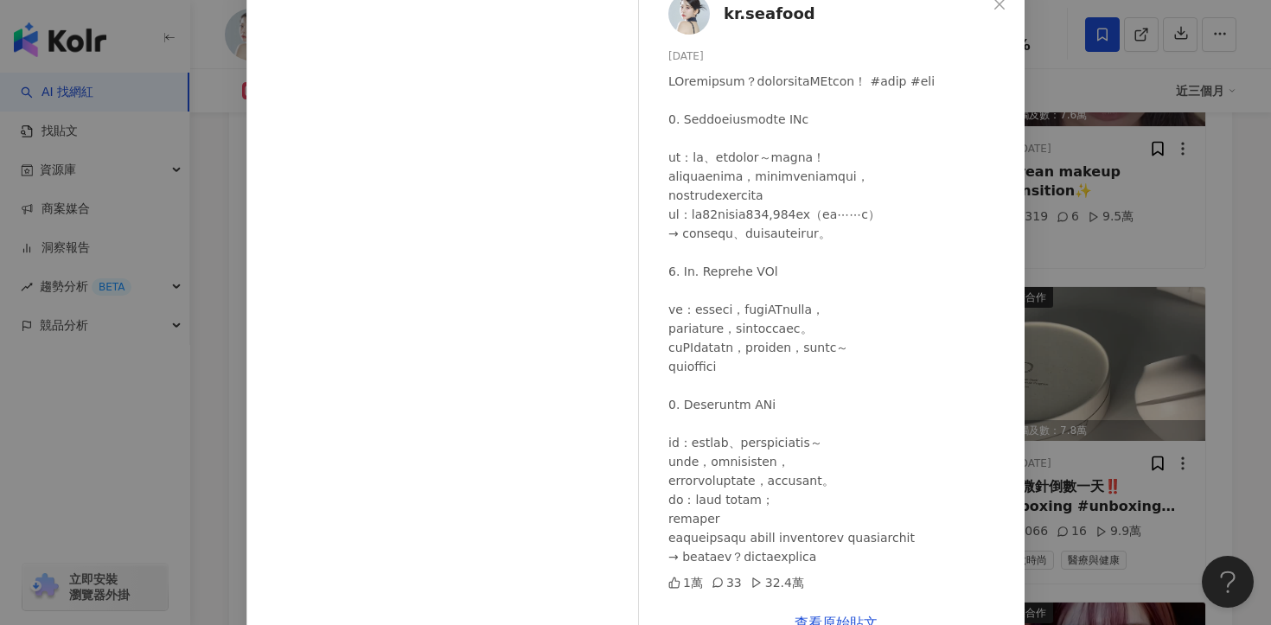
scroll to position [13, 0]
click at [1060, 292] on div "kr.seafood 2025/5/16 1萬 33 32.4萬 查看原始貼文" at bounding box center [635, 312] width 1271 height 625
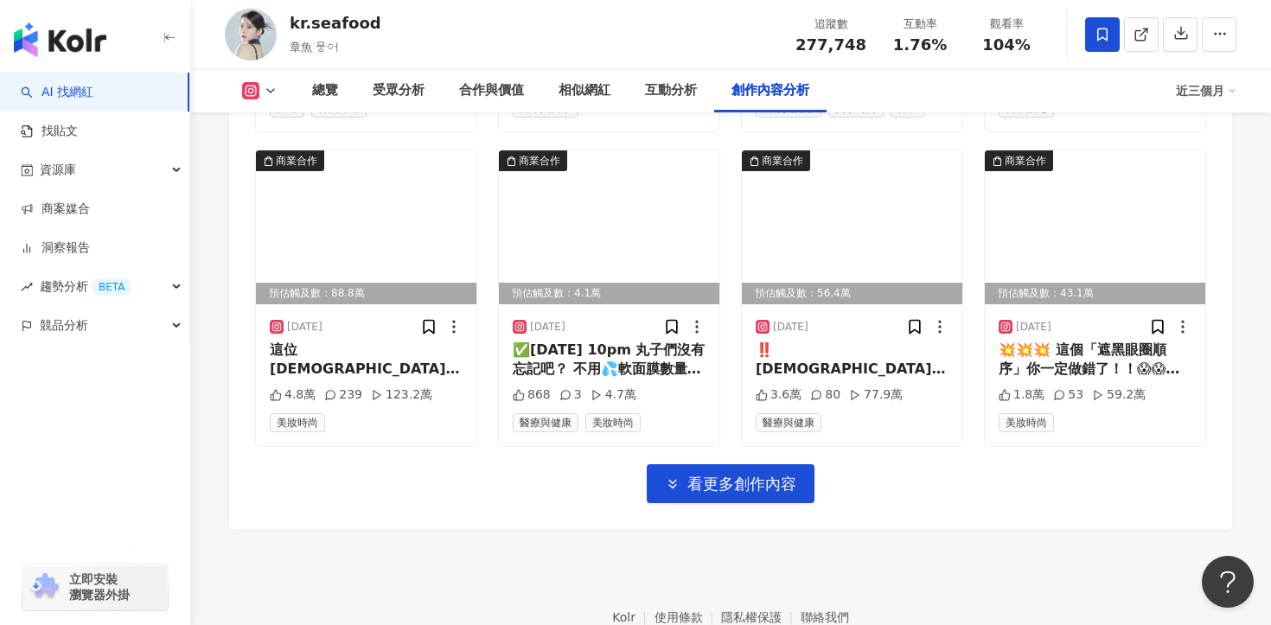
scroll to position [7027, 0]
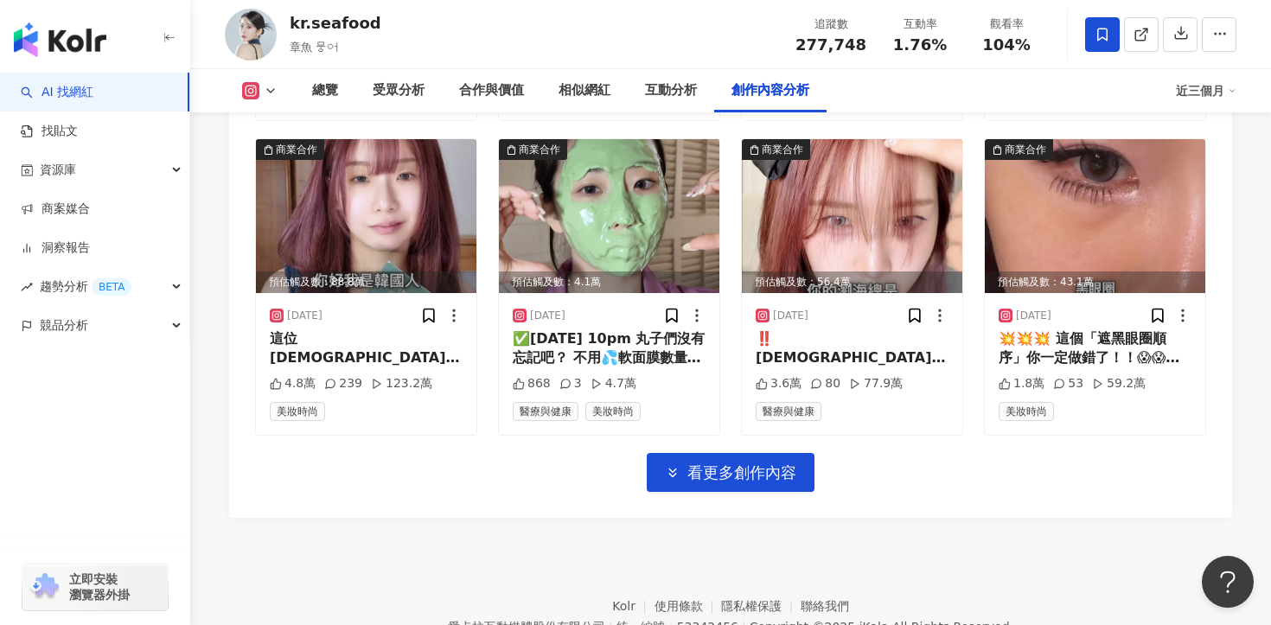
click at [752, 464] on span "看更多創作內容" at bounding box center [742, 473] width 109 height 19
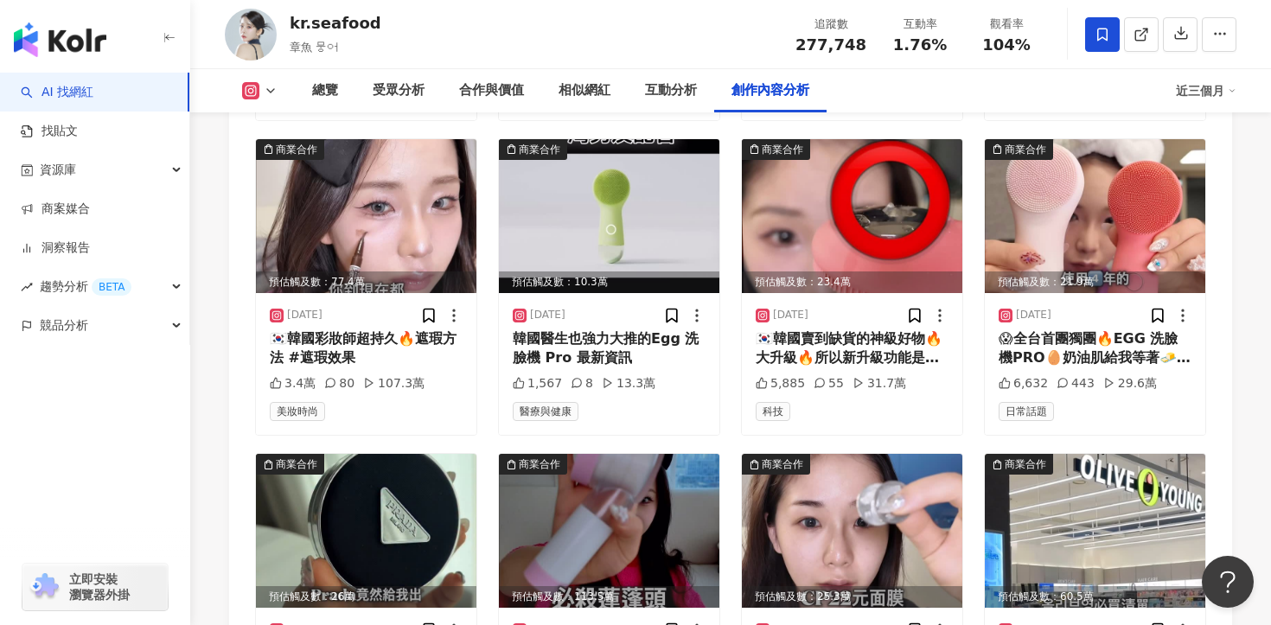
scroll to position [7662, 0]
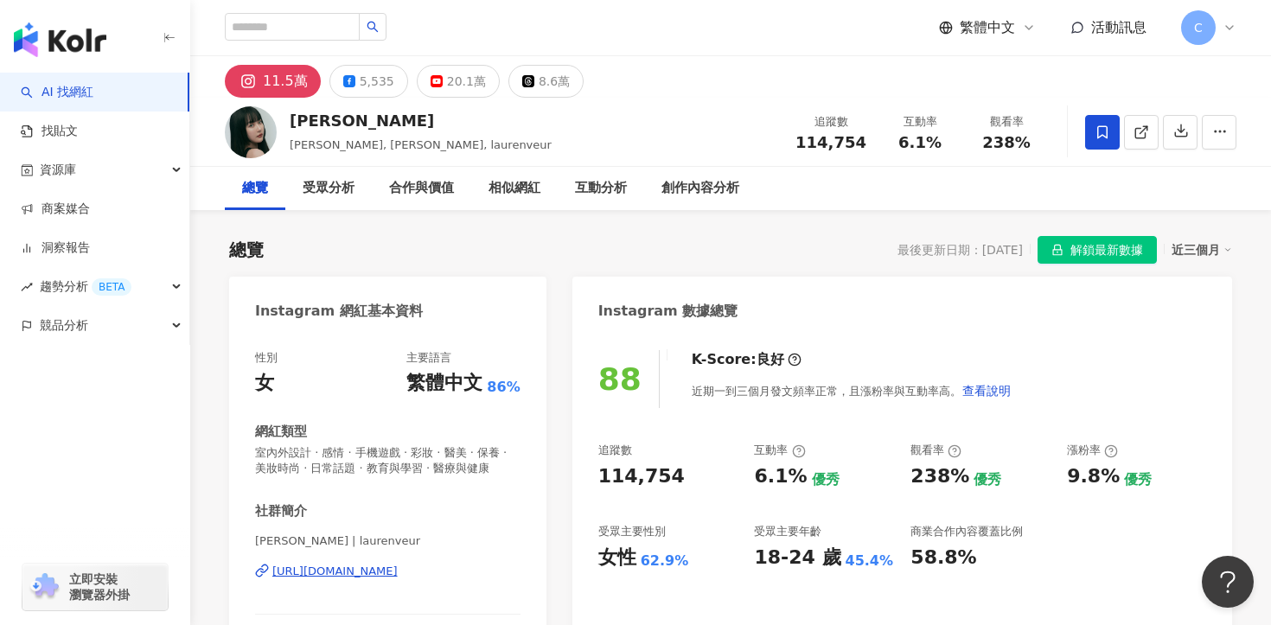
scroll to position [86, 0]
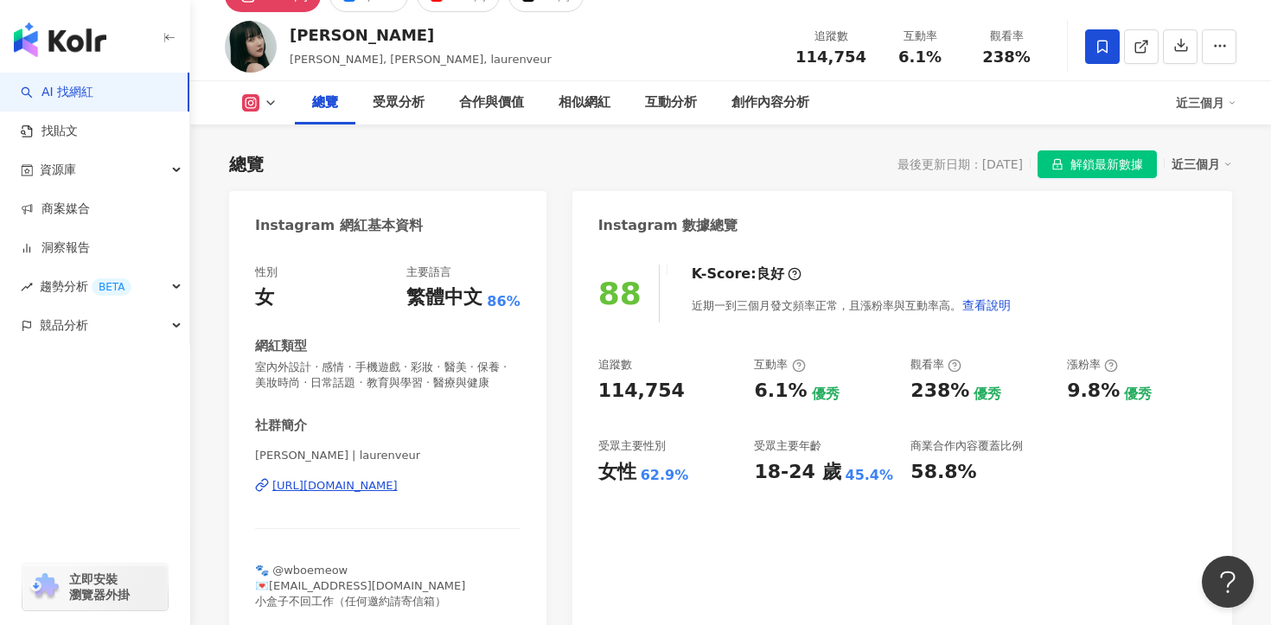
click at [398, 490] on div "[URL][DOMAIN_NAME]" at bounding box center [334, 486] width 125 height 16
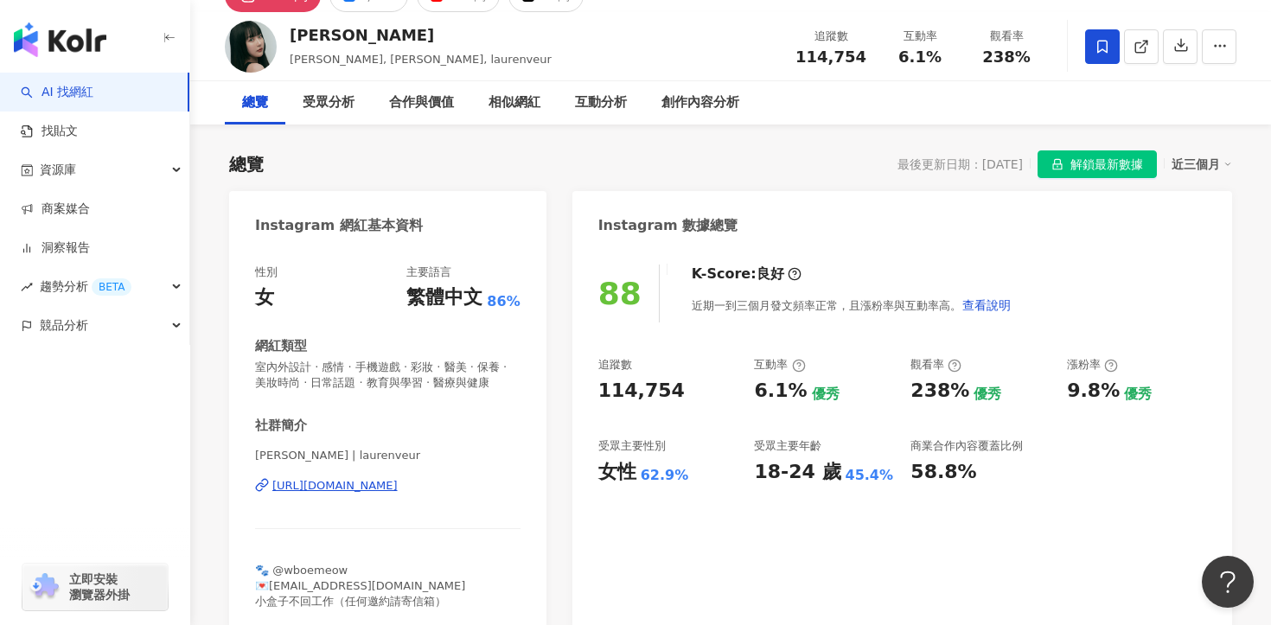
scroll to position [0, 0]
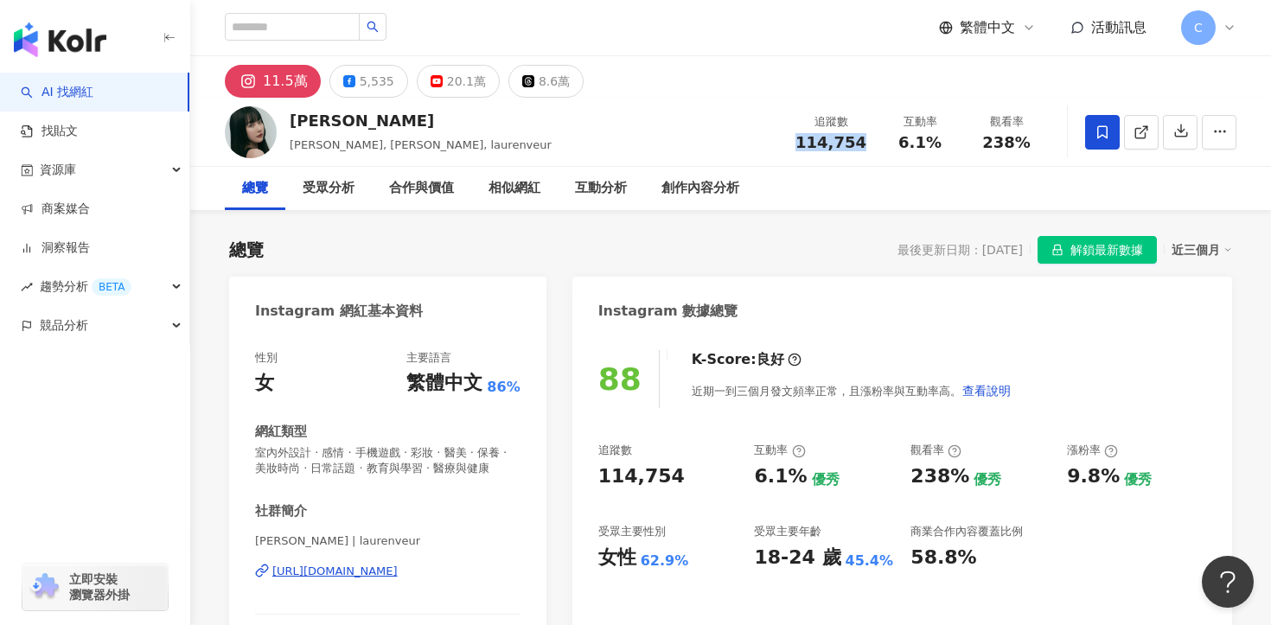
drag, startPoint x: 805, startPoint y: 144, endPoint x: 868, endPoint y: 144, distance: 63.1
click at [868, 144] on div "追蹤數 114,754" at bounding box center [831, 131] width 92 height 37
copy span "114,754"
click at [1079, 244] on span "解鎖最新數據" at bounding box center [1107, 251] width 73 height 28
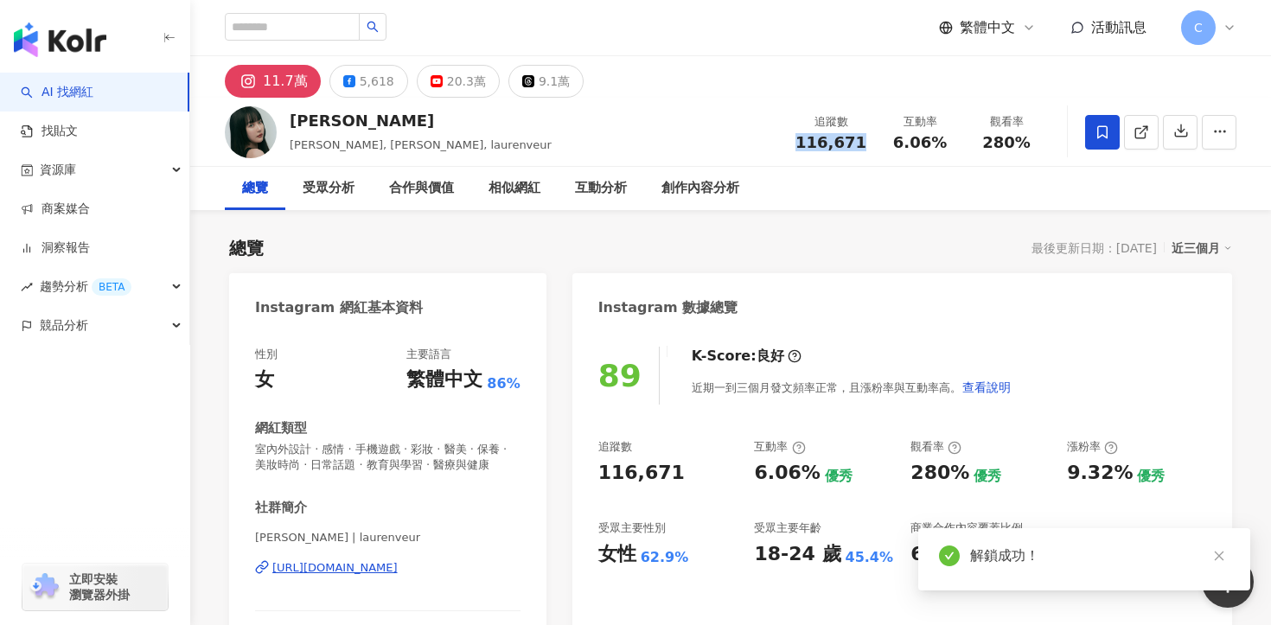
drag, startPoint x: 802, startPoint y: 144, endPoint x: 869, endPoint y: 144, distance: 67.5
click at [869, 144] on div "追蹤數 116,671" at bounding box center [831, 131] width 92 height 37
copy span "116,671"
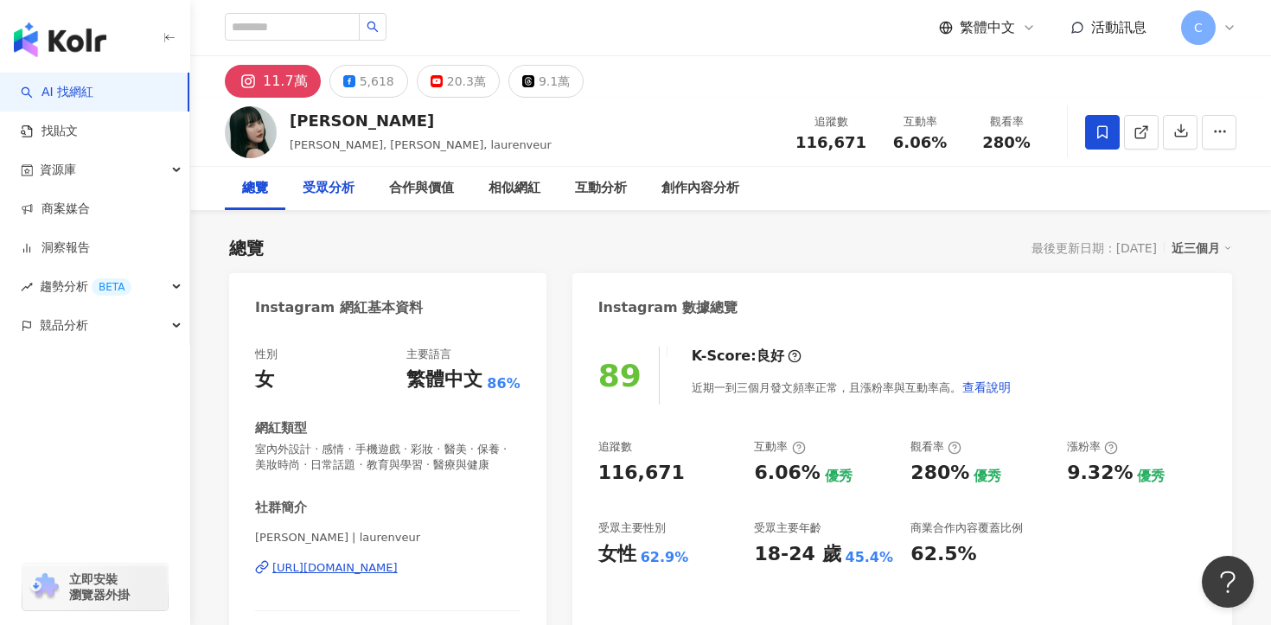
click at [331, 197] on div "受眾分析" at bounding box center [329, 188] width 52 height 21
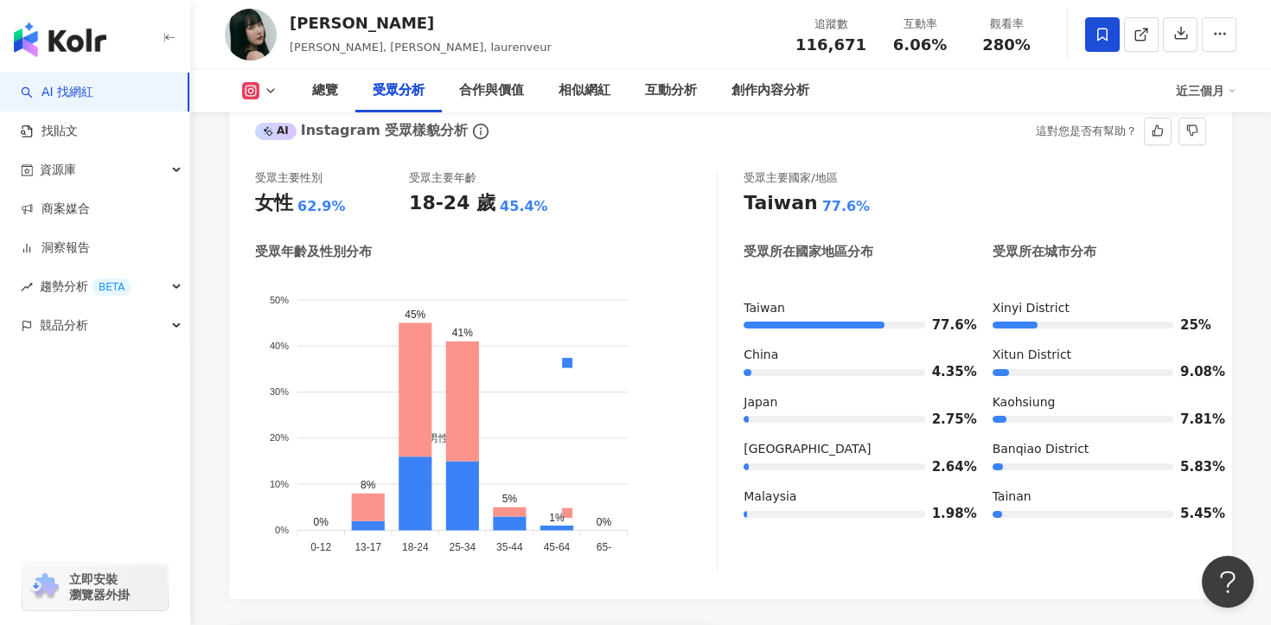
scroll to position [1535, 0]
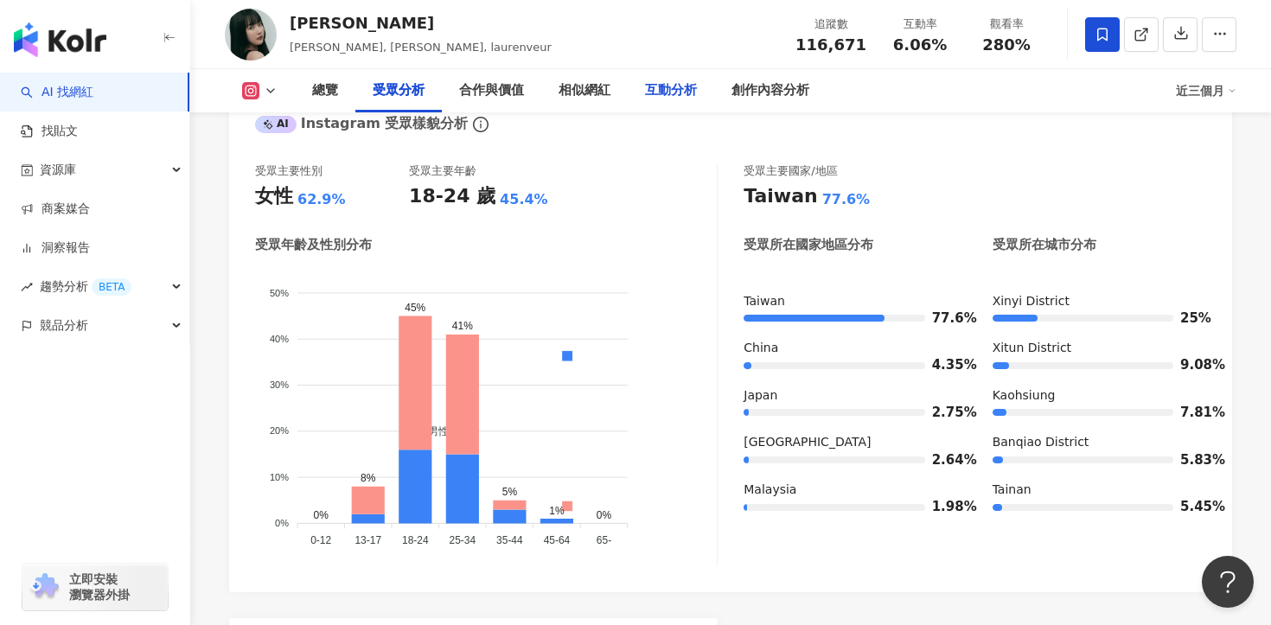
click at [663, 87] on div "互動分析" at bounding box center [671, 90] width 52 height 21
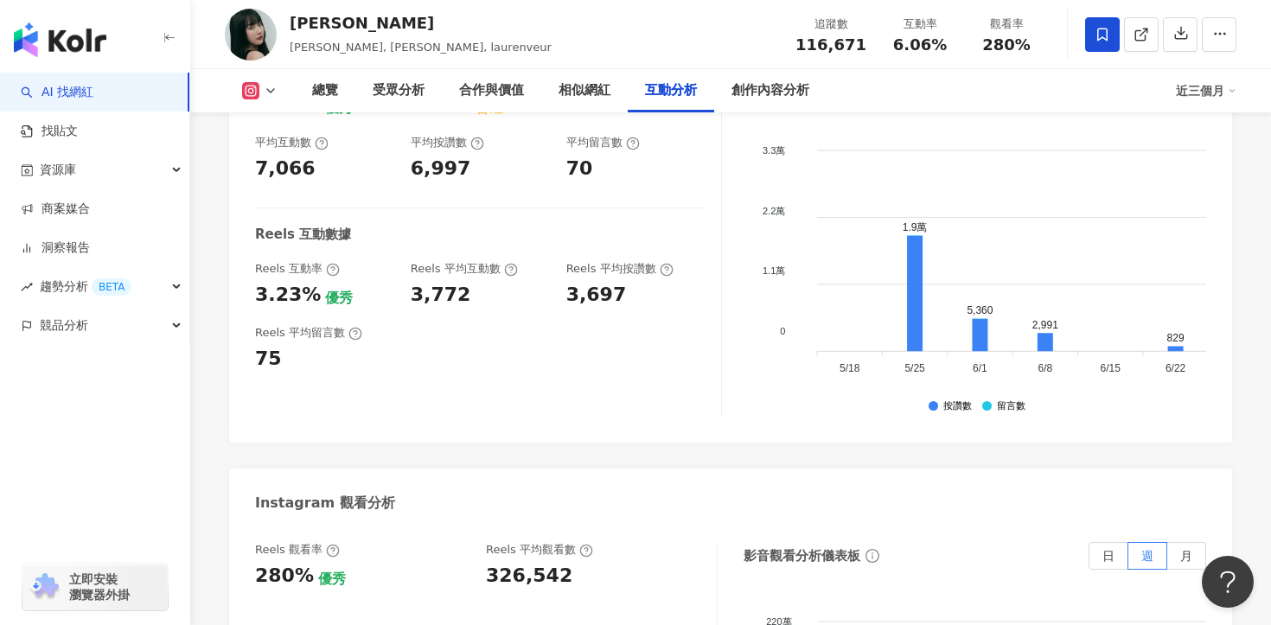
scroll to position [3825, 0]
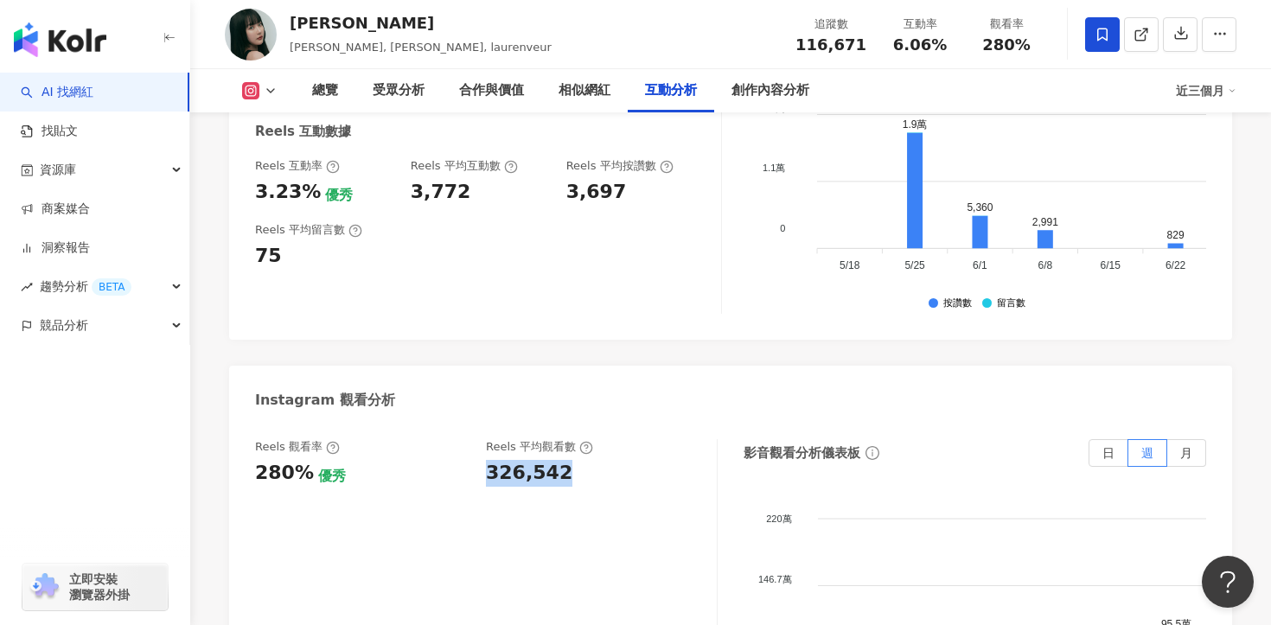
drag, startPoint x: 555, startPoint y: 381, endPoint x: 481, endPoint y: 377, distance: 74.5
click at [481, 439] on div "Reels 觀看率 280% 優秀 [PERSON_NAME] 平均觀看數 326,542" at bounding box center [477, 462] width 445 height 47
copy div "326,542"
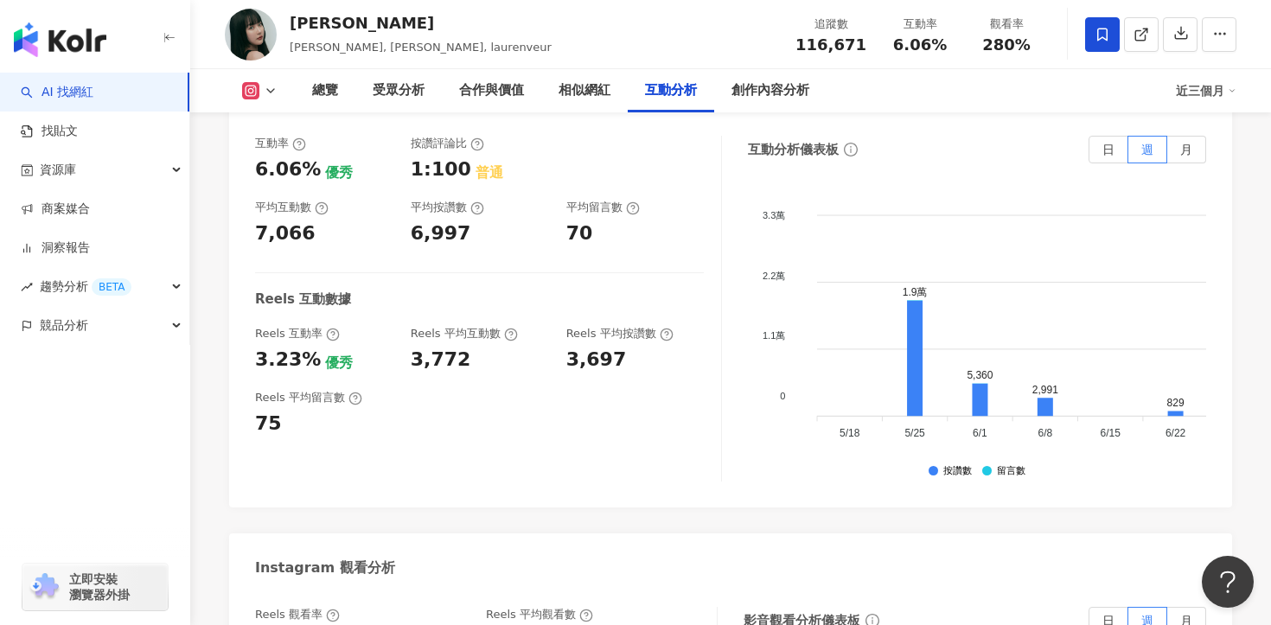
scroll to position [3625, 0]
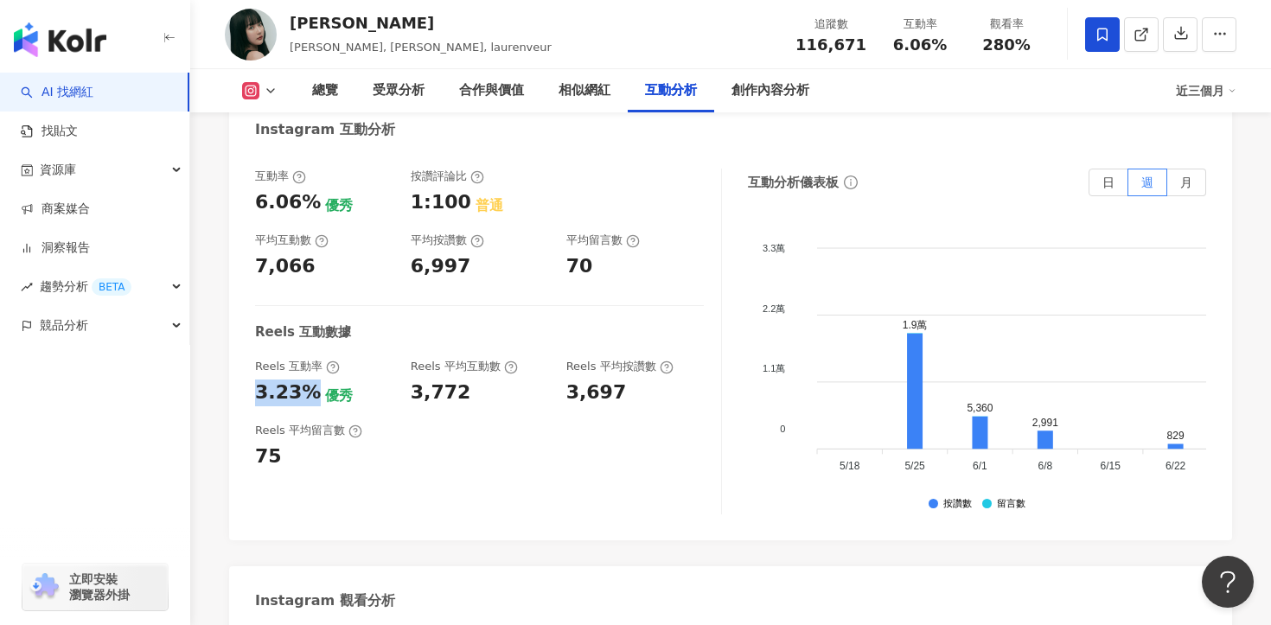
drag, startPoint x: 303, startPoint y: 299, endPoint x: 258, endPoint y: 298, distance: 45.0
click at [258, 380] on div "3.23%" at bounding box center [288, 393] width 66 height 27
copy div "3.23%"
